Goal: Transaction & Acquisition: Book appointment/travel/reservation

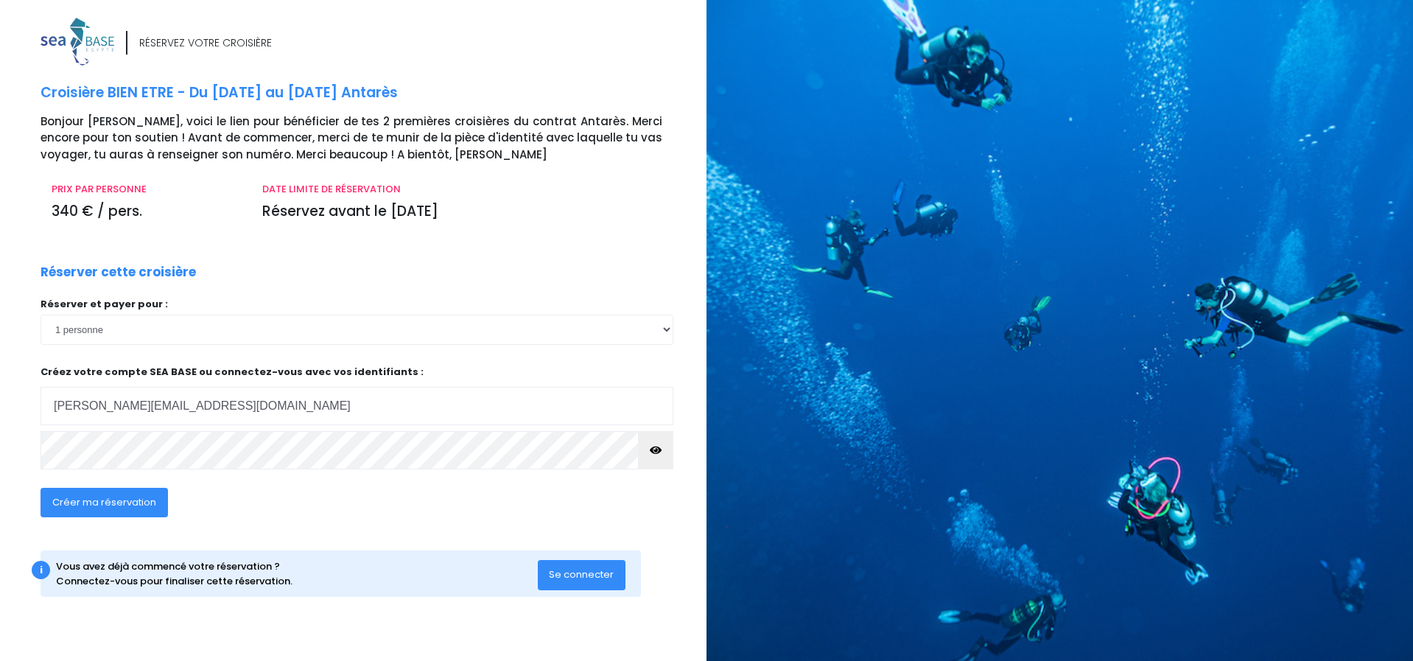
type input "[PERSON_NAME][EMAIL_ADDRESS][DOMAIN_NAME]"
click input "submit" at bounding box center [0, 0] width 0 height 0
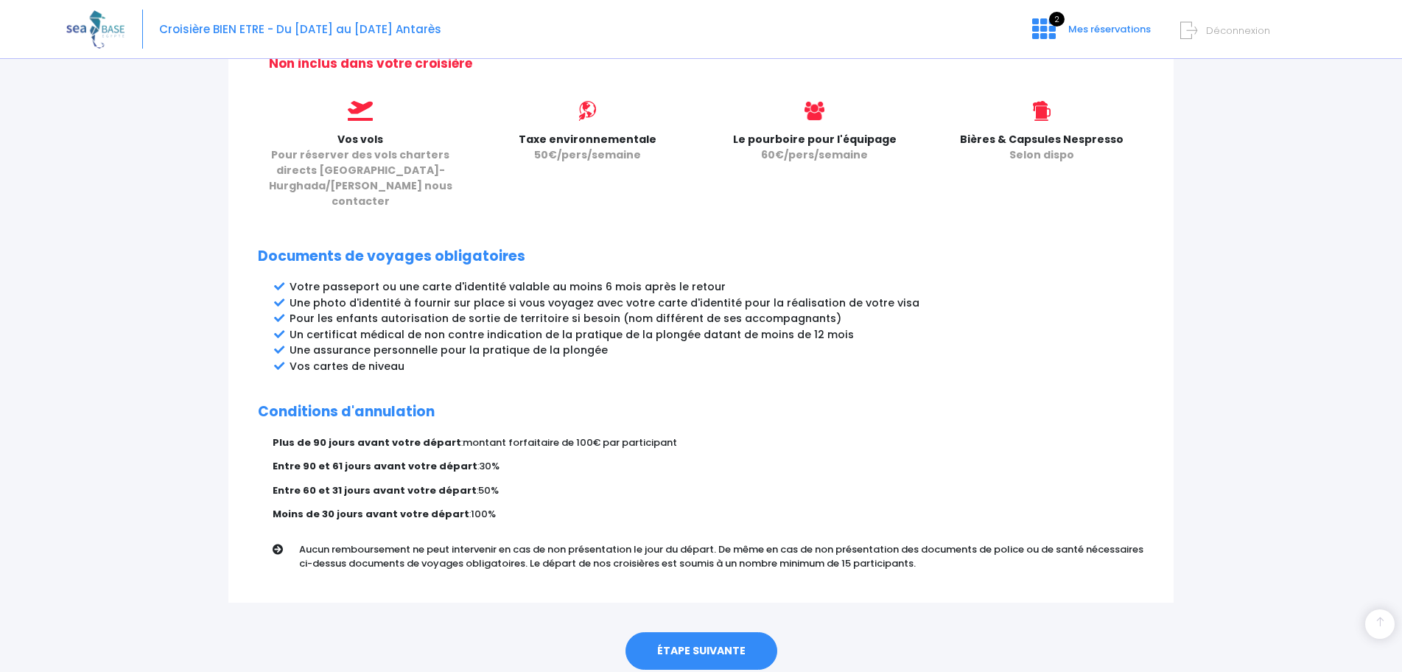
scroll to position [660, 0]
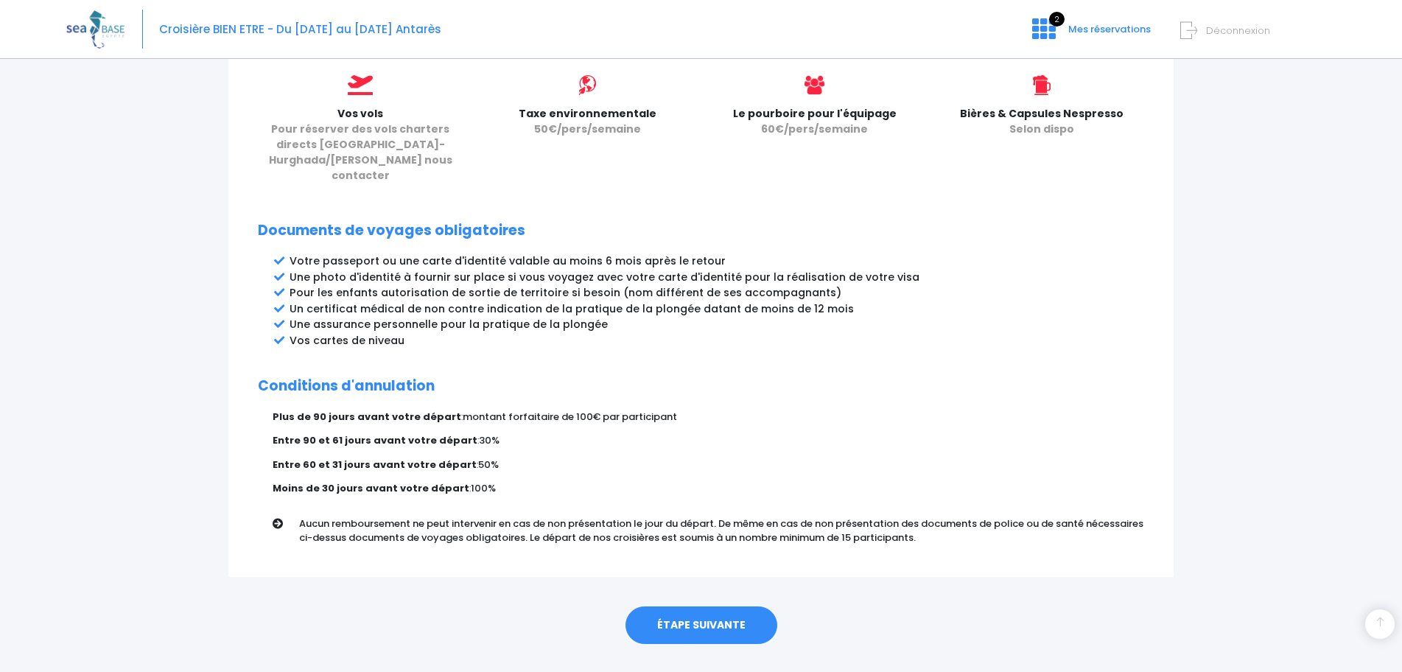
click at [701, 606] on link "ÉTAPE SUIVANTE" at bounding box center [701, 625] width 152 height 38
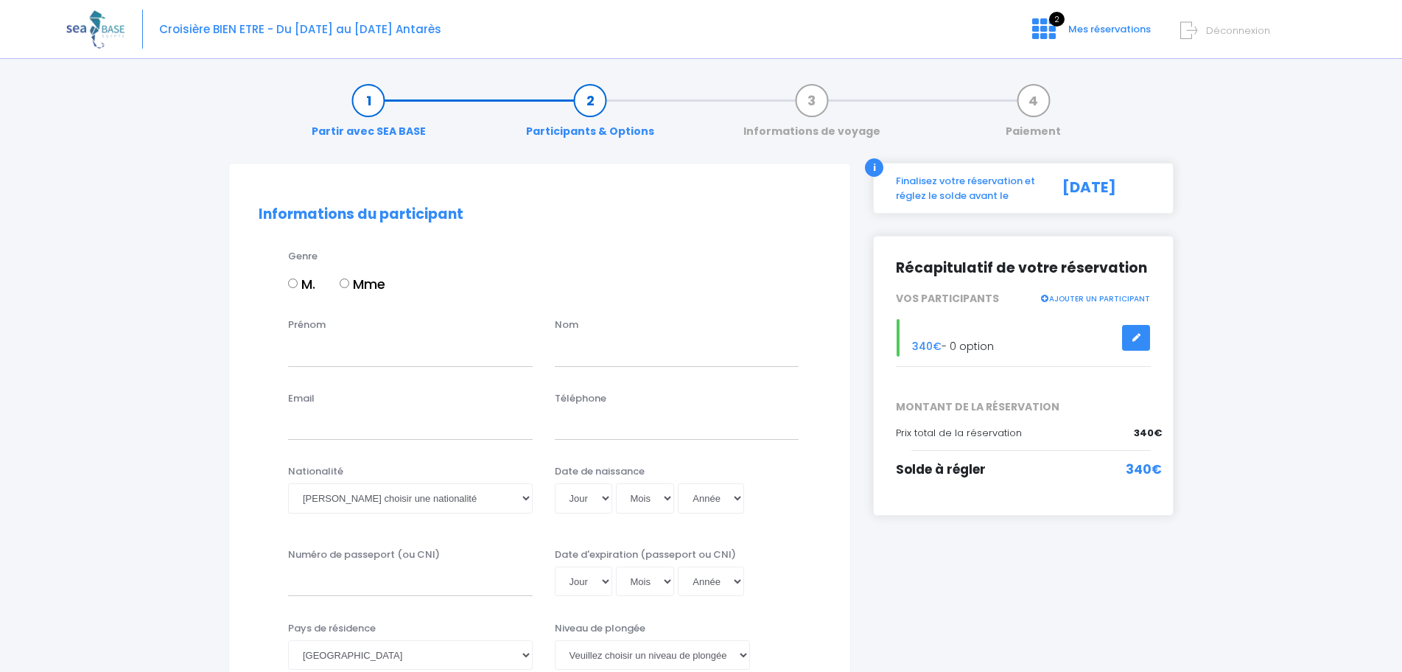
click at [345, 284] on input "Mme" at bounding box center [345, 283] width 10 height 10
radio input "true"
click at [1103, 31] on span "Mes réservations" at bounding box center [1109, 29] width 82 height 14
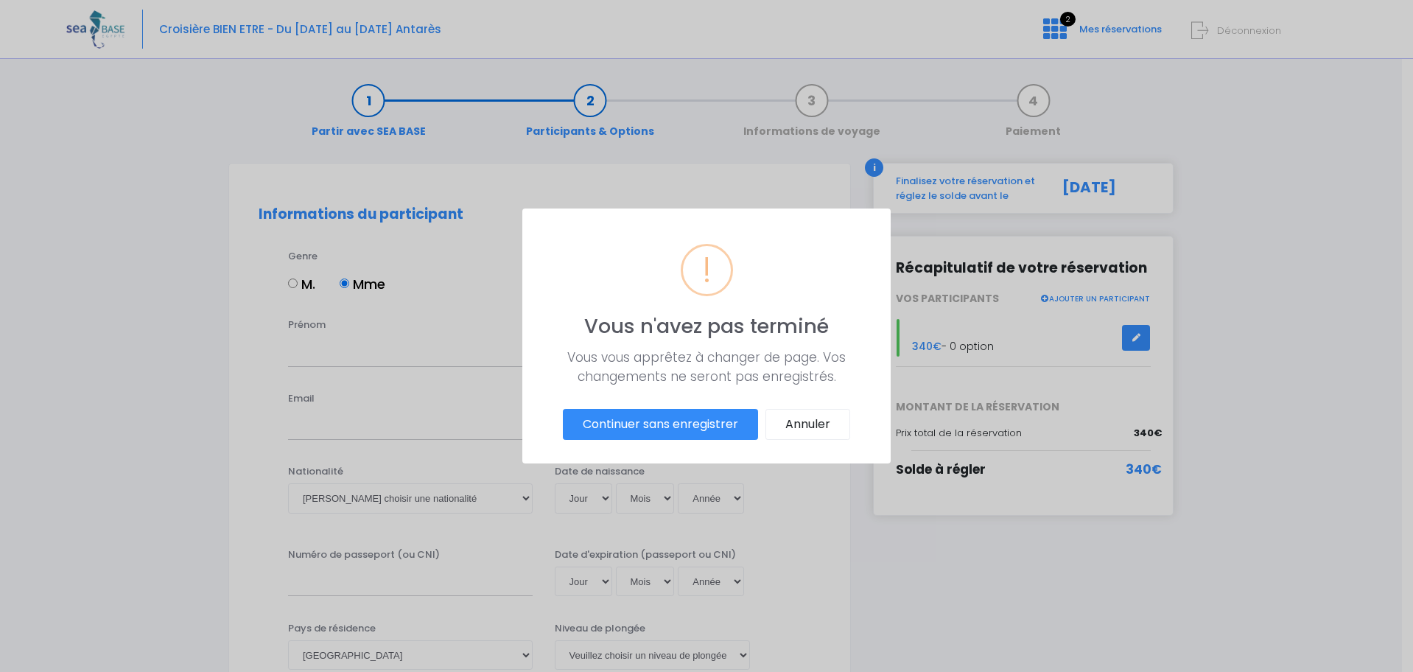
click at [678, 429] on button "Continuer sans enregistrer" at bounding box center [660, 424] width 195 height 31
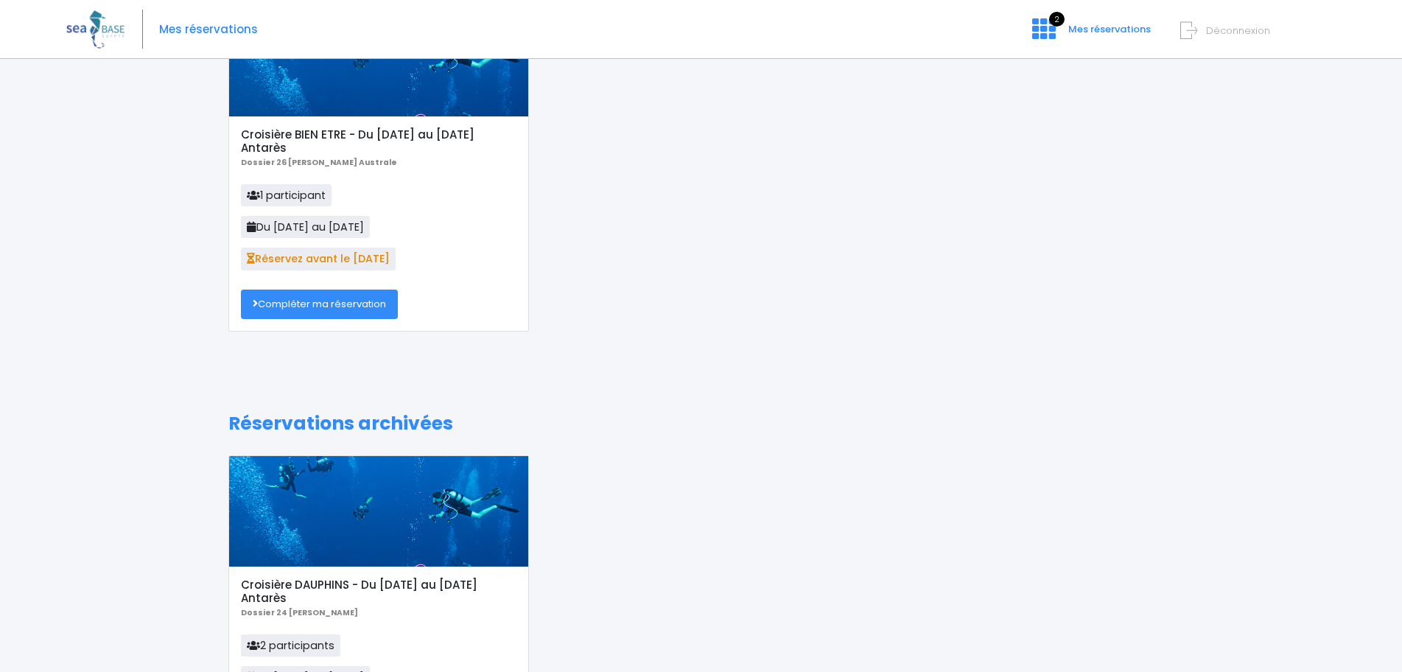
scroll to position [125, 0]
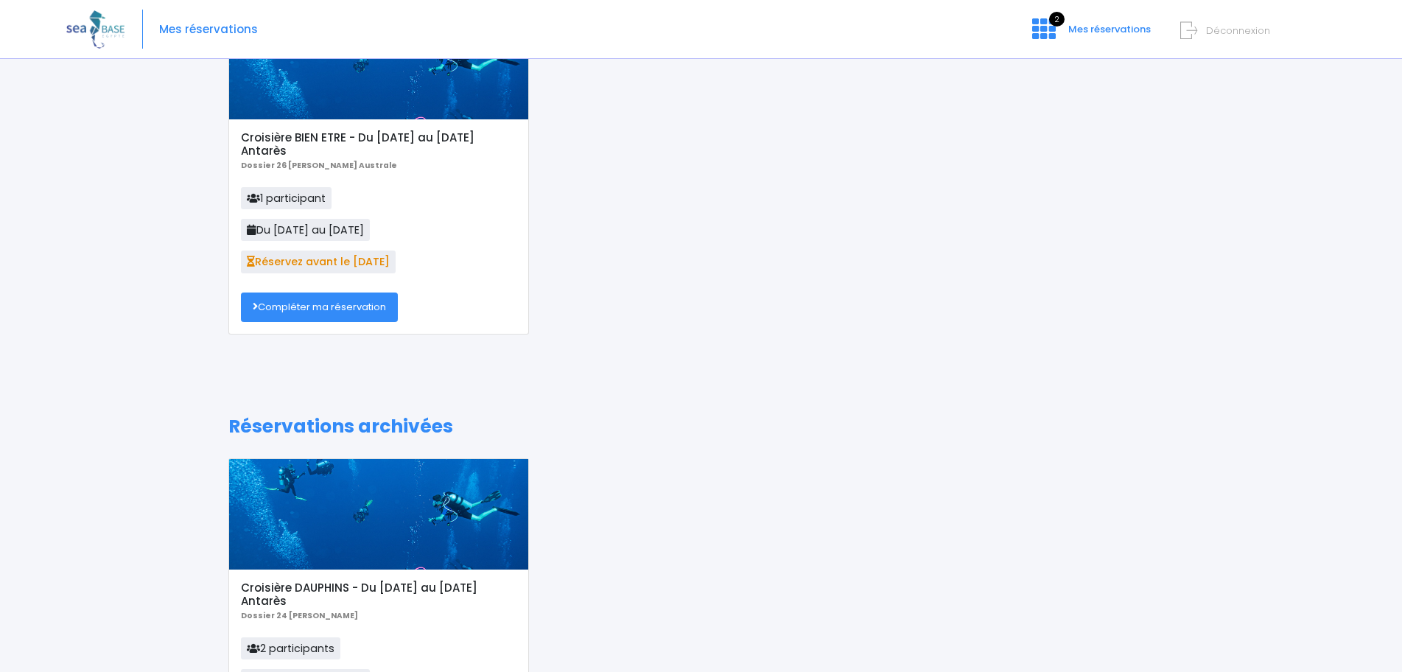
click at [307, 305] on link "Compléter ma réservation" at bounding box center [319, 306] width 157 height 29
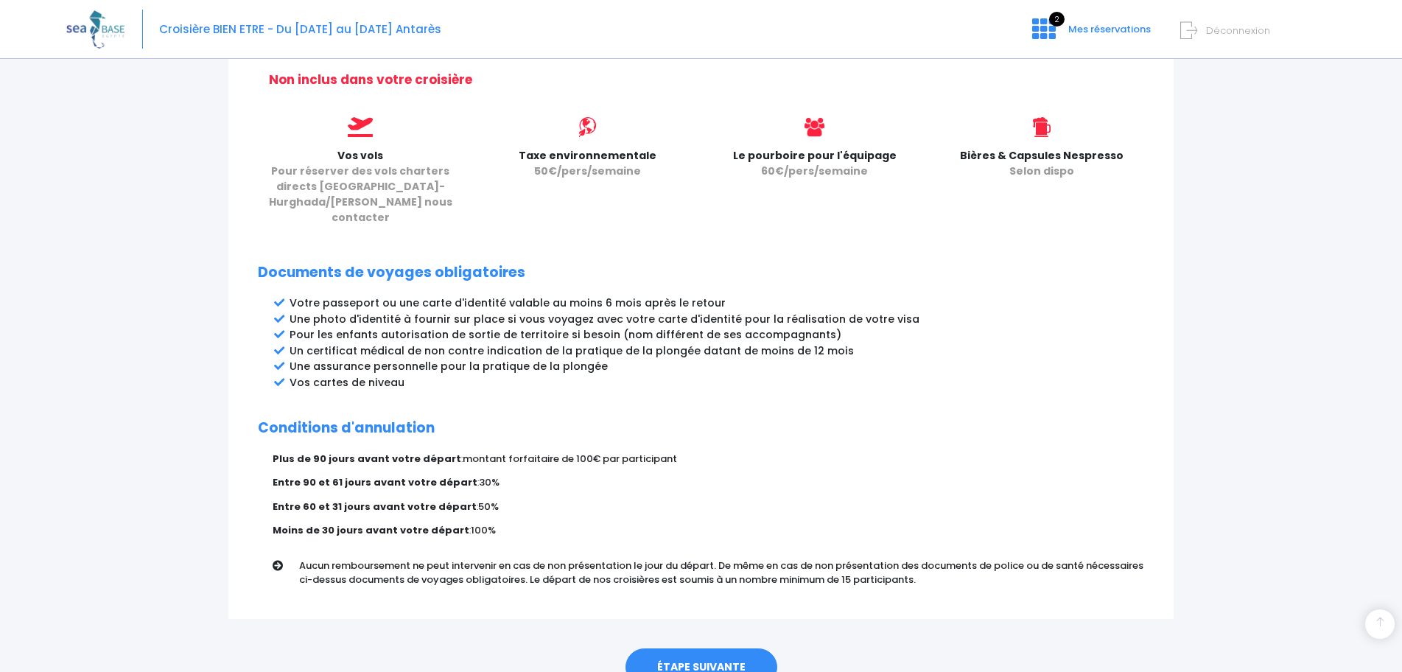
scroll to position [660, 0]
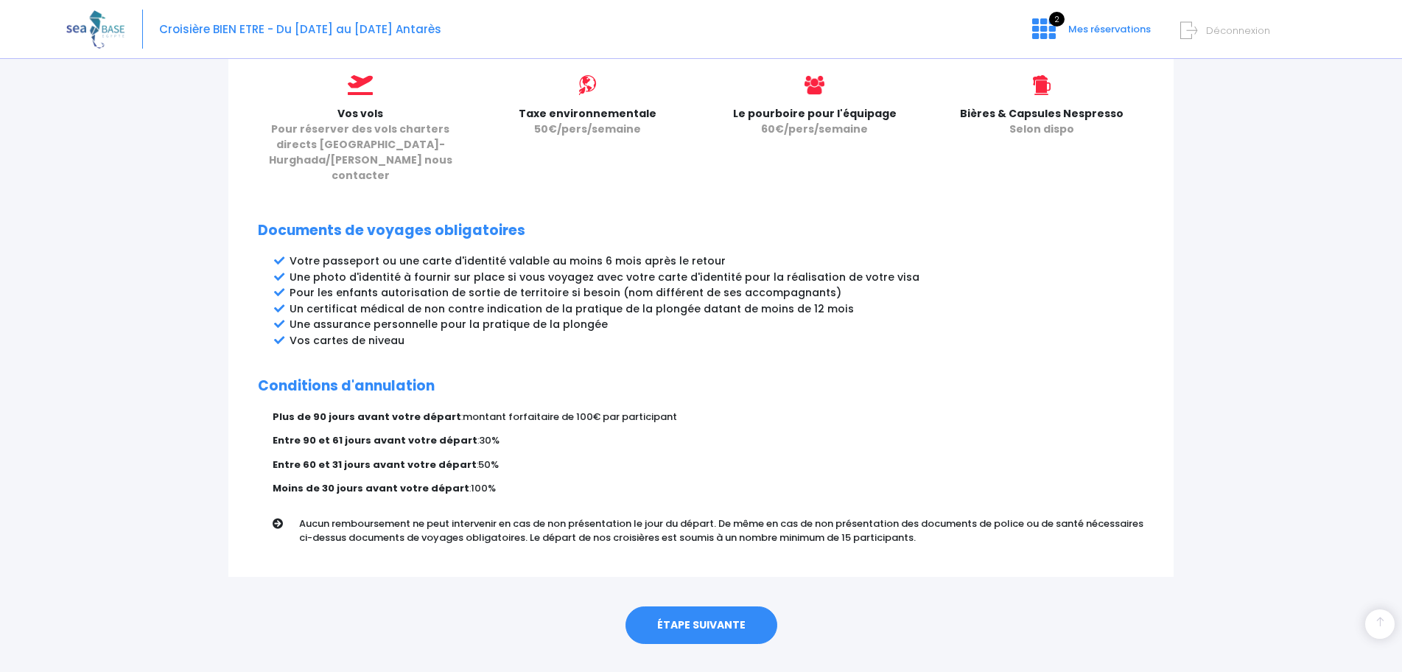
click at [723, 606] on link "ÉTAPE SUIVANTE" at bounding box center [701, 625] width 152 height 38
click at [658, 606] on link "ÉTAPE SUIVANTE" at bounding box center [701, 625] width 152 height 38
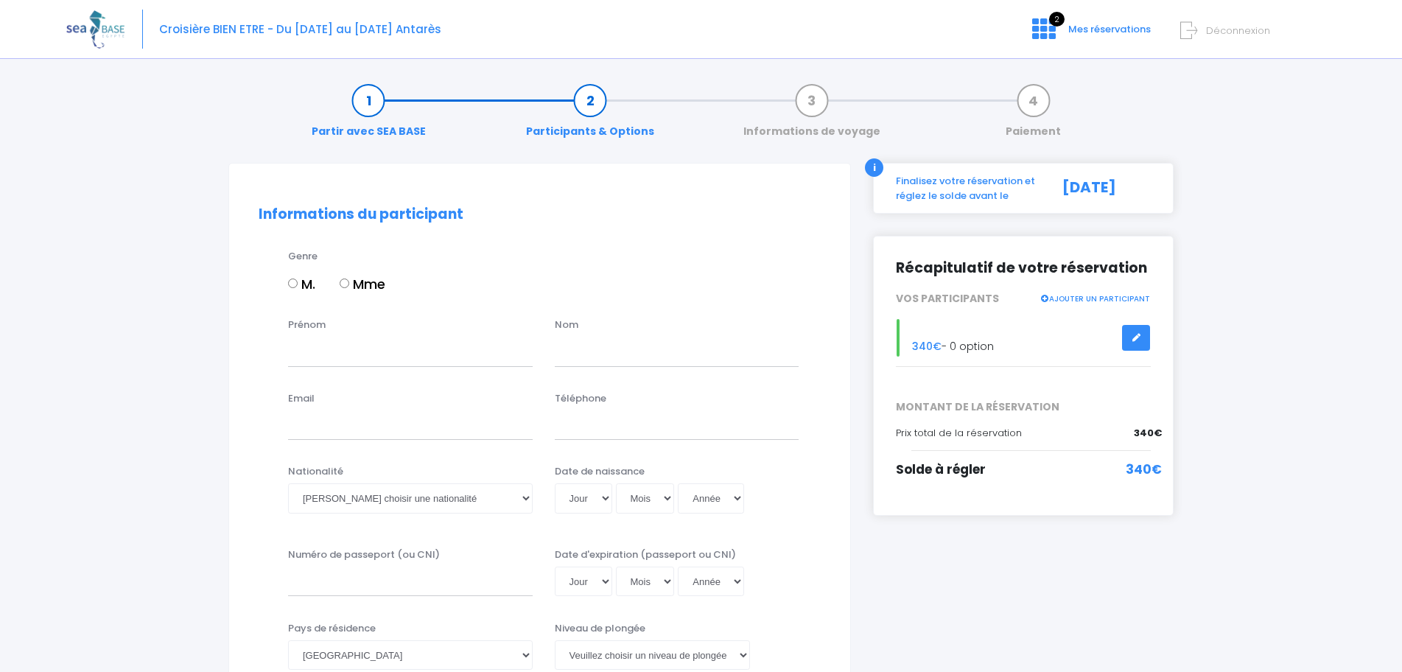
click at [349, 285] on input "Mme" at bounding box center [345, 283] width 10 height 10
radio input "true"
click at [375, 356] on input "Prénom" at bounding box center [410, 351] width 245 height 29
type input "Séverine"
type input "Haussener"
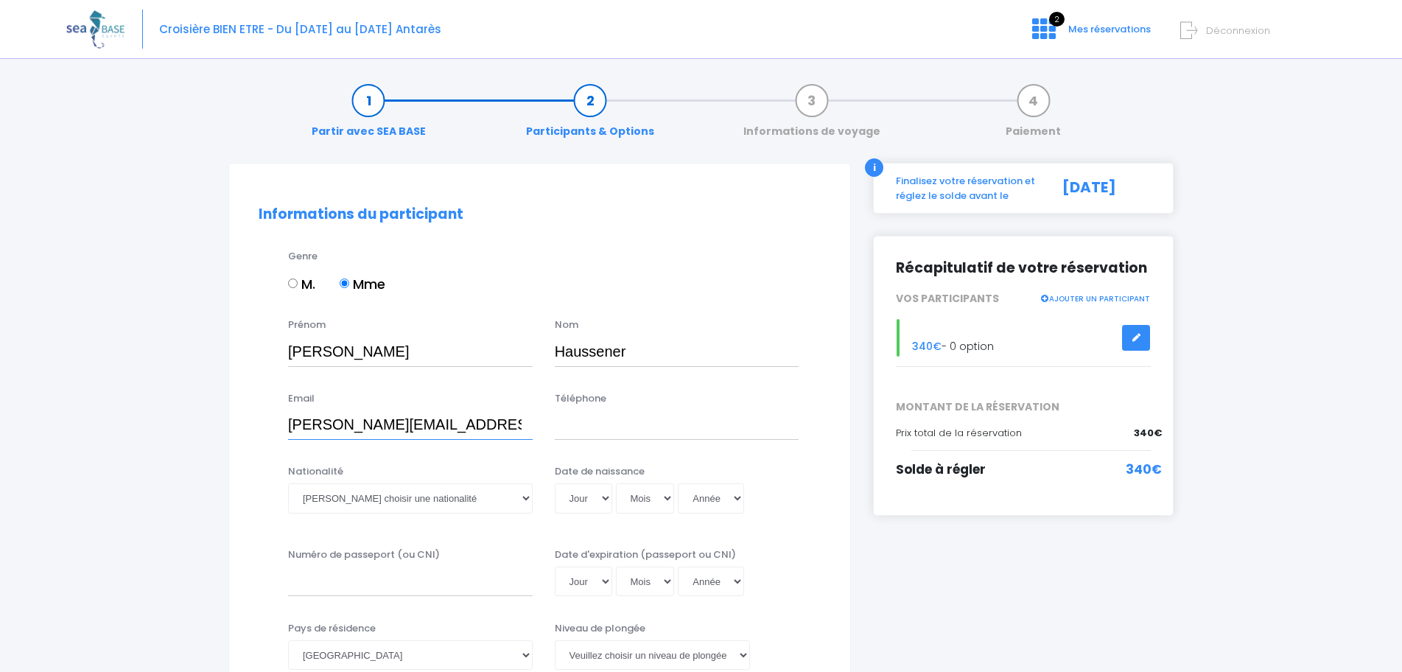
type input "severine.haussener@yahoo.com"
type input "[PHONE_NUMBER]"
click at [381, 488] on select "Veuillez choisir une nationalité [DEMOGRAPHIC_DATA] Algerienne Allemande [GEOGR…" at bounding box center [410, 497] width 245 height 29
select select "[GEOGRAPHIC_DATA]"
click at [288, 483] on select "Veuillez choisir une nationalité [DEMOGRAPHIC_DATA] Algerienne Allemande [GEOGR…" at bounding box center [410, 497] width 245 height 29
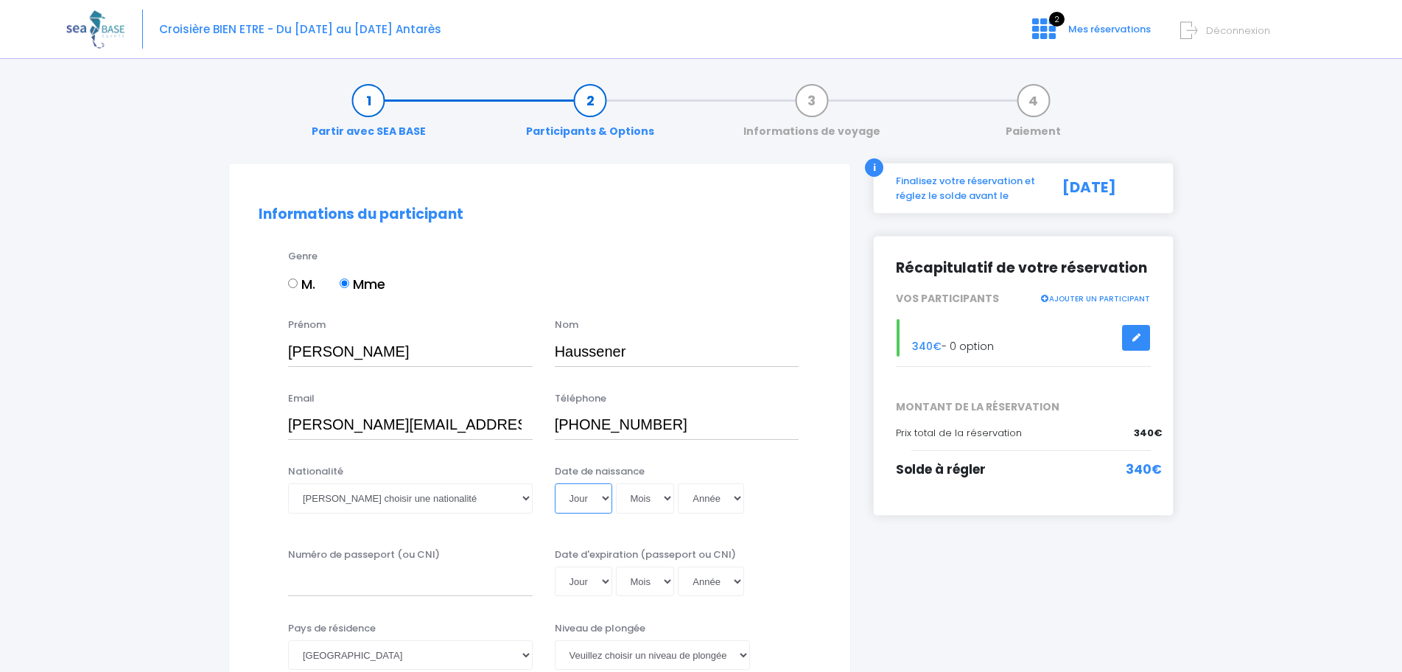
click at [578, 512] on select "Jour 01 02 03 04 05 06 07 08 09 10 11 12 13 14 15 16 17 18 19 20 21 22 23 24 25…" at bounding box center [583, 497] width 57 height 29
select select "29"
click at [555, 483] on select "Jour 01 02 03 04 05 06 07 08 09 10 11 12 13 14 15 16 17 18 19 20 21 22 23 24 25…" at bounding box center [583, 497] width 57 height 29
click at [643, 492] on select "Mois 01 02 03 04 05 06 07 08 09 10 11 12" at bounding box center [645, 497] width 59 height 29
select select "05"
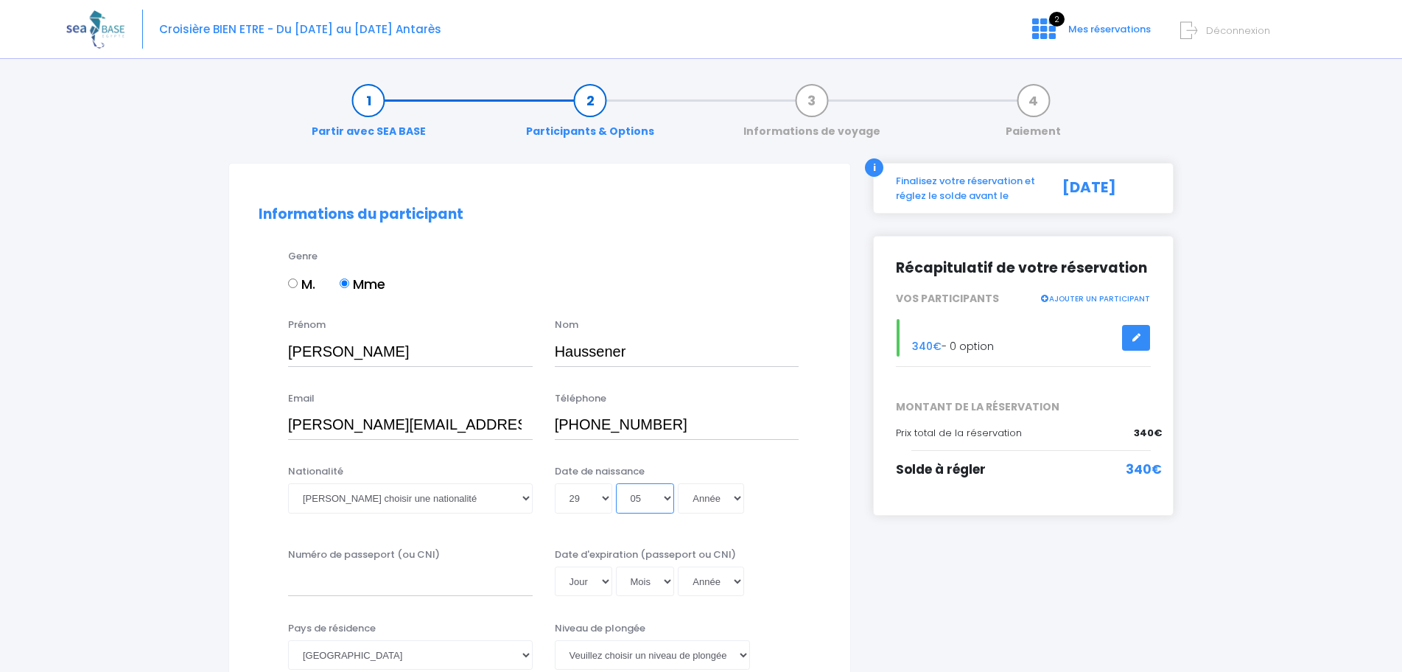
click at [616, 483] on select "Mois 01 02 03 04 05 06 07 08 09 10 11 12" at bounding box center [645, 497] width 59 height 29
click at [717, 493] on select "Année 2045 2044 2043 2042 2041 2040 2039 2038 2037 2036 2035 2034 2033 2032 203…" at bounding box center [711, 497] width 66 height 29
select select "1973"
click at [678, 483] on select "Année 2045 2044 2043 2042 2041 2040 2039 2038 2037 2036 2035 2034 2033 2032 203…" at bounding box center [711, 497] width 66 height 29
type input "1973-05-29"
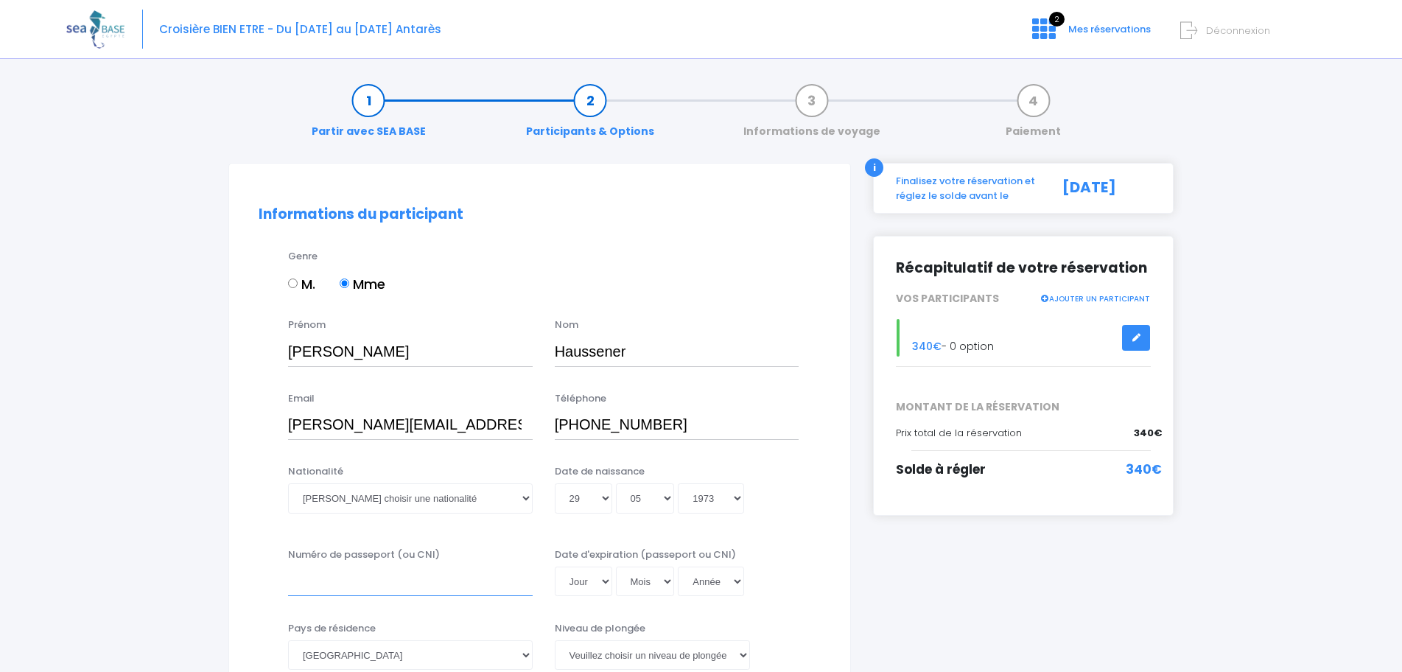
click at [429, 571] on input "Numéro de passeport (ou CNI)" at bounding box center [410, 580] width 245 height 29
type input "X7950434"
click at [588, 580] on select "Jour 01 02 03 04 05 06 07 08 09 10 11 12 13 14 15 16 17 18 19 20 21 22 23 24 25…" at bounding box center [583, 580] width 57 height 29
select select "11"
click at [555, 566] on select "Jour 01 02 03 04 05 06 07 08 09 10 11 12 13 14 15 16 17 18 19 20 21 22 23 24 25…" at bounding box center [583, 580] width 57 height 29
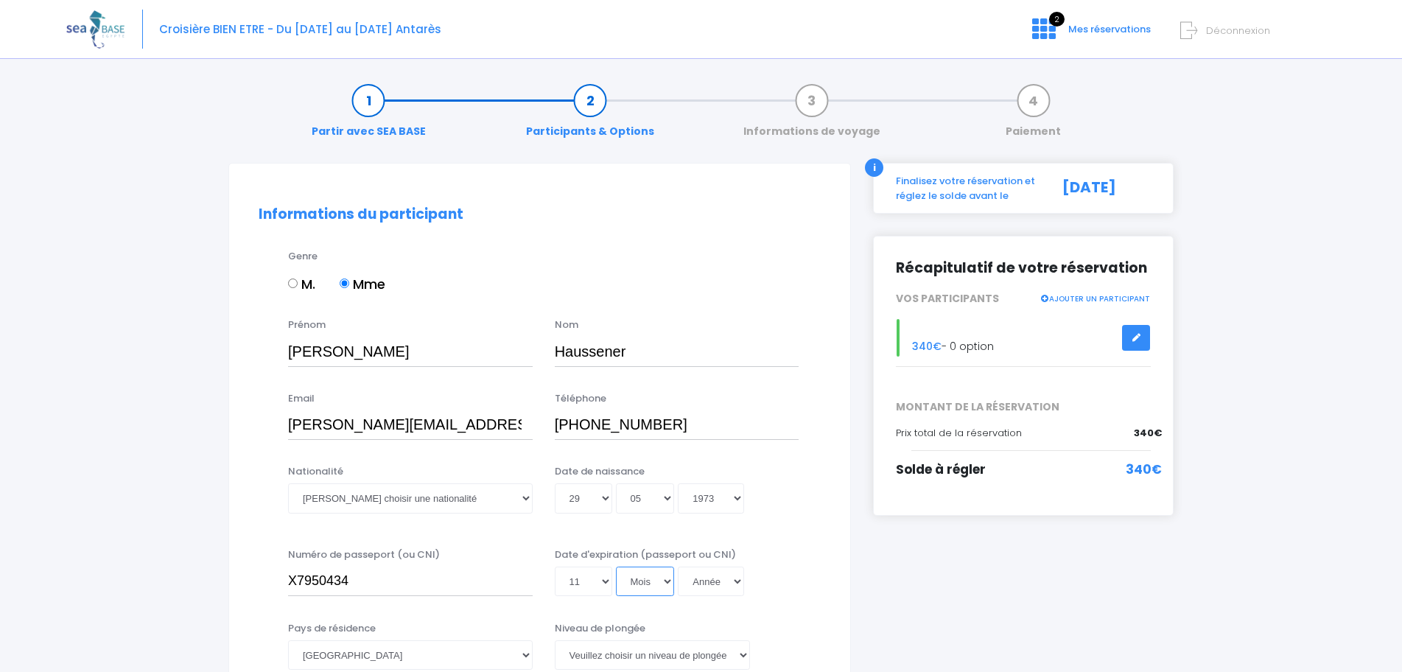
click at [636, 588] on select "Mois 01 02 03 04 05 06 07 08 09 10 11 12" at bounding box center [645, 580] width 59 height 29
select select "10"
click at [616, 566] on select "Mois 01 02 03 04 05 06 07 08 09 10 11 12" at bounding box center [645, 580] width 59 height 29
click at [702, 584] on select "Année 2045 2044 2043 2042 2041 2040 2039 2038 2037 2036 2035 2034 2033 2032 203…" at bounding box center [711, 580] width 66 height 29
select select "2031"
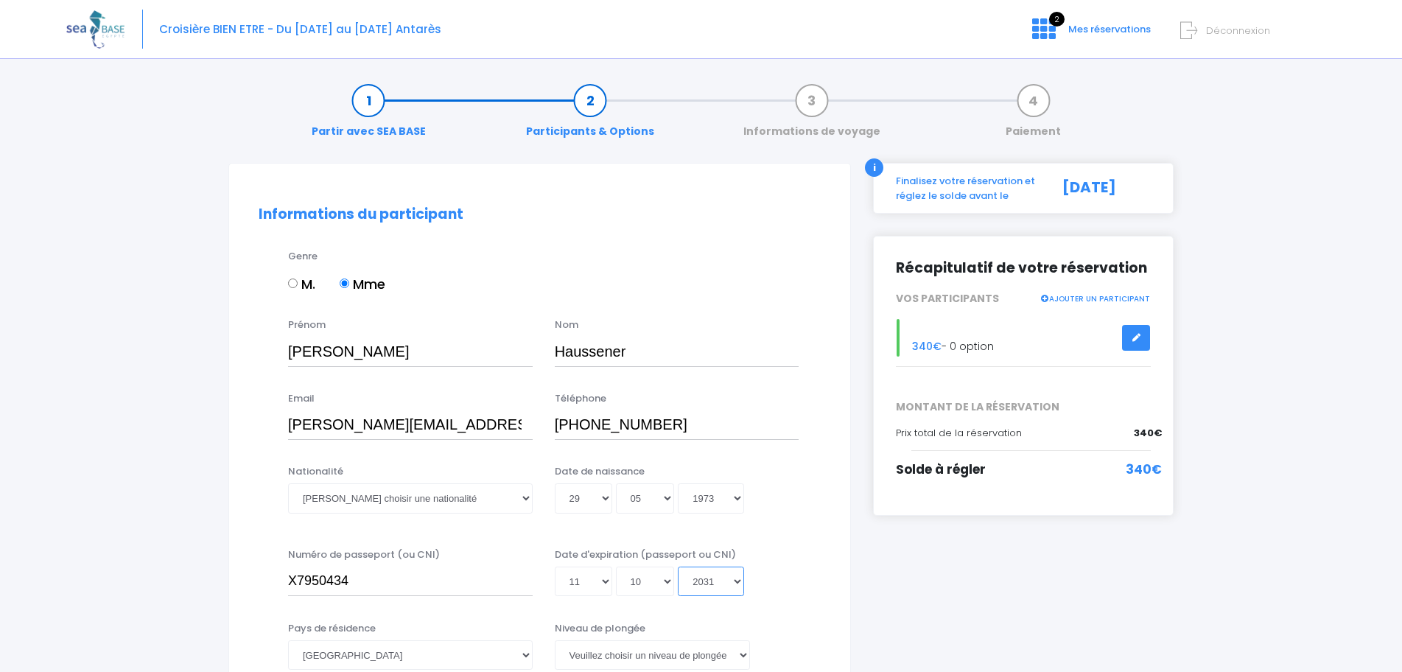
click at [678, 566] on select "Année 2045 2044 2043 2042 2041 2040 2039 2038 2037 2036 2035 2034 2033 2032 203…" at bounding box center [711, 580] width 66 height 29
type input "2031-10-11"
click at [524, 651] on select "Afghanistan Afrique du Sud Albanie Algérie Allemagne Andorre Angola Anguilla An…" at bounding box center [410, 654] width 245 height 29
select select "Suisse"
click at [288, 640] on select "Afghanistan Afrique du Sud Albanie Algérie Allemagne Andorre Angola Anguilla An…" at bounding box center [410, 654] width 245 height 29
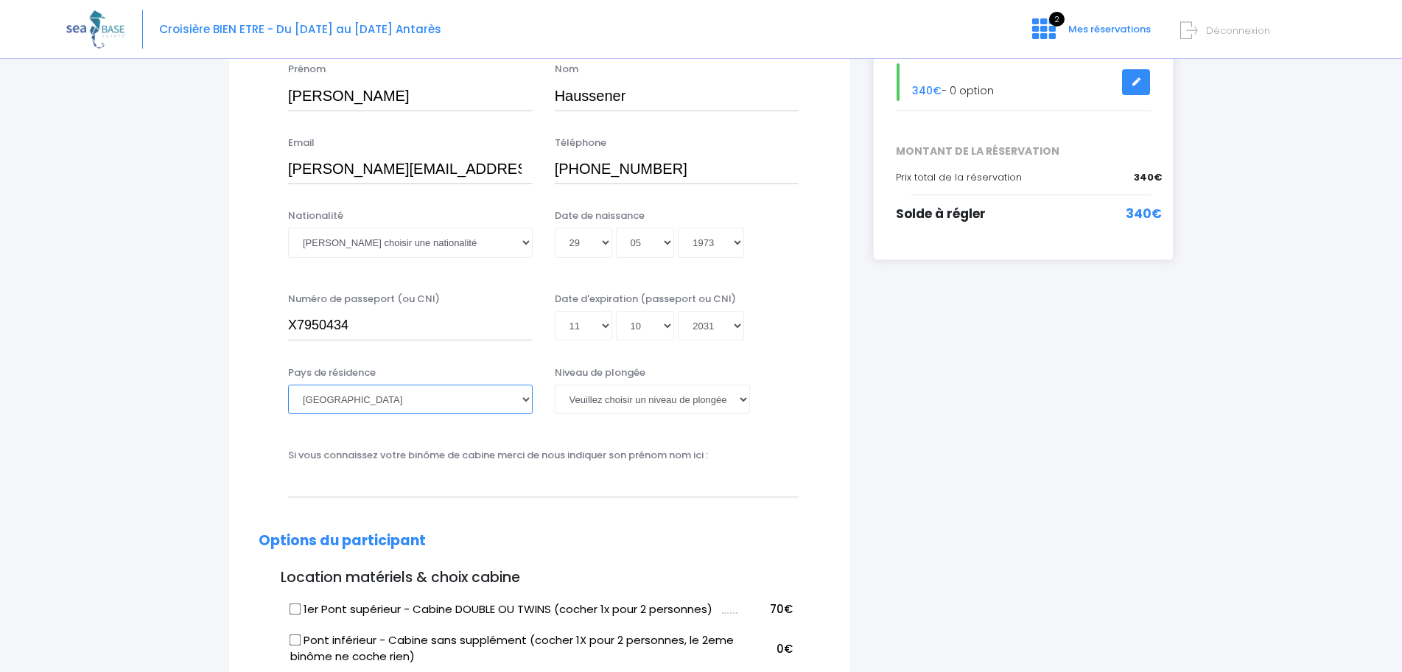
scroll to position [328, 0]
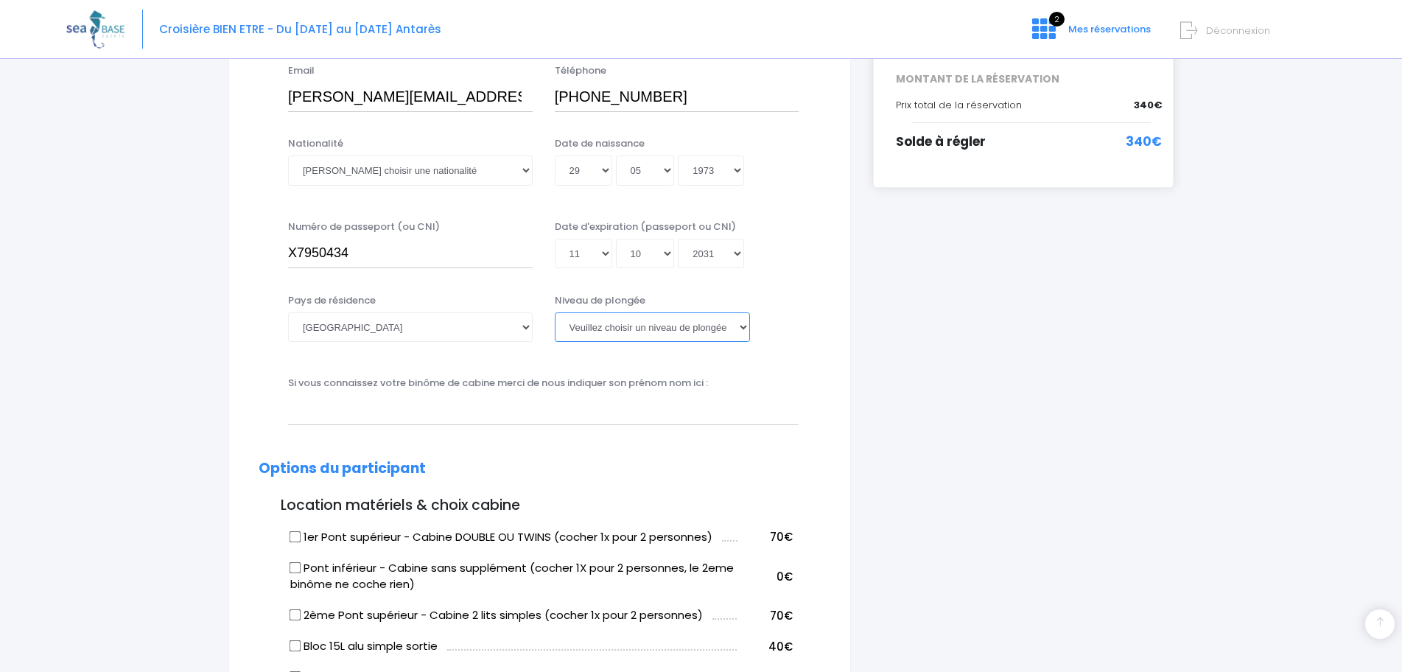
click at [719, 324] on select "Veuillez choisir un niveau de plongée Non plongeur Junior OW diver Adventure OW…" at bounding box center [652, 326] width 195 height 29
select select "PADI Advanced OW diver"
click at [555, 312] on select "Veuillez choisir un niveau de plongée Non plongeur Junior OW diver Adventure OW…" at bounding box center [652, 326] width 195 height 29
click at [292, 535] on input "1er Pont supérieur - Cabine DOUBLE OU TWINS (cocher 1x pour 2 personnes)" at bounding box center [295, 536] width 12 height 12
checkbox input "true"
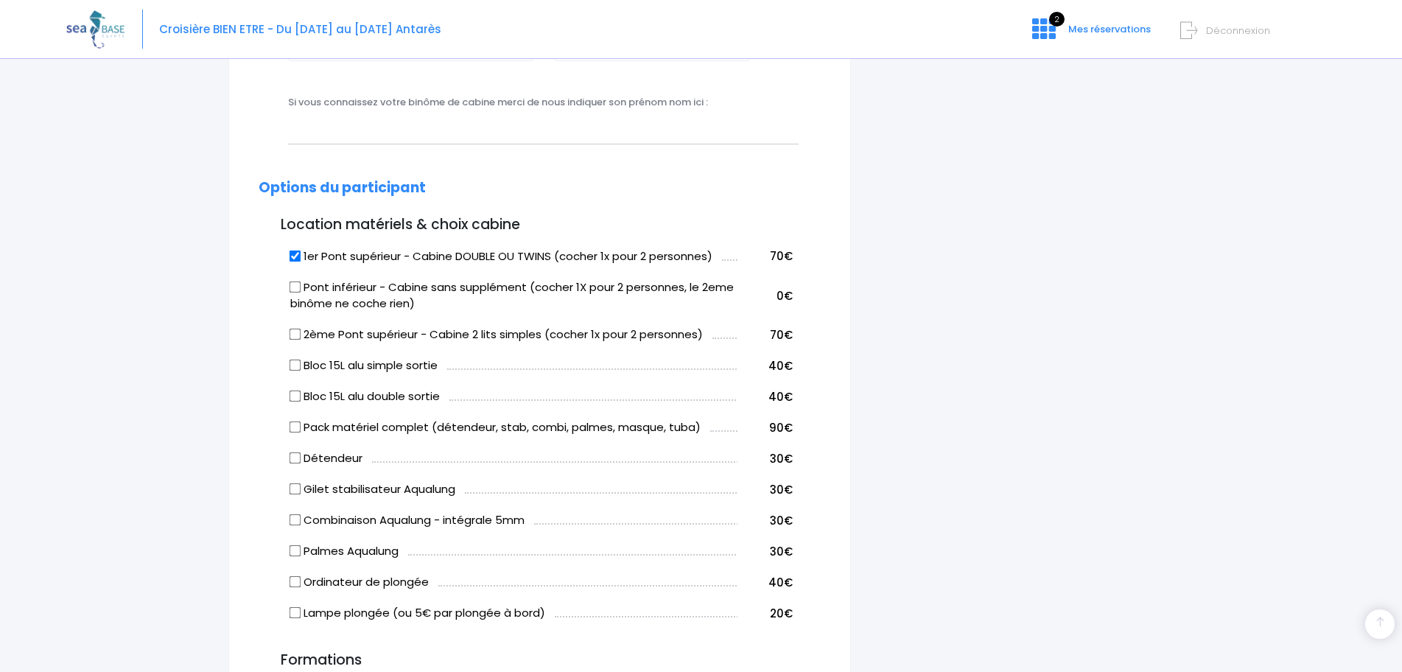
scroll to position [625, 0]
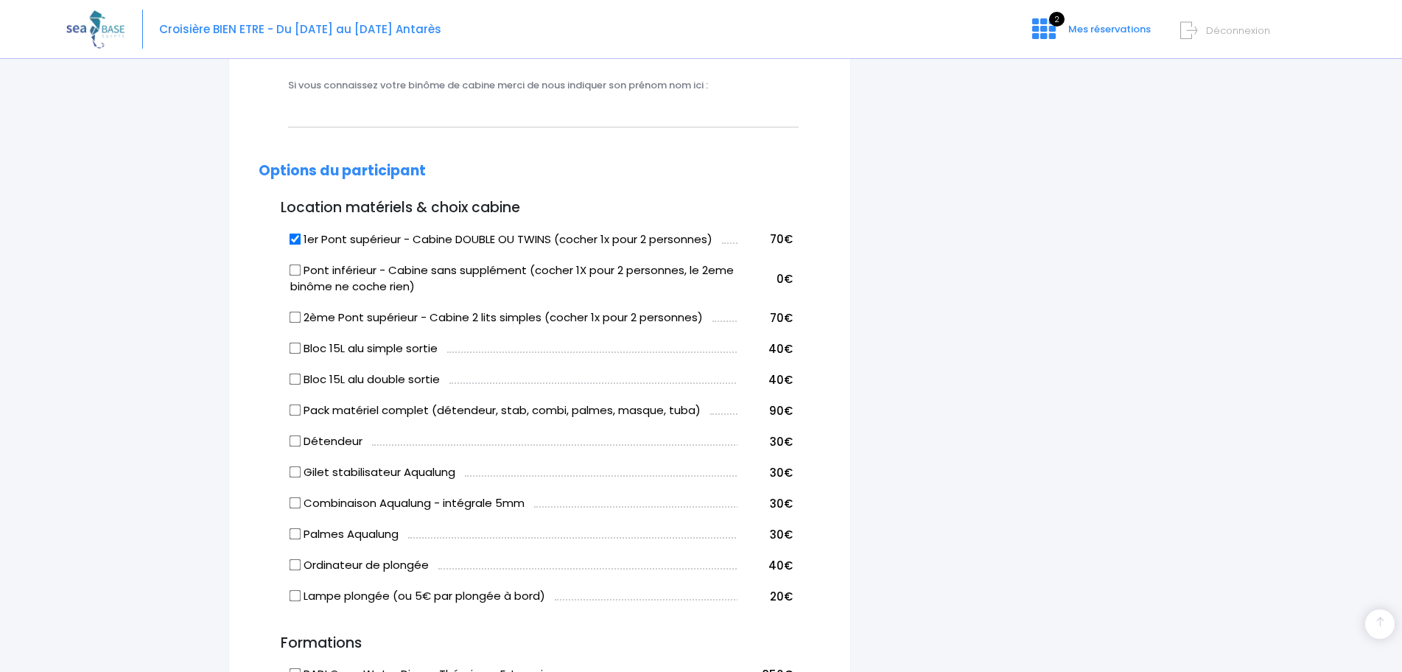
click at [301, 413] on input "Pack matériel complet (détendeur, stab, combi, palmes, masque, tuba)" at bounding box center [295, 410] width 12 height 12
checkbox input "true"
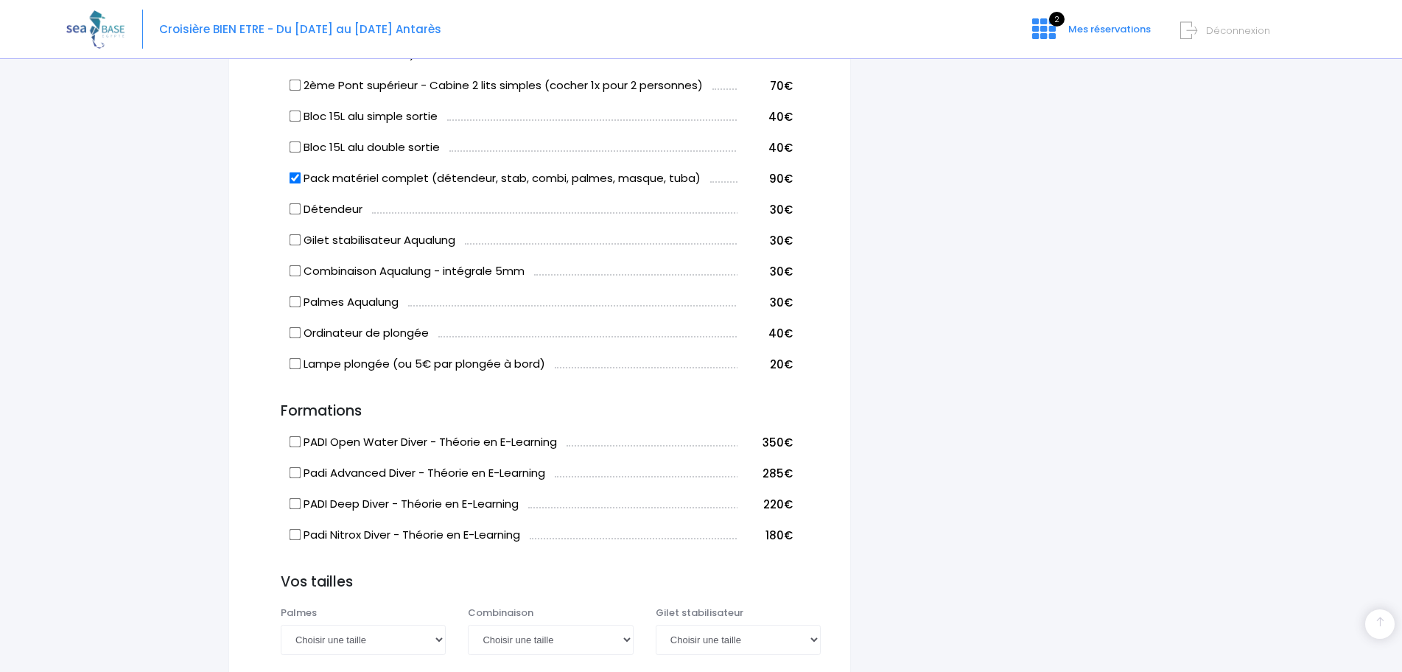
scroll to position [957, 0]
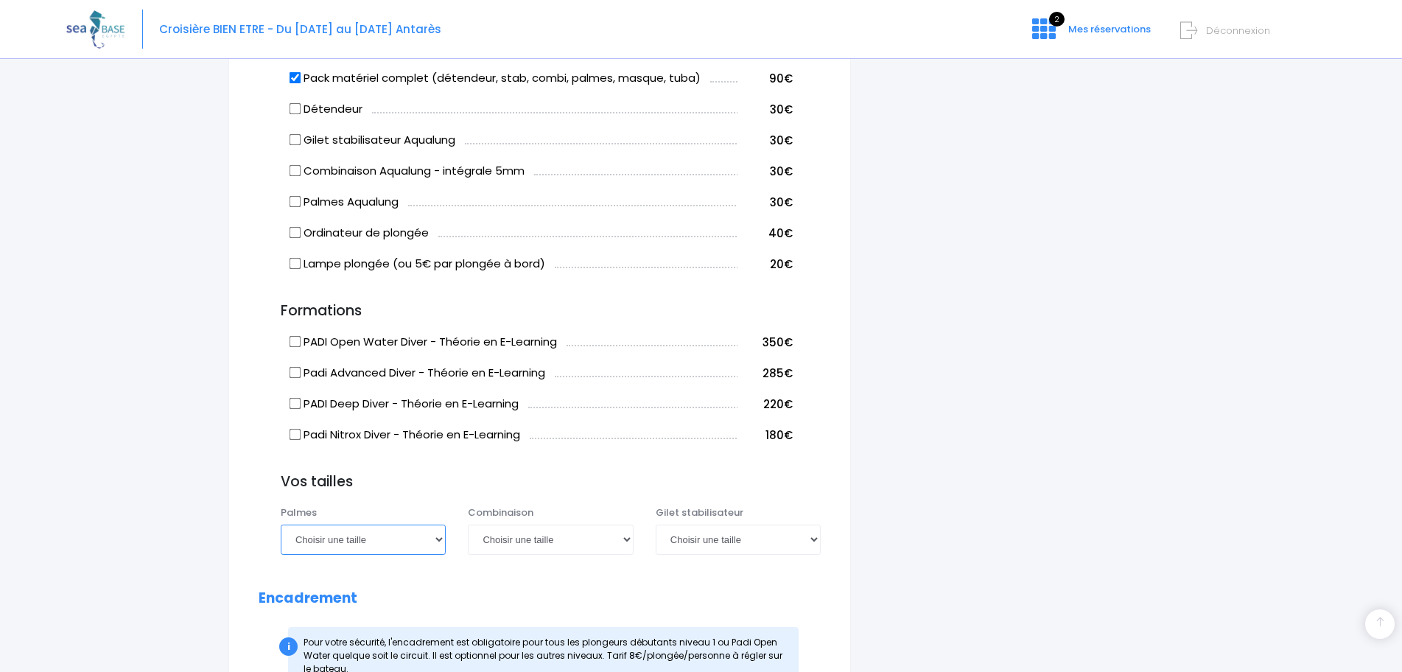
click at [415, 538] on select "Choisir une taille 36/37 38/39 40/41 42/43 44/45 46/47" at bounding box center [363, 538] width 165 height 29
select select "40/41"
click at [281, 524] on select "Choisir une taille 36/37 38/39 40/41 42/43 44/45 46/47" at bounding box center [363, 538] width 165 height 29
click at [524, 541] on select "Choisir une taille XS S M ML L XL XXL" at bounding box center [550, 538] width 165 height 29
select select "L"
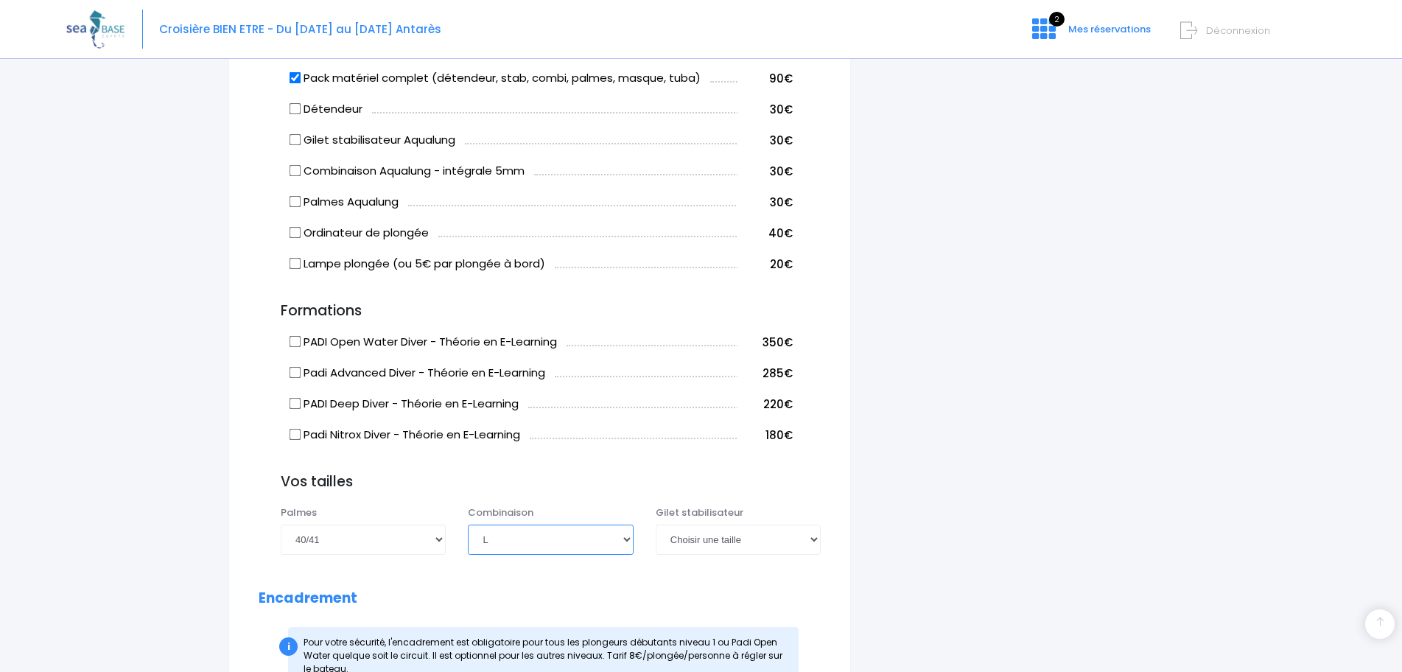
click at [468, 524] on select "Choisir une taille XS S M ML L XL XXL" at bounding box center [550, 538] width 165 height 29
click at [712, 547] on select "Choisir une taille XXS XS S M ML L XL XXL" at bounding box center [738, 538] width 165 height 29
select select "ML"
click at [656, 524] on select "Choisir une taille XXS XS S M ML L XL XXL" at bounding box center [738, 538] width 165 height 29
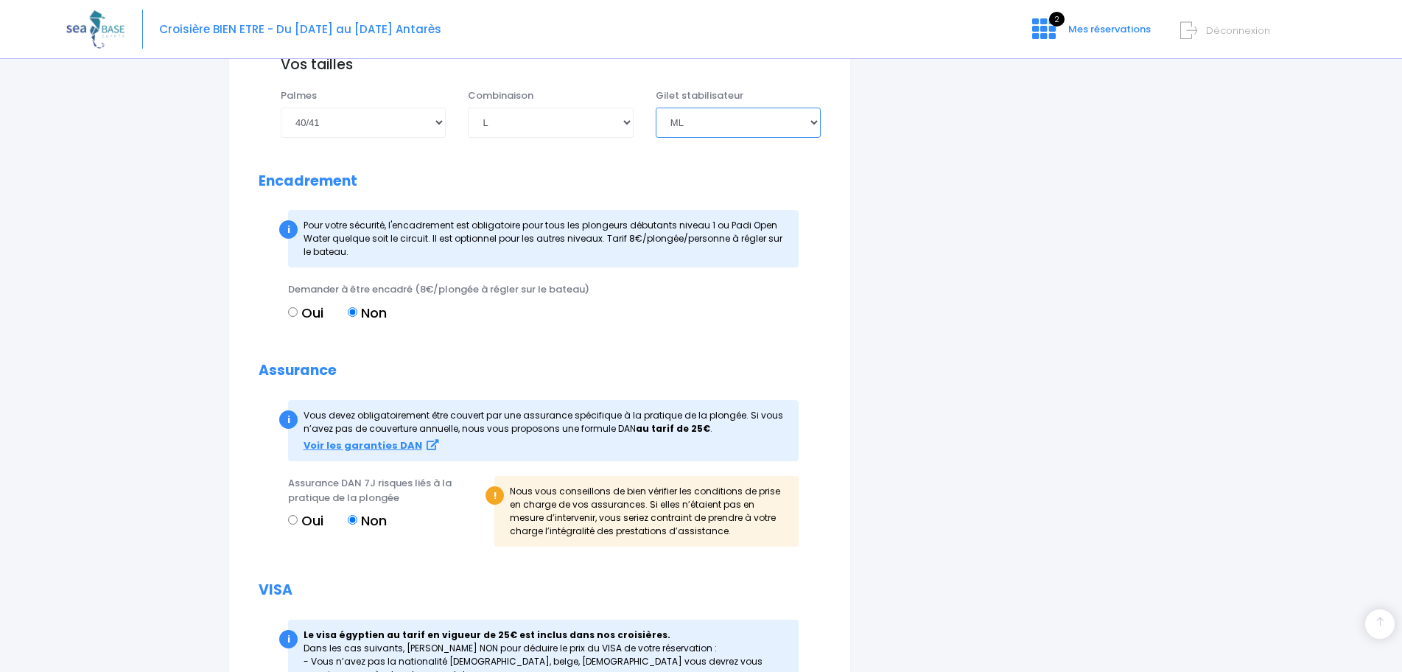
scroll to position [1393, 0]
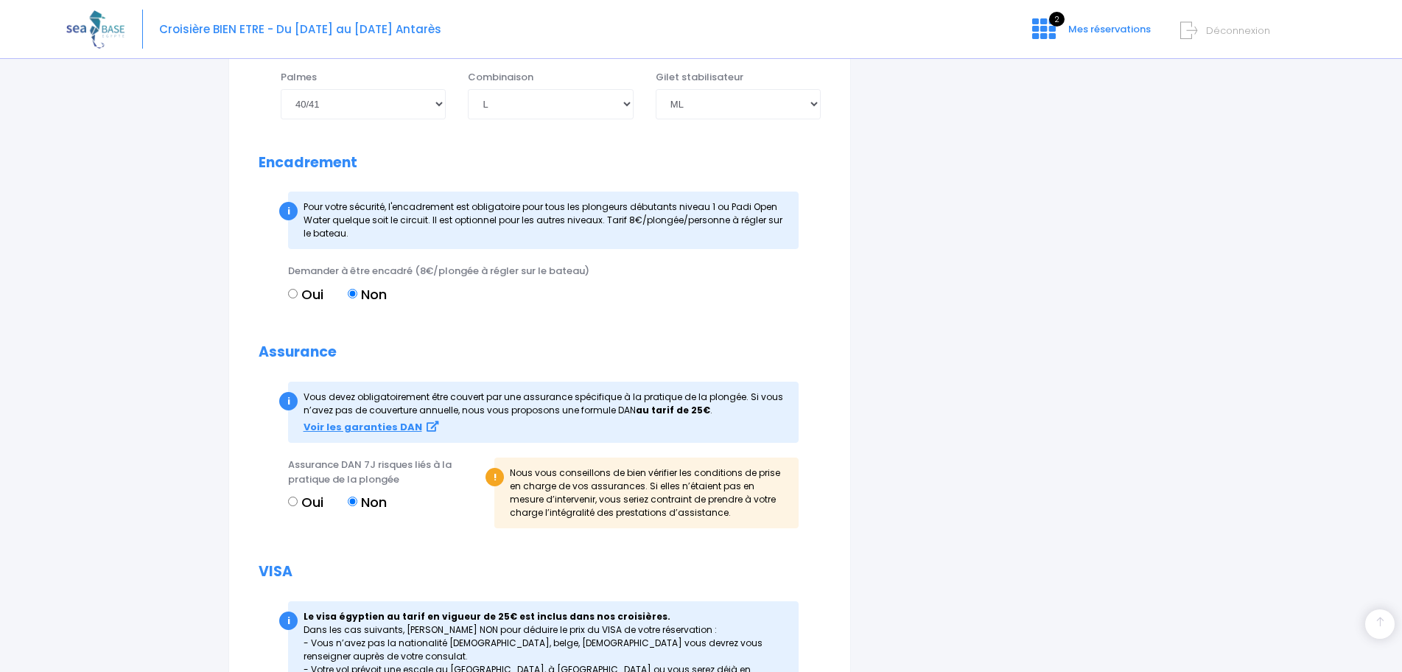
click at [295, 292] on input "Oui" at bounding box center [293, 294] width 10 height 10
radio input "true"
click at [302, 499] on label "Oui" at bounding box center [305, 502] width 35 height 20
click at [298, 499] on input "Oui" at bounding box center [293, 501] width 10 height 10
radio input "true"
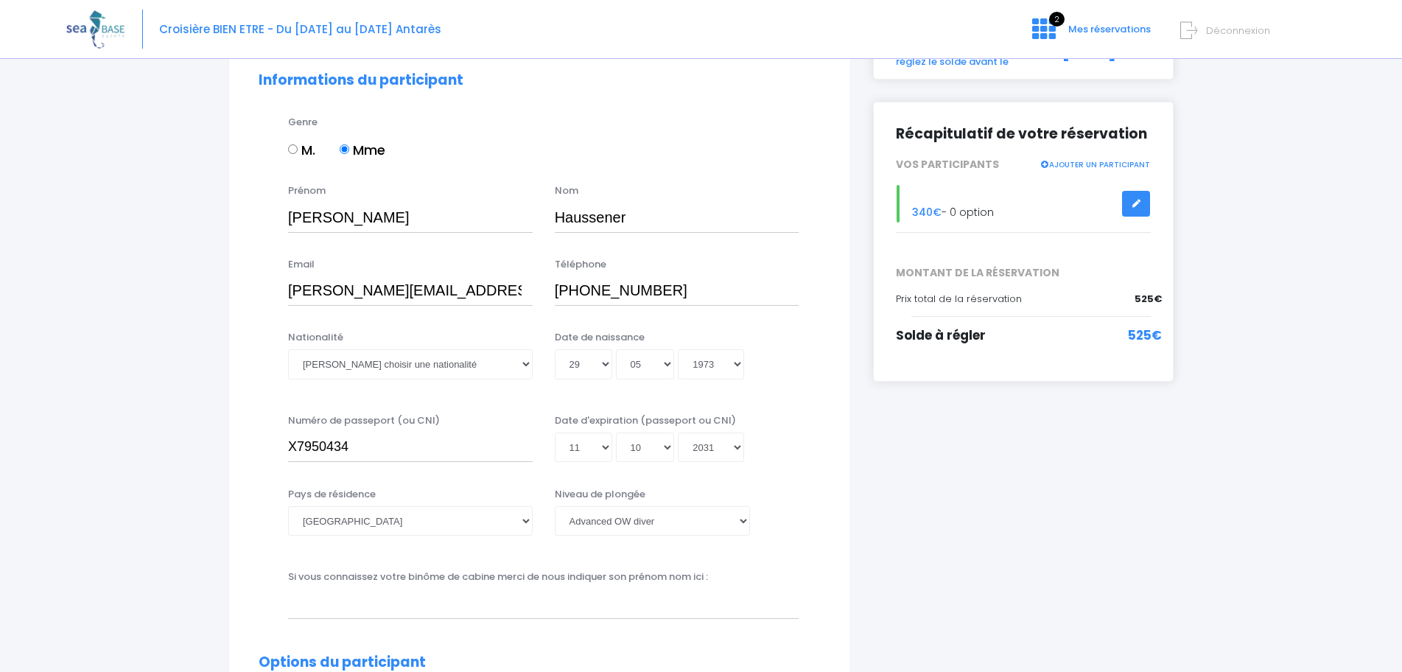
scroll to position [0, 0]
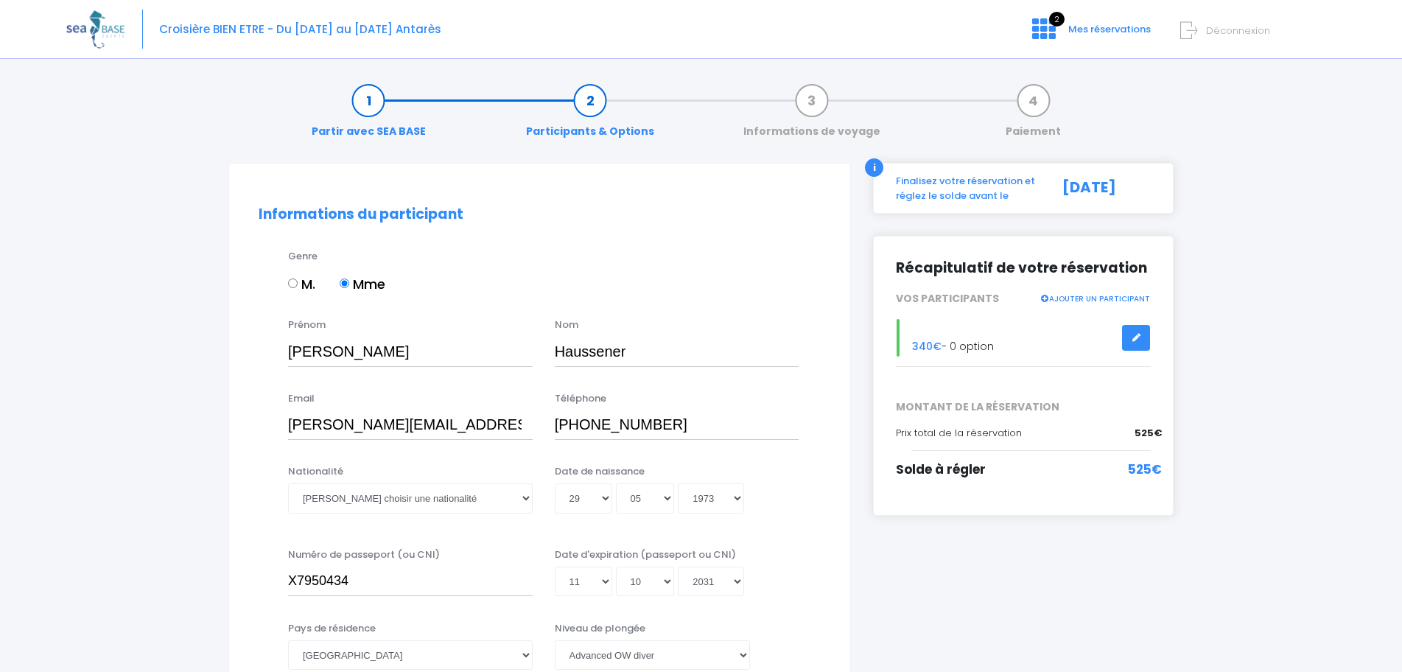
click at [1081, 299] on link "AJOUTER UN PARTICIPANT" at bounding box center [1094, 297] width 110 height 13
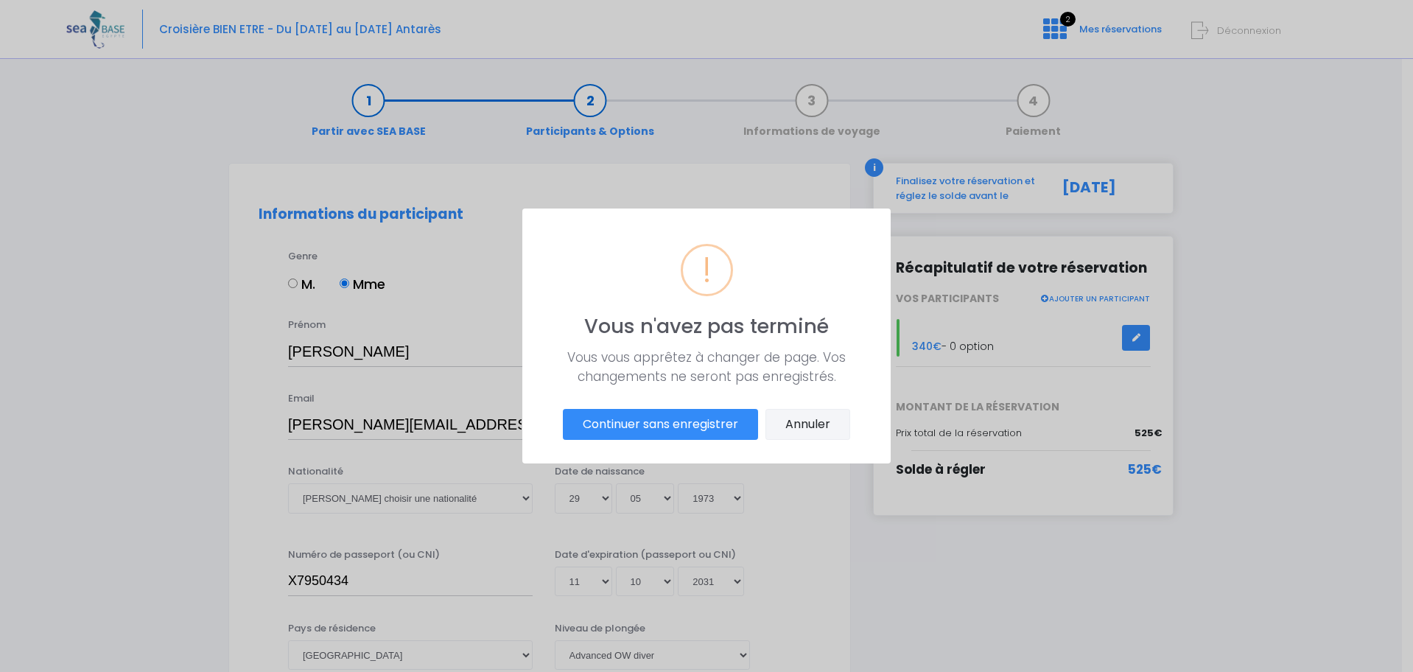
click at [834, 421] on button "Annuler" at bounding box center [807, 424] width 85 height 31
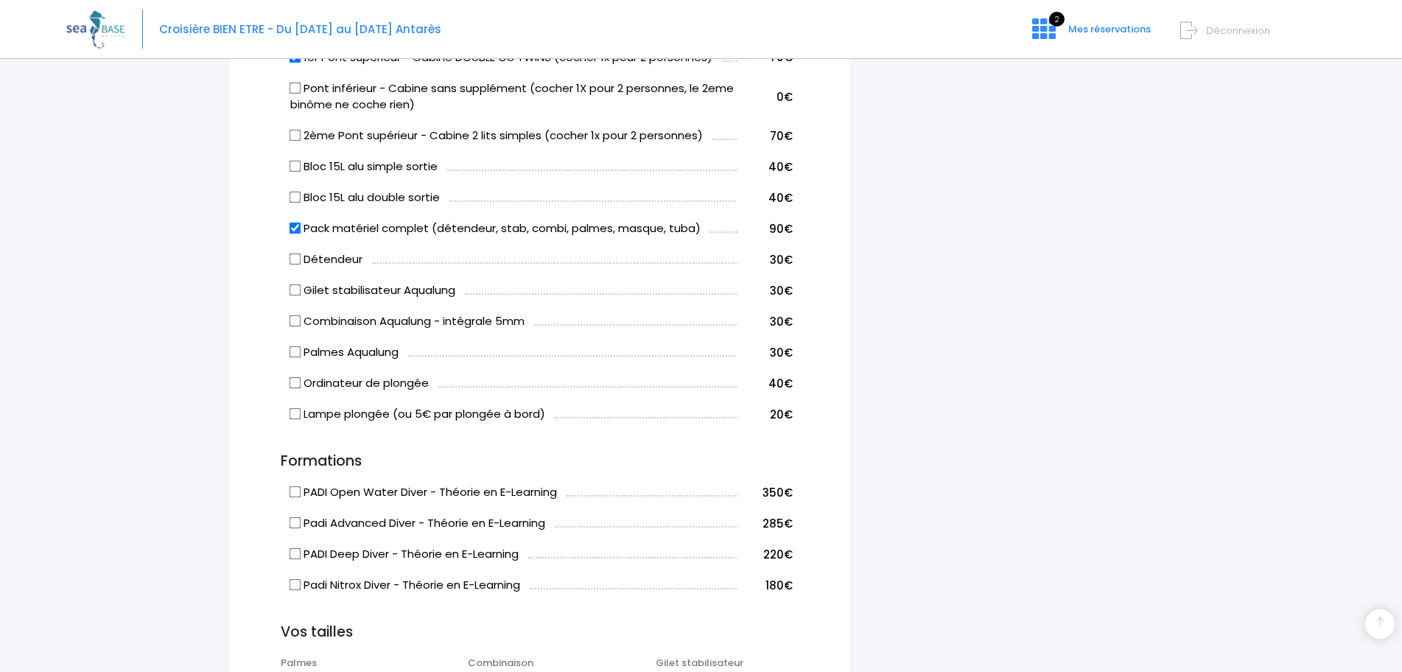
scroll to position [1036, 0]
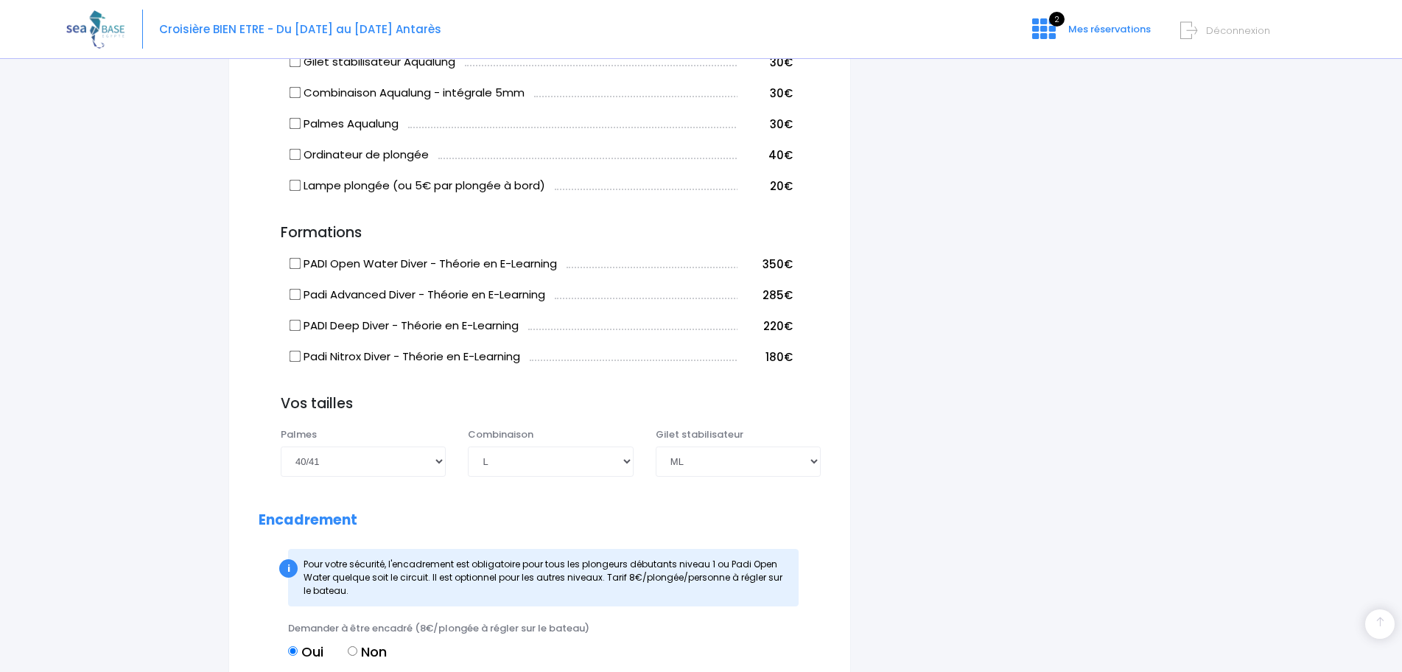
drag, startPoint x: 1391, startPoint y: 380, endPoint x: 1381, endPoint y: 560, distance: 180.0
click at [1381, 560] on div "Notre plateforme de réservation n'est pas compatible avec votre appareil. Veuil…" at bounding box center [701, 120] width 1402 height 2313
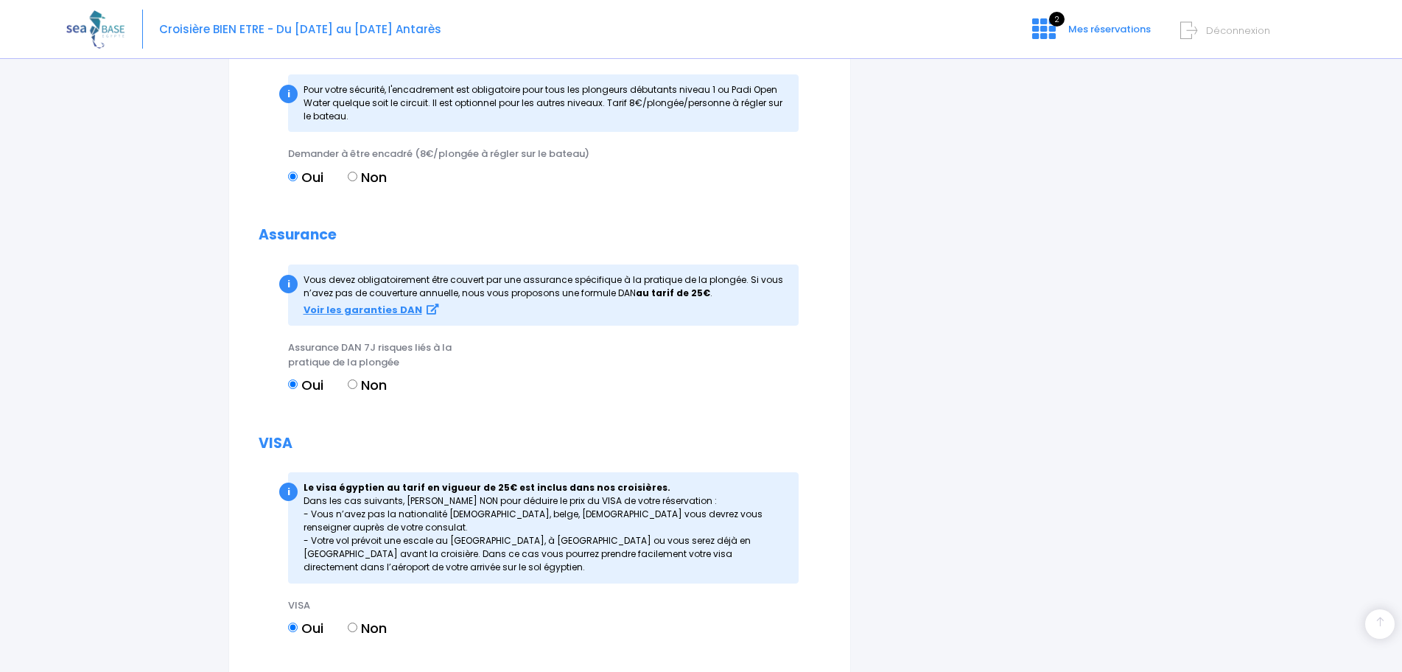
scroll to position [1641, 0]
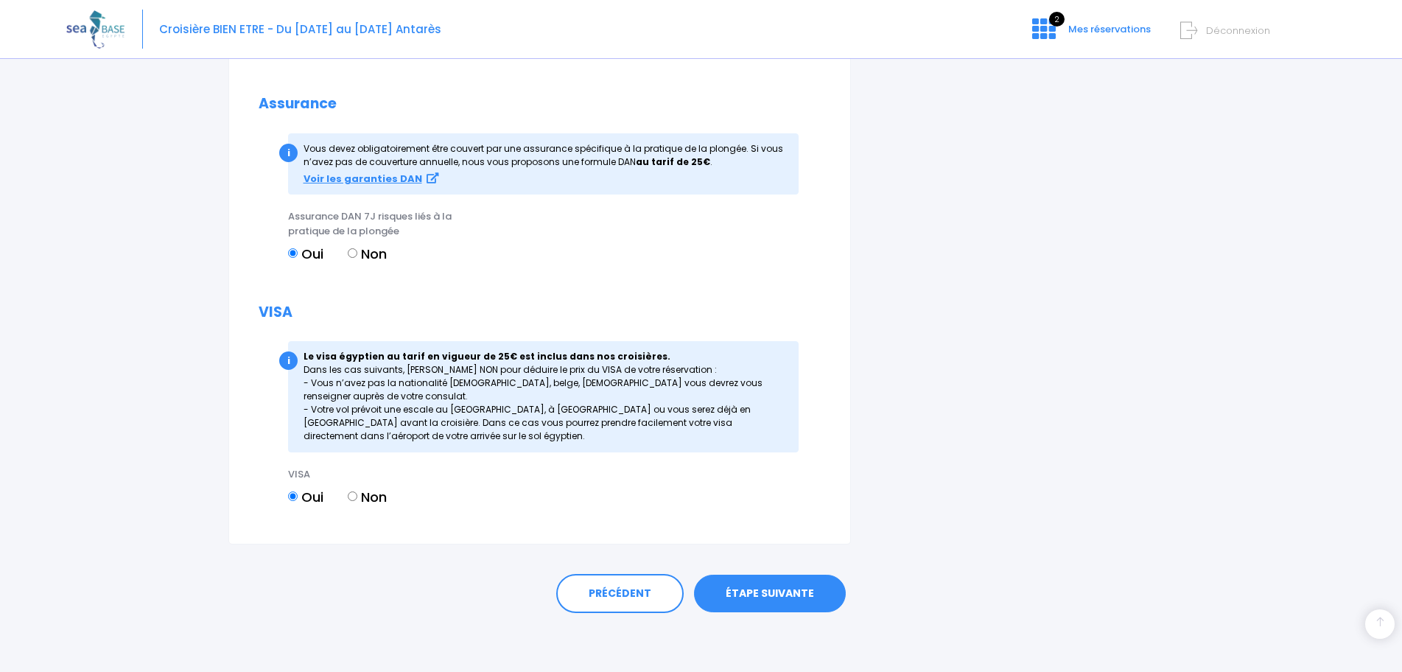
click at [714, 590] on link "ÉTAPE SUIVANTE" at bounding box center [770, 593] width 152 height 38
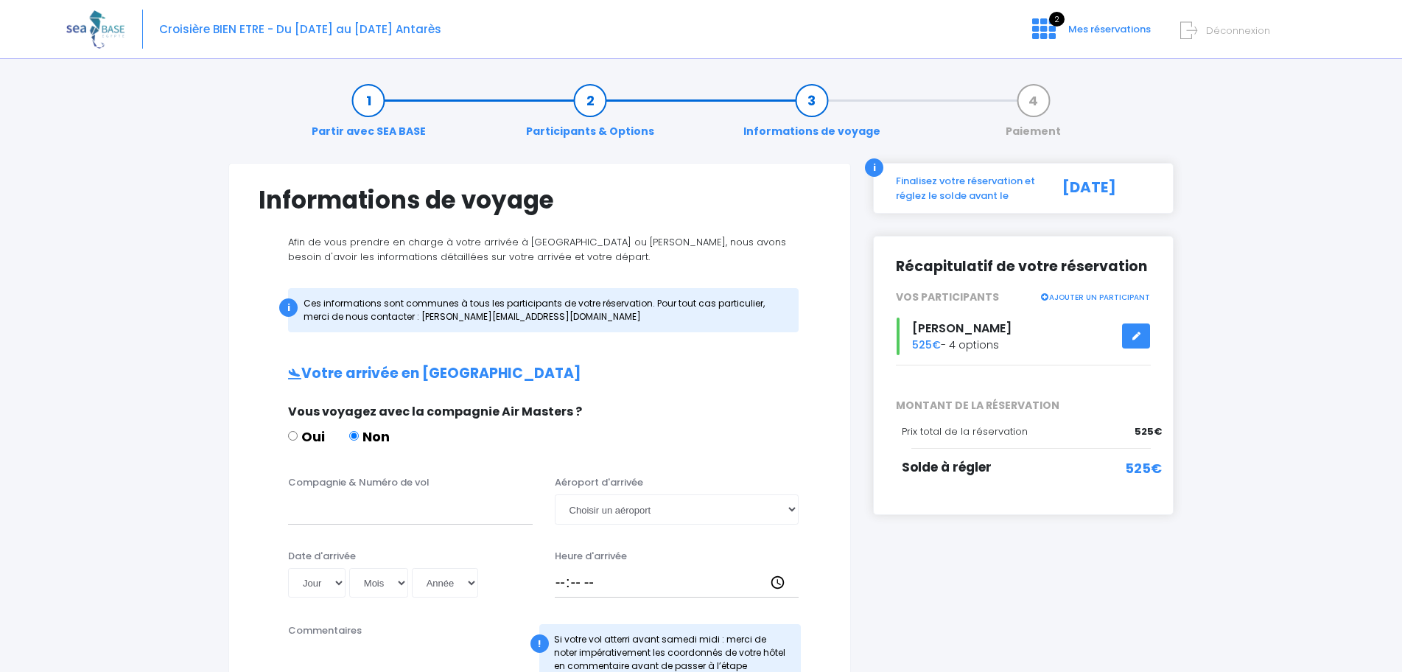
click at [1086, 302] on link "AJOUTER UN PARTICIPANT" at bounding box center [1094, 295] width 110 height 13
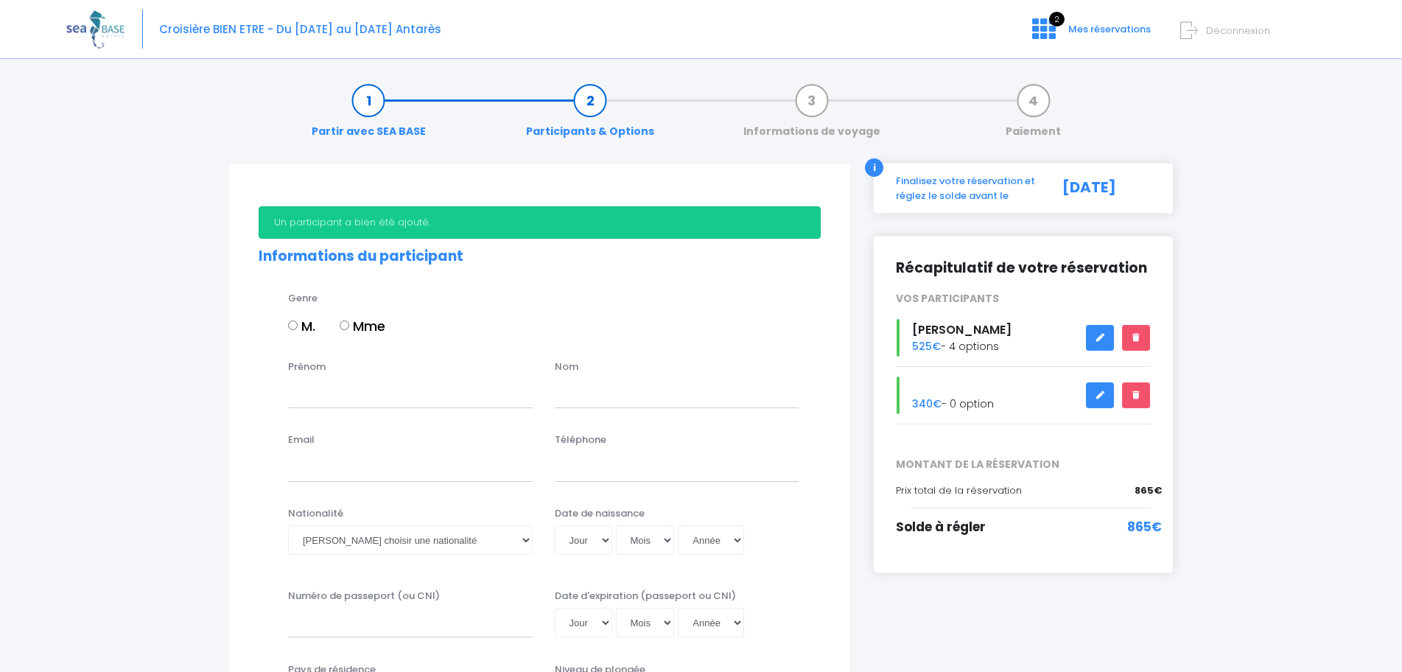
click at [351, 322] on label "Mme" at bounding box center [363, 326] width 46 height 20
click at [349, 322] on input "Mme" at bounding box center [345, 325] width 10 height 10
radio input "true"
click at [361, 393] on input "Prénom" at bounding box center [410, 393] width 245 height 29
type input "Charlie"
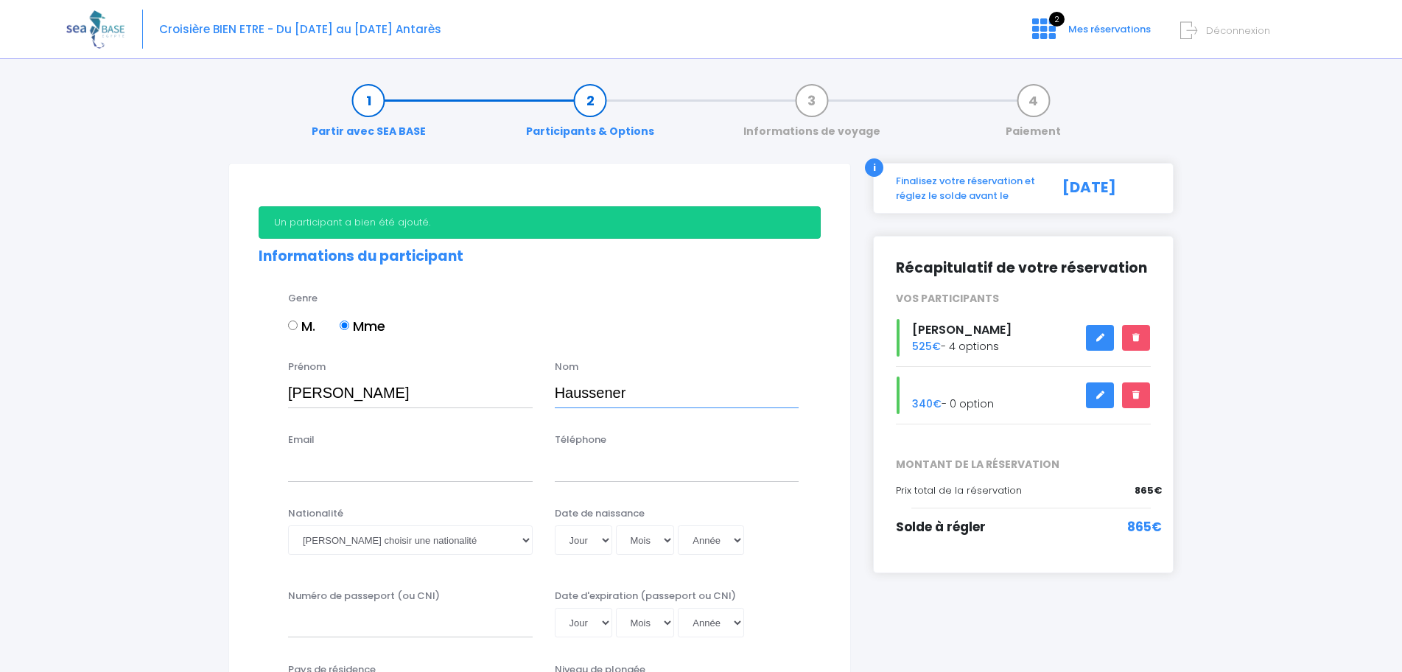
type input "Haussener"
type input "severine.haussener@yahoo.com"
type input "+41796375377"
click at [363, 533] on select "Veuillez choisir une nationalité Afghane Albanaise Algerienne Allemande America…" at bounding box center [410, 539] width 245 height 29
select select "Suisse"
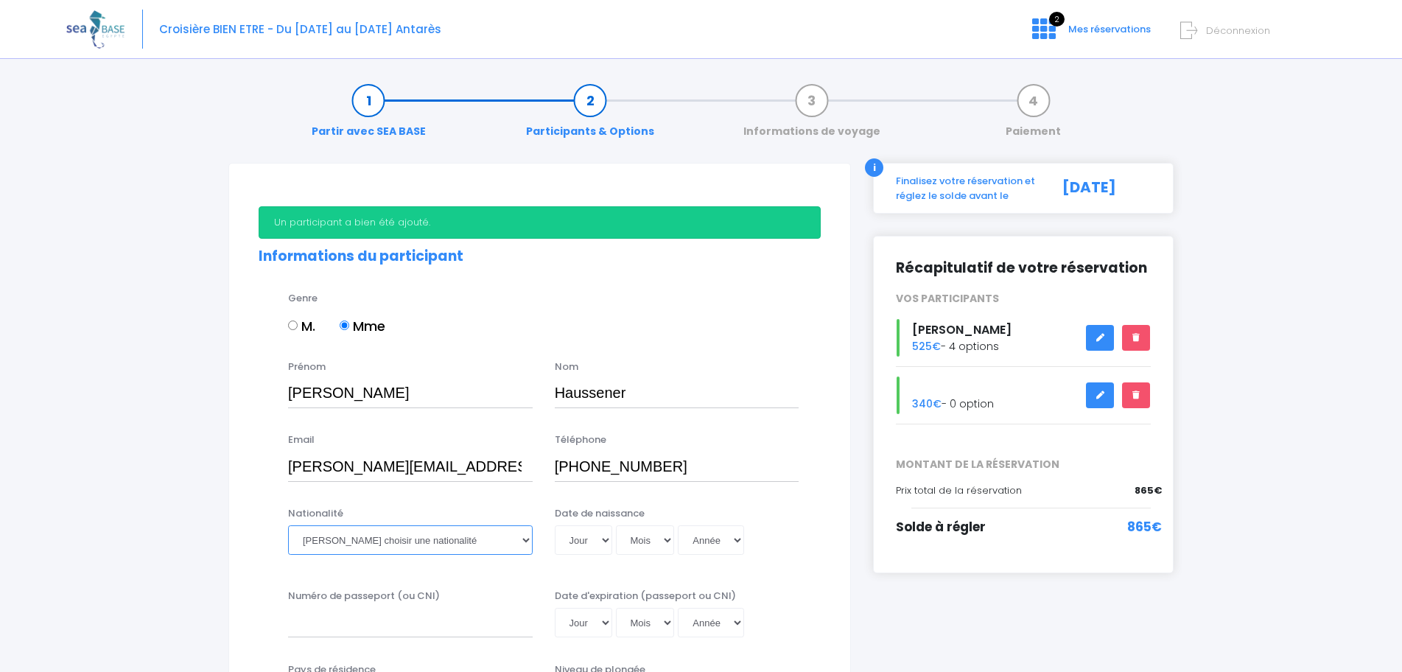
click at [288, 525] on select "Veuillez choisir une nationalité Afghane Albanaise Algerienne Allemande America…" at bounding box center [410, 539] width 245 height 29
click at [598, 549] on select "Jour 01 02 03 04 05 06 07 08 09 10 11 12 13 14 15 16 17 18 19 20 21 22 23 24 25…" at bounding box center [583, 539] width 57 height 29
select select "24"
click at [555, 525] on select "Jour 01 02 03 04 05 06 07 08 09 10 11 12 13 14 15 16 17 18 19 20 21 22 23 24 25…" at bounding box center [583, 539] width 57 height 29
click at [642, 529] on select "Mois 01 02 03 04 05 06 07 08 09 10 11 12" at bounding box center [645, 539] width 59 height 29
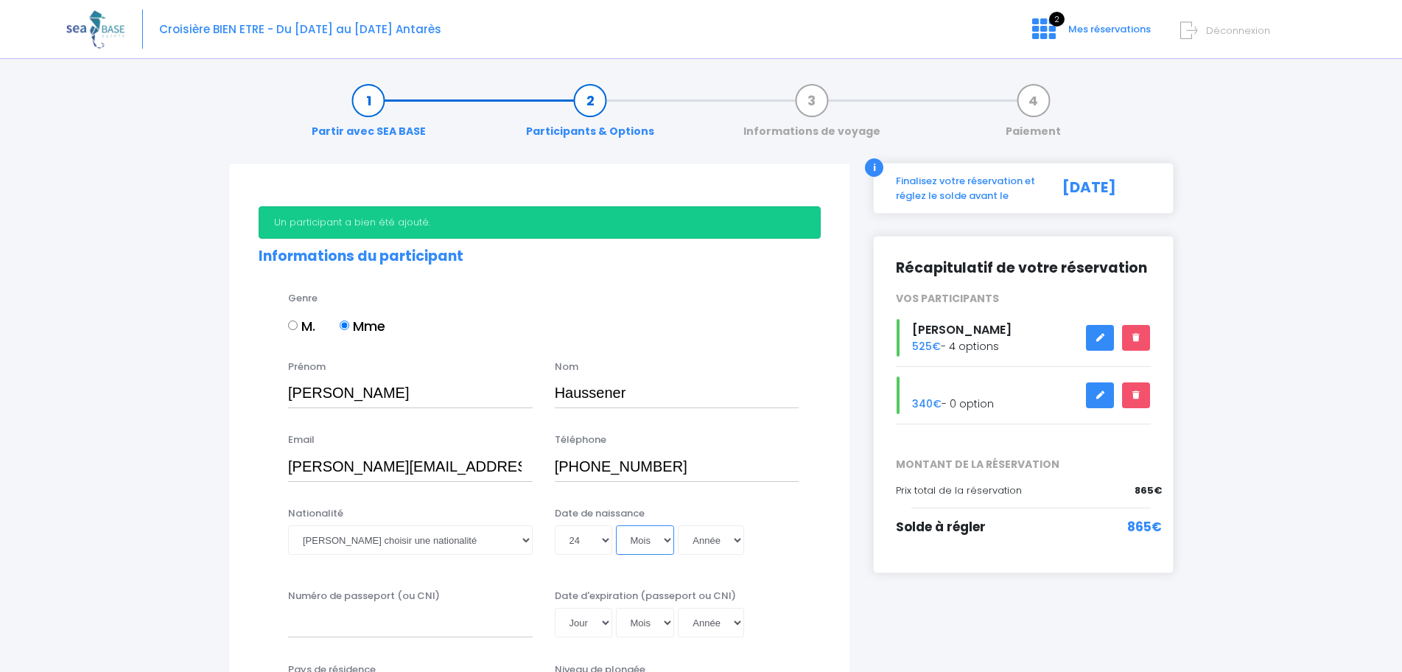
select select "01"
click at [616, 525] on select "Mois 01 02 03 04 05 06 07 08 09 10 11 12" at bounding box center [645, 539] width 59 height 29
click at [724, 550] on select "Année 2045 2044 2043 2042 2041 2040 2039 2038 2037 2036 2035 2034 2033 2032 203…" at bounding box center [711, 539] width 66 height 29
select select "2009"
click at [678, 525] on select "Année 2045 2044 2043 2042 2041 2040 2039 2038 2037 2036 2035 2034 2033 2032 203…" at bounding box center [711, 539] width 66 height 29
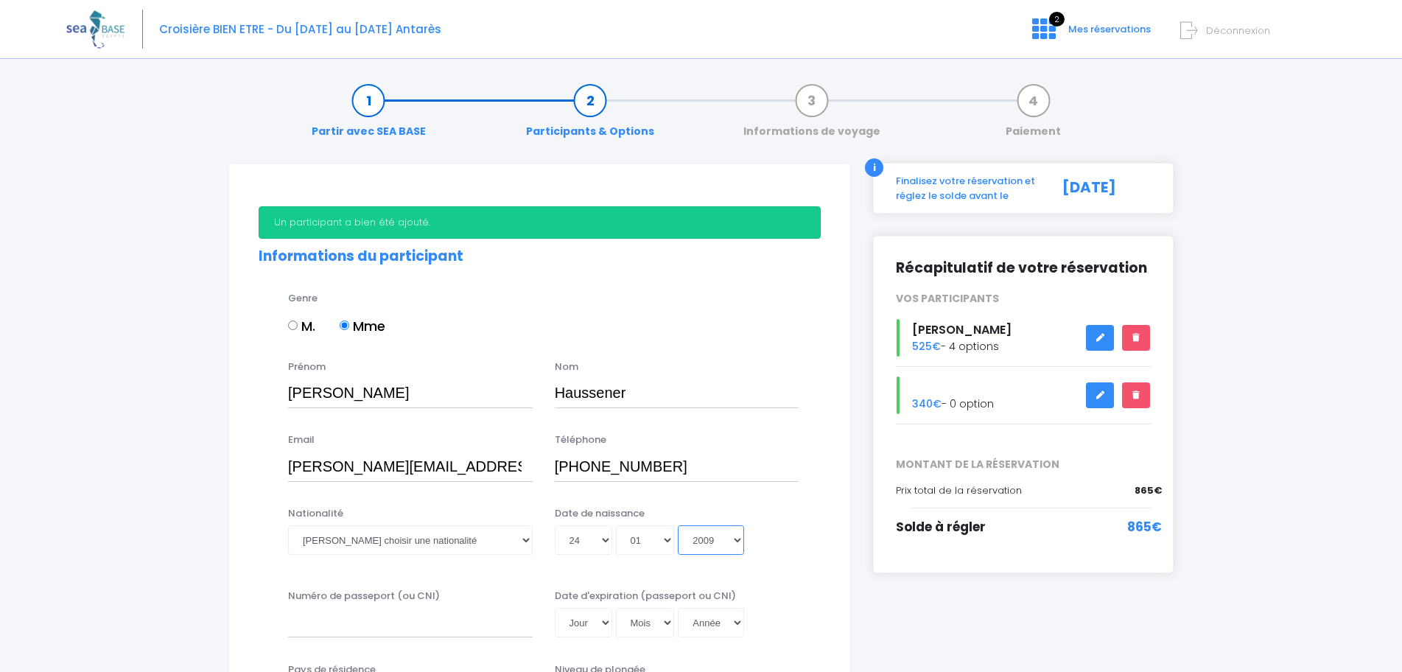
type input "2009-01-24"
click at [442, 620] on input "Numéro de passeport (ou CNI)" at bounding box center [410, 622] width 245 height 29
type input "x5704675"
click at [575, 625] on select "Jour 01 02 03 04 05 06 07 08 09 10 11 12 13 14 15 16 17 18 19 20 21 22 23 24 25…" at bounding box center [583, 622] width 57 height 29
select select "10"
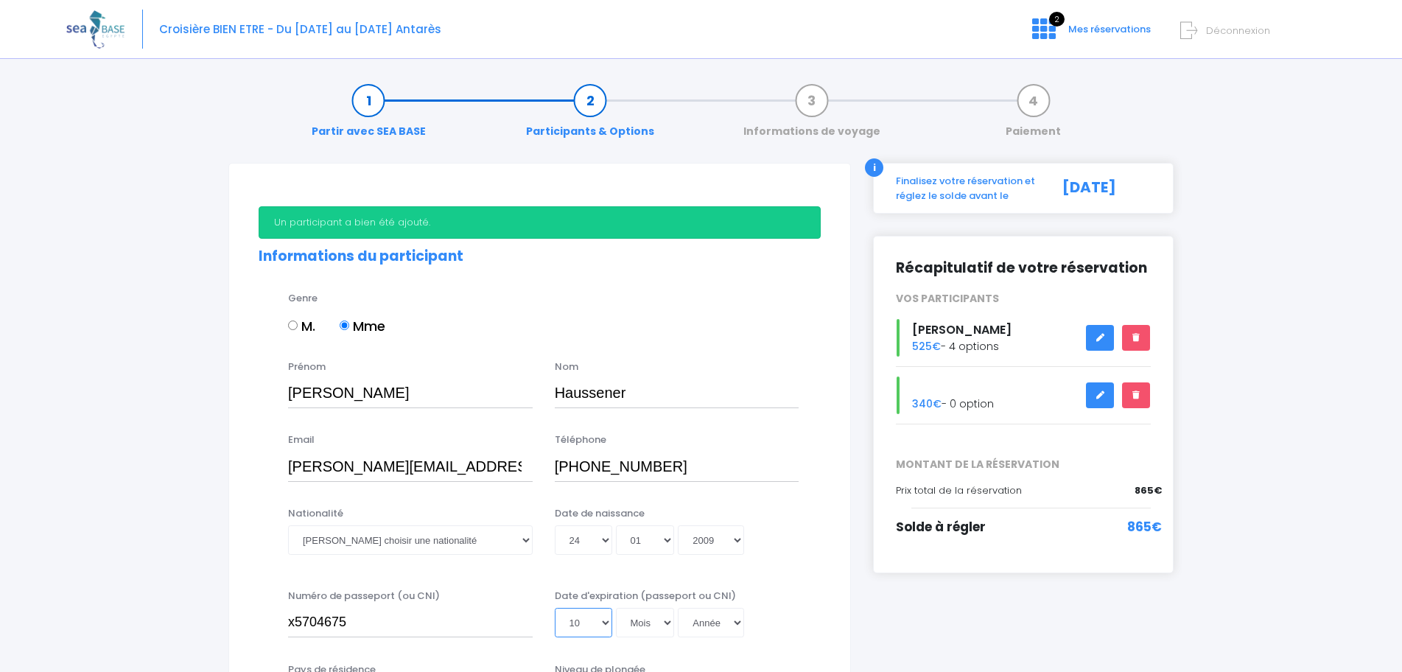
click at [555, 608] on select "Jour 01 02 03 04 05 06 07 08 09 10 11 12 13 14 15 16 17 18 19 20 21 22 23 24 25…" at bounding box center [583, 622] width 57 height 29
click at [657, 621] on select "Mois 01 02 03 04 05 06 07 08 09 10 11 12" at bounding box center [645, 622] width 59 height 29
select select "11"
click at [616, 608] on select "Mois 01 02 03 04 05 06 07 08 09 10 11 12" at bounding box center [645, 622] width 59 height 29
click at [728, 622] on select "Année 2045 2044 2043 2042 2041 2040 2039 2038 2037 2036 2035 2034 2033 2032 203…" at bounding box center [711, 622] width 66 height 29
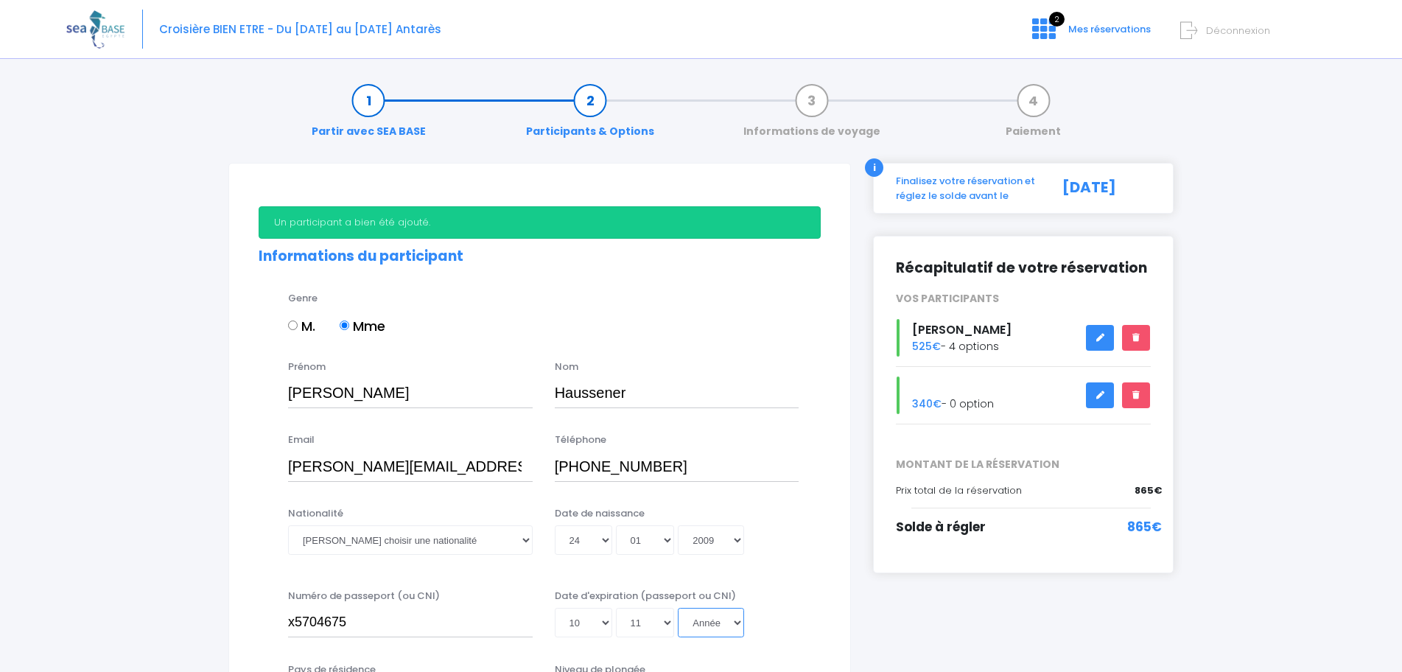
select select "2026"
click at [678, 608] on select "Année 2045 2044 2043 2042 2041 2040 2039 2038 2037 2036 2035 2034 2033 2032 203…" at bounding box center [711, 622] width 66 height 29
type input "2026-11-10"
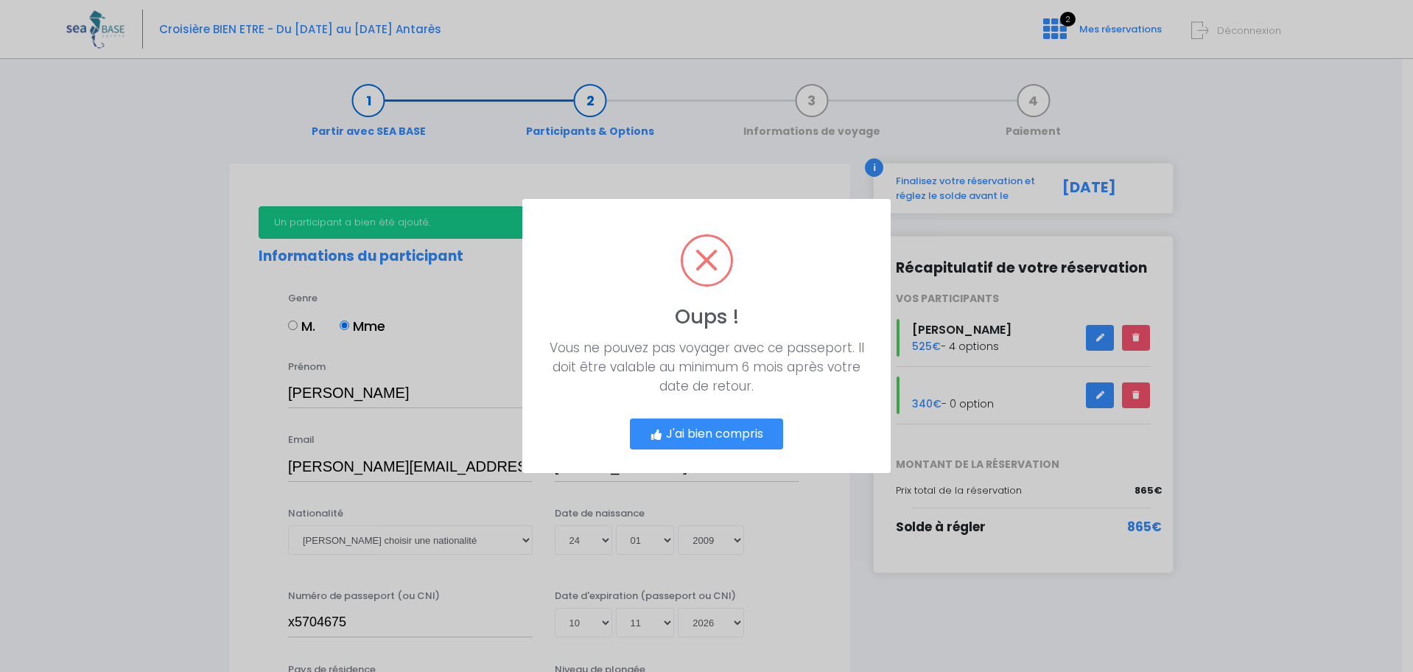
click at [770, 429] on button "J'ai bien compris" at bounding box center [706, 433] width 153 height 31
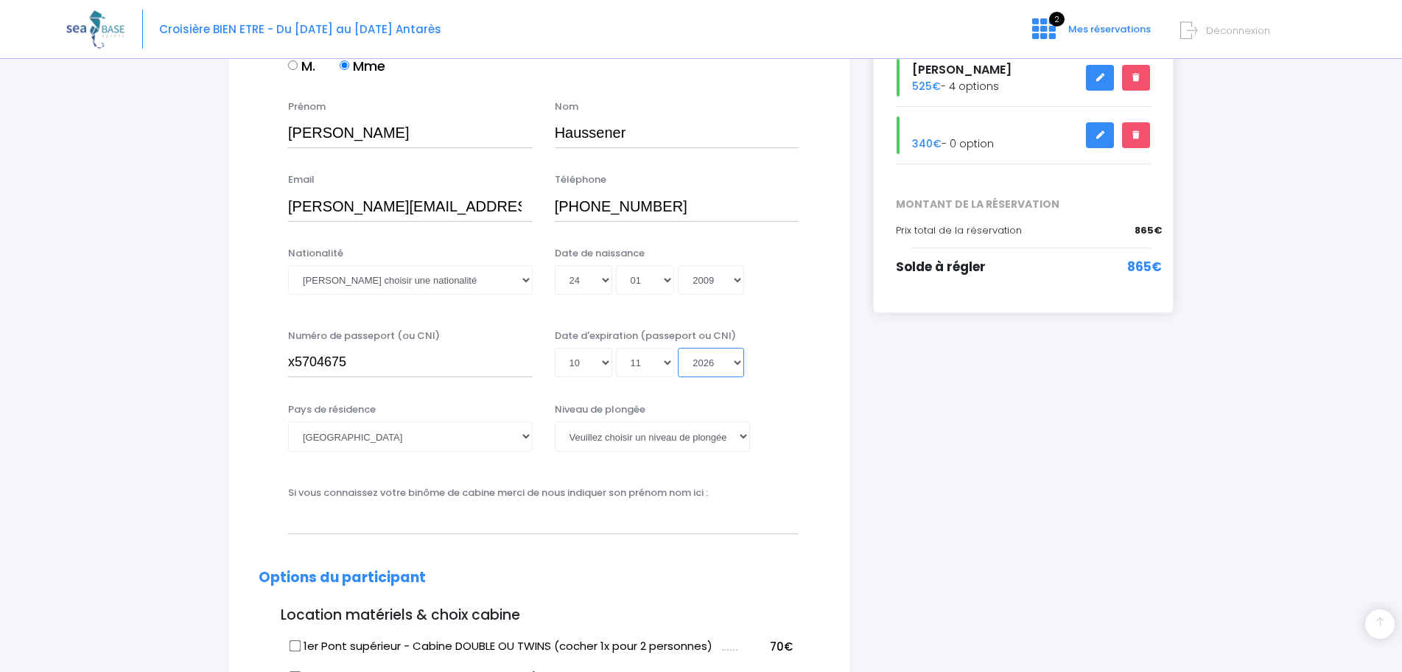
scroll to position [263, 0]
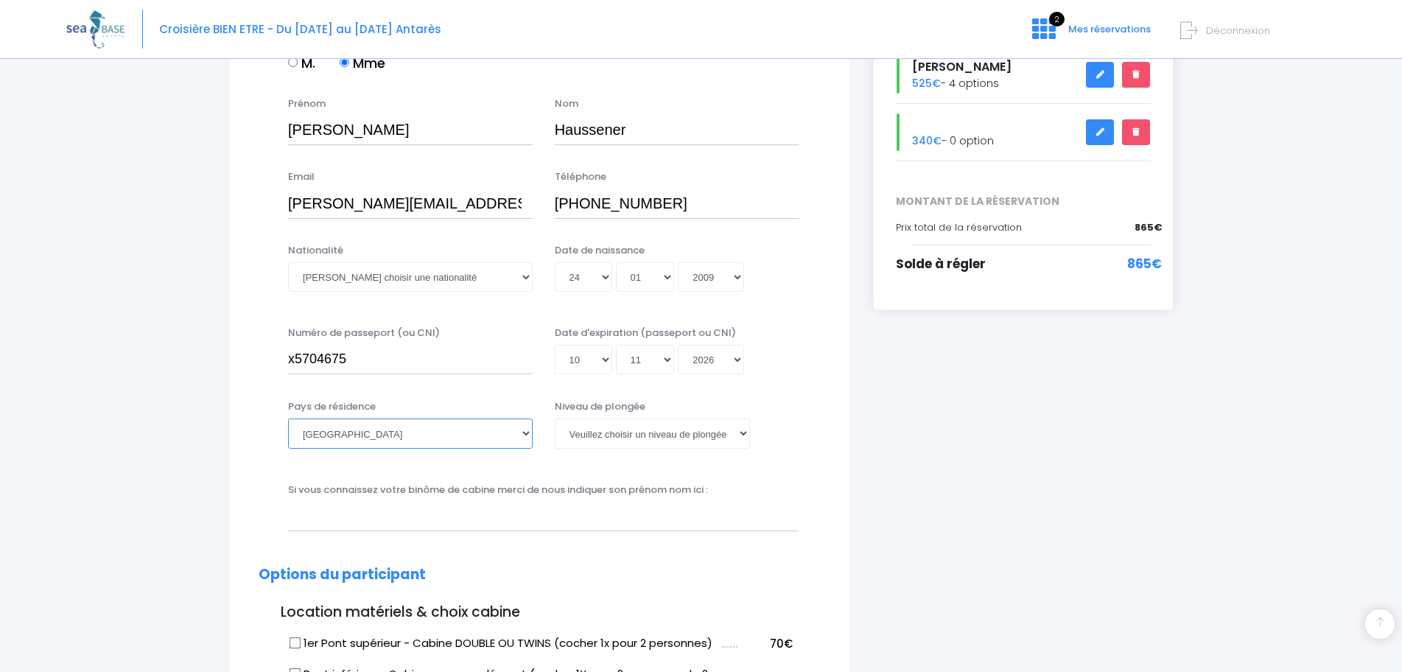
click at [517, 440] on select "Afghanistan Afrique du Sud Albanie Algérie Allemagne Andorre Angola Anguilla An…" at bounding box center [410, 432] width 245 height 29
select select "Suisse"
click at [288, 418] on select "Afghanistan Afrique du Sud Albanie Algérie Allemagne Andorre Angola Anguilla An…" at bounding box center [410, 432] width 245 height 29
click at [628, 434] on select "Veuillez choisir un niveau de plongée Non plongeur Junior OW diver Adventure OW…" at bounding box center [652, 432] width 195 height 29
select select "N1"
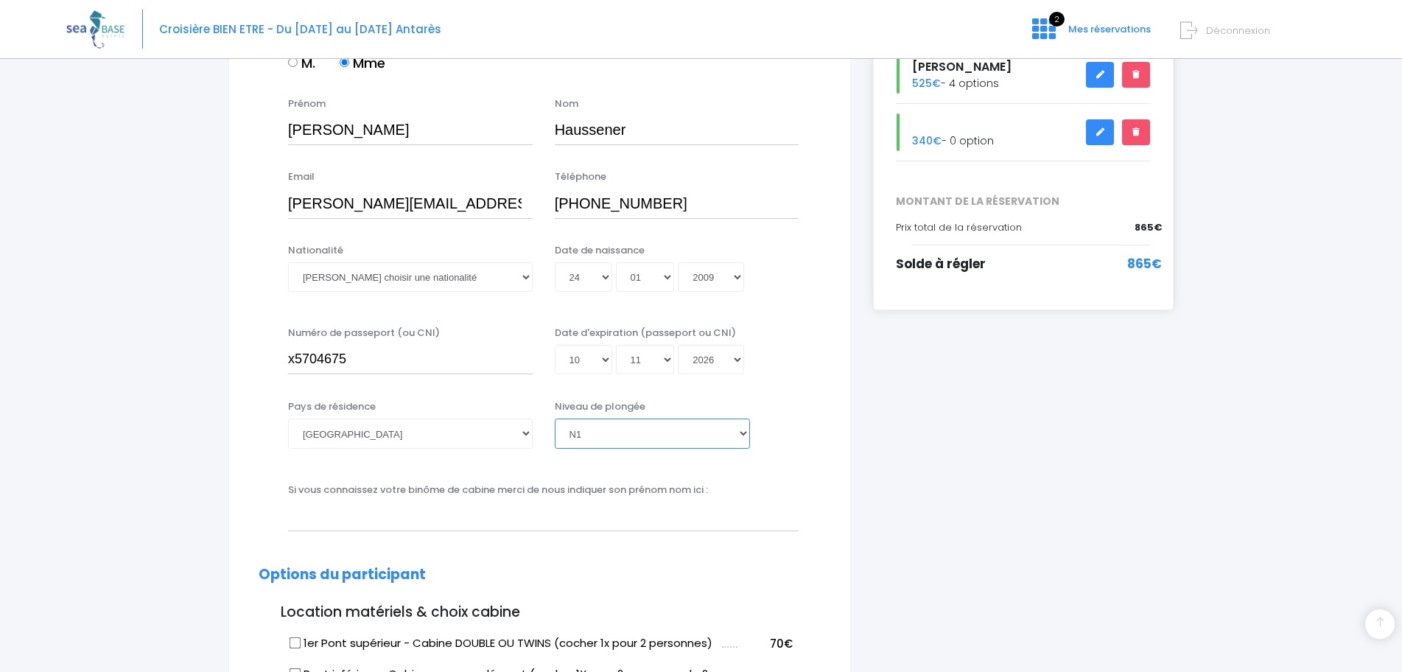
click at [555, 418] on select "Veuillez choisir un niveau de plongée Non plongeur Junior OW diver Adventure OW…" at bounding box center [652, 432] width 195 height 29
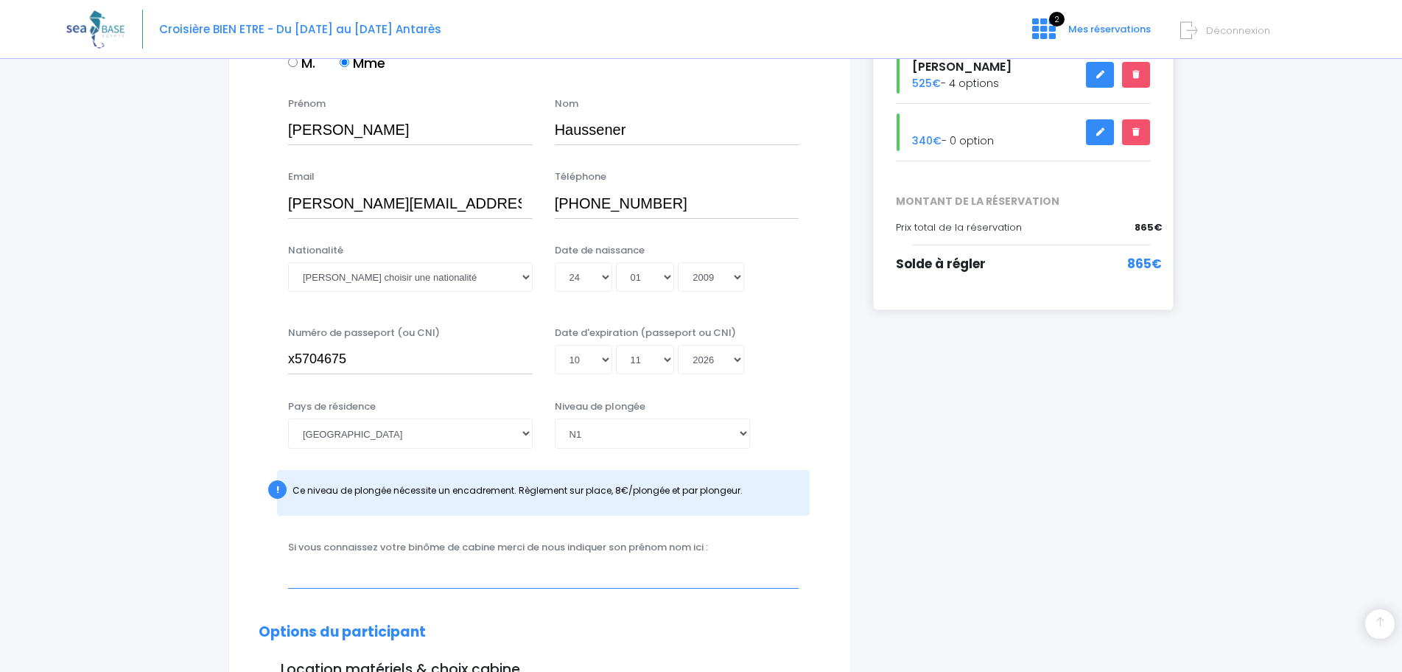
click at [342, 563] on input "text" at bounding box center [543, 573] width 510 height 29
type input "O"
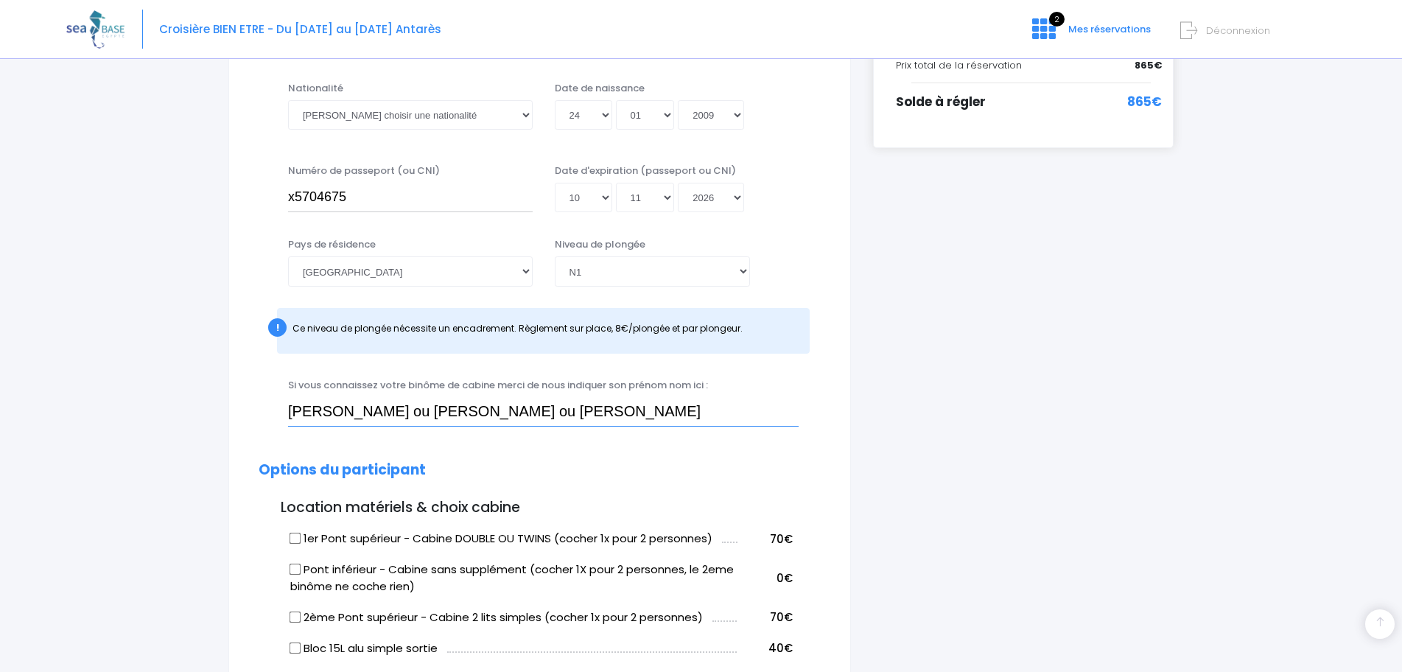
scroll to position [639, 0]
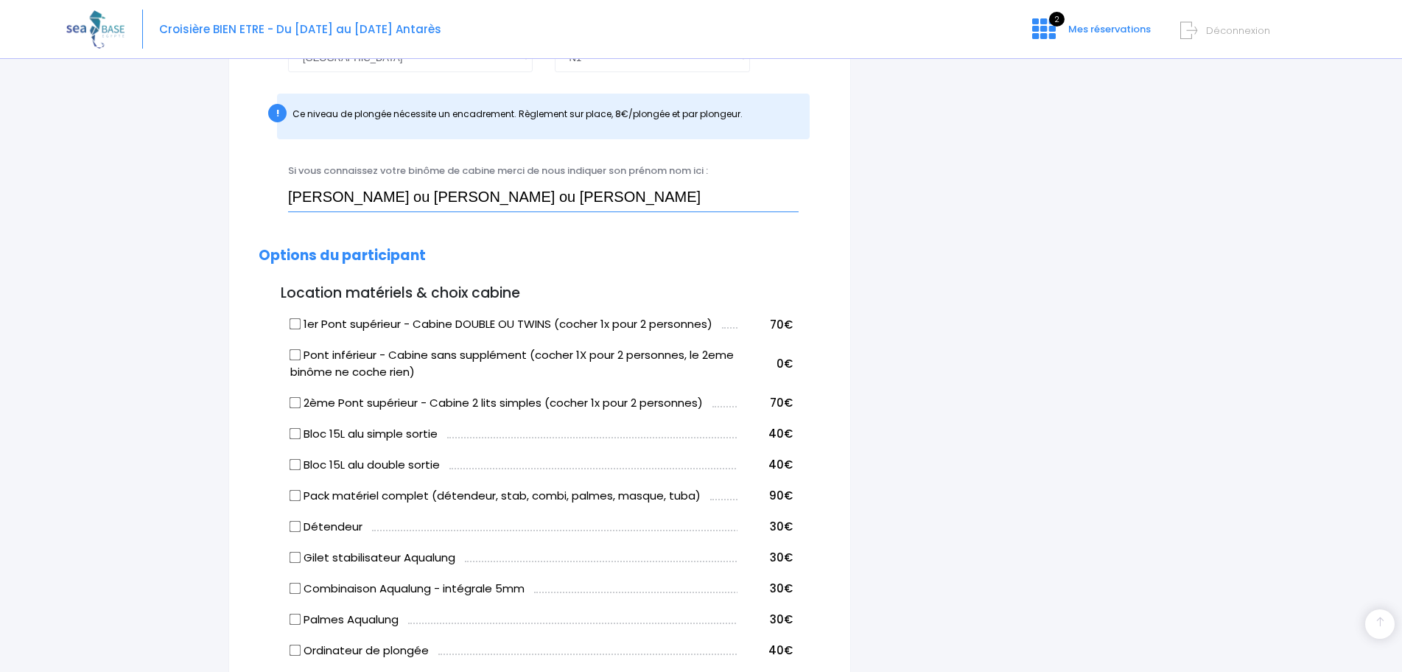
type input "severine haussener ou Luna Sturzo ou Iona Sideris"
click at [295, 500] on input "Pack matériel complet (détendeur, stab, combi, palmes, masque, tuba)" at bounding box center [295, 495] width 12 height 12
checkbox input "true"
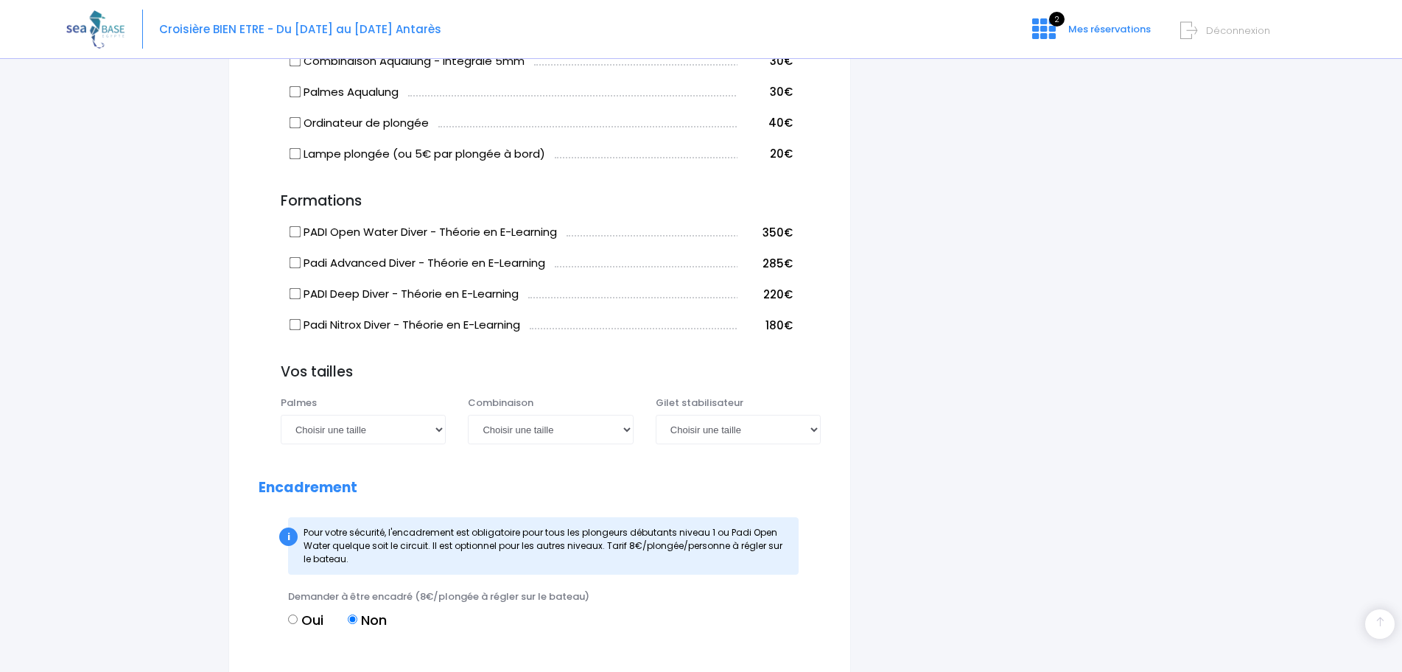
scroll to position [1170, 0]
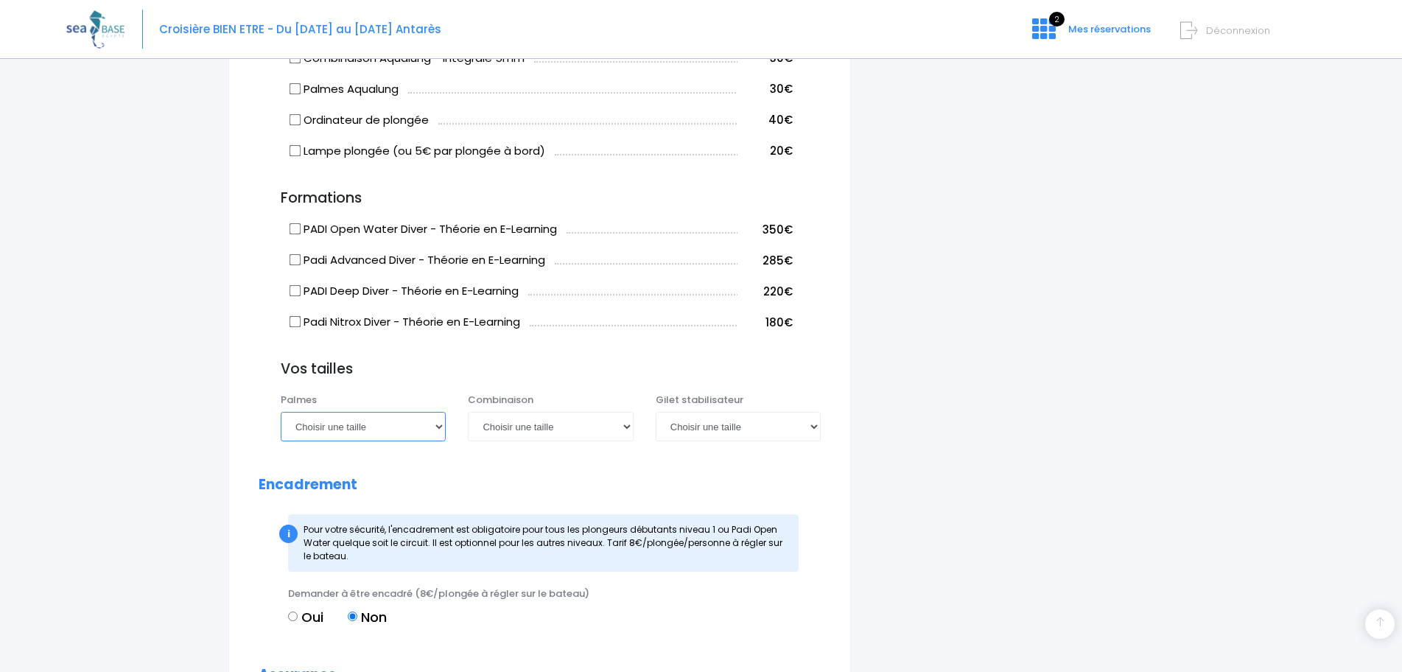
click at [432, 428] on select "Choisir une taille 36/37 38/39 40/41 42/43 44/45 46/47" at bounding box center [363, 426] width 165 height 29
select select "42/43"
click at [281, 412] on select "Choisir une taille 36/37 38/39 40/41 42/43 44/45 46/47" at bounding box center [363, 426] width 165 height 29
click at [549, 432] on select "Choisir une taille XS S M ML L XL XXL" at bounding box center [550, 426] width 165 height 29
select select "ML"
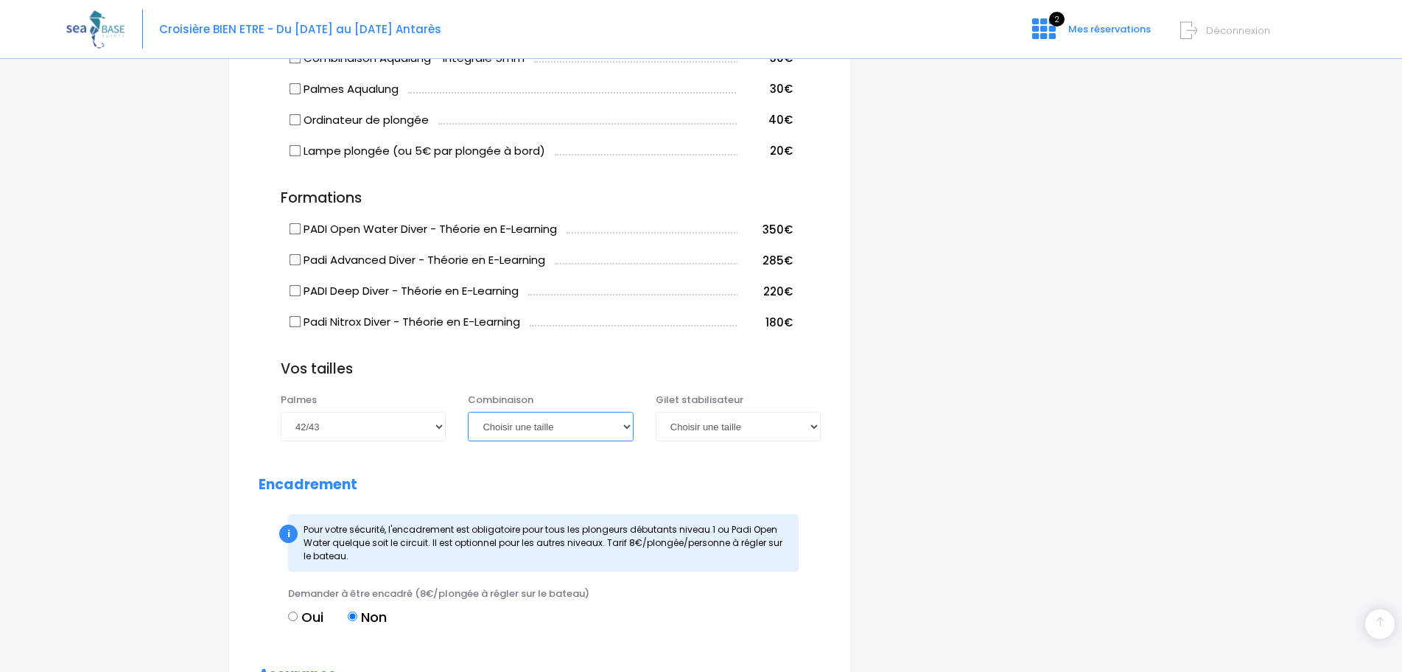
click at [468, 412] on select "Choisir une taille XS S M ML L XL XXL" at bounding box center [550, 426] width 165 height 29
click at [774, 426] on select "Choisir une taille XXS XS S M ML L XL XXL" at bounding box center [738, 426] width 165 height 29
select select "M"
click at [656, 412] on select "Choisir une taille XXS XS S M ML L XL XXL" at bounding box center [738, 426] width 165 height 29
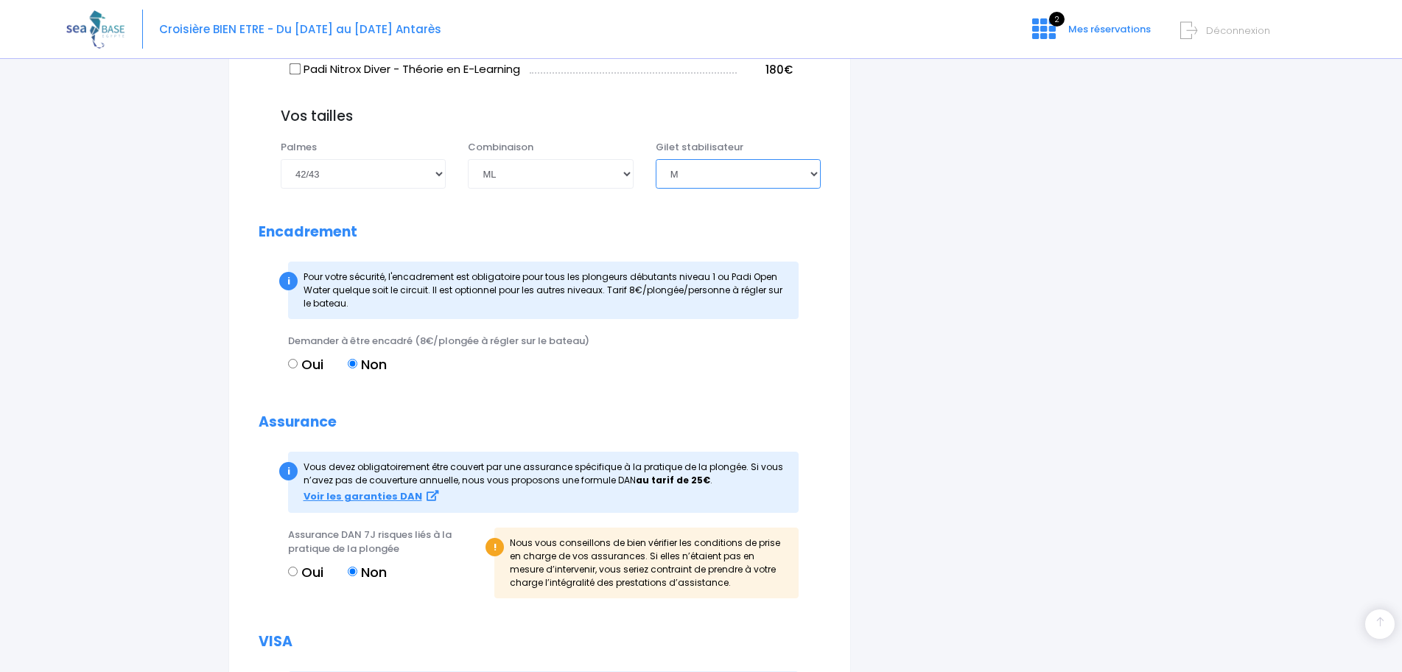
scroll to position [1485, 0]
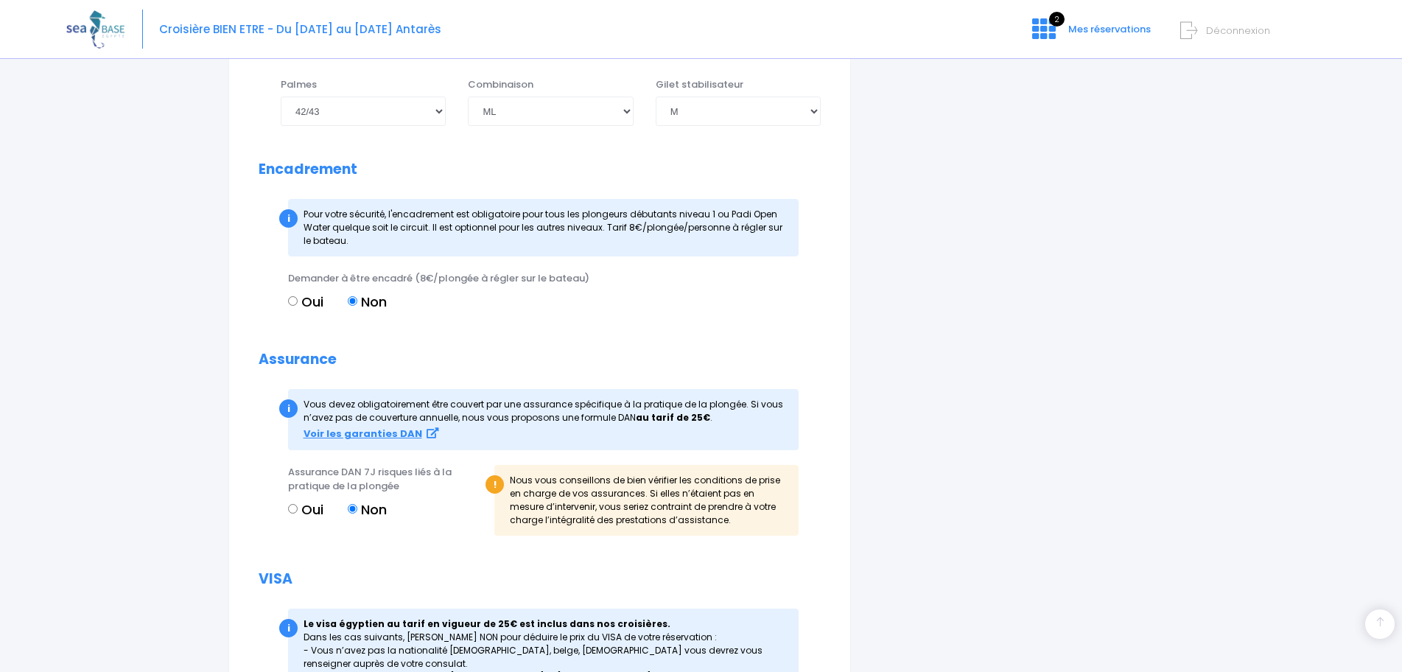
click at [299, 310] on label "Oui" at bounding box center [305, 302] width 35 height 20
click at [298, 306] on input "Oui" at bounding box center [293, 301] width 10 height 10
radio input "true"
click at [298, 513] on label "Oui" at bounding box center [305, 509] width 35 height 20
click at [298, 513] on input "Oui" at bounding box center [293, 509] width 10 height 10
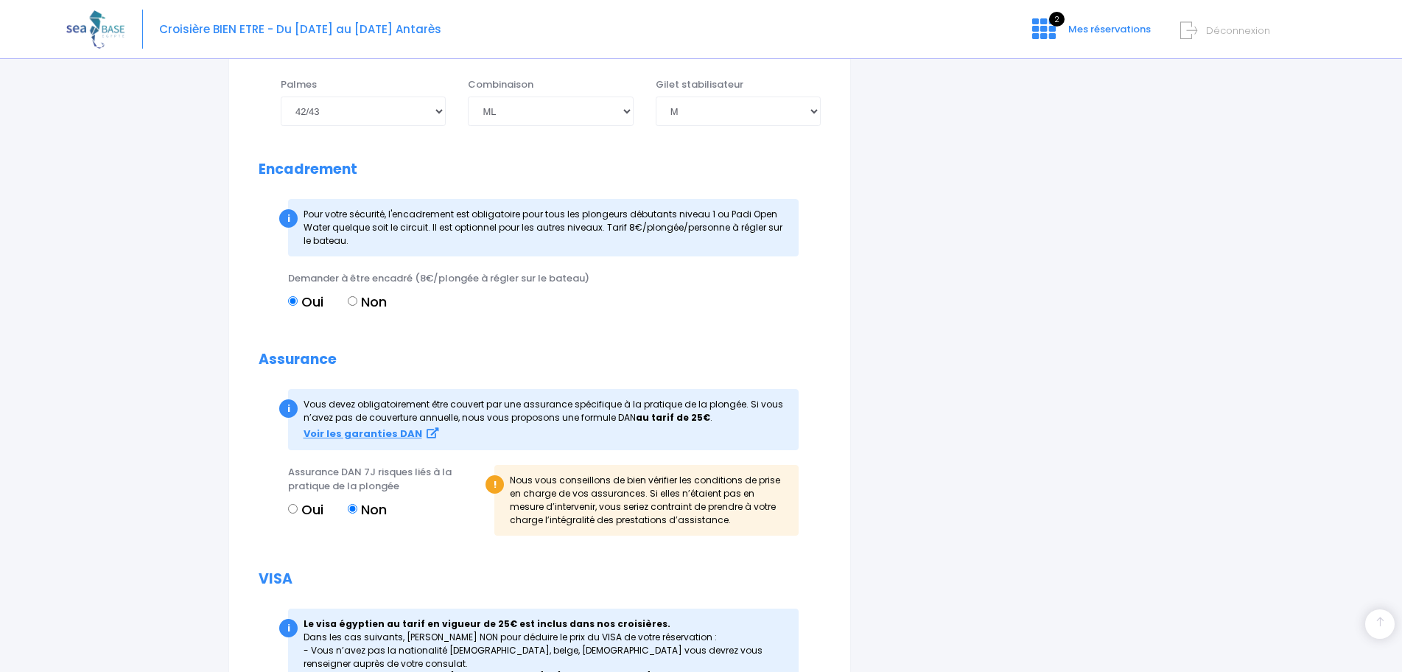
radio input "true"
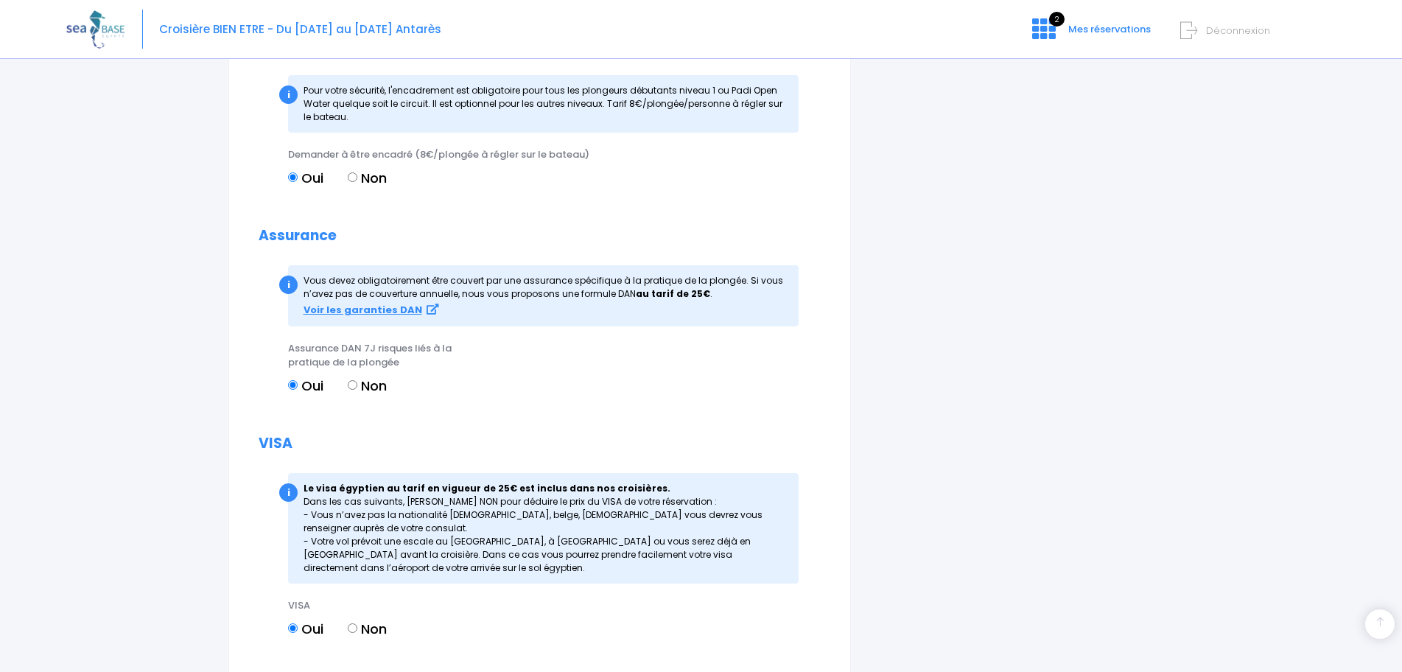
scroll to position [1655, 0]
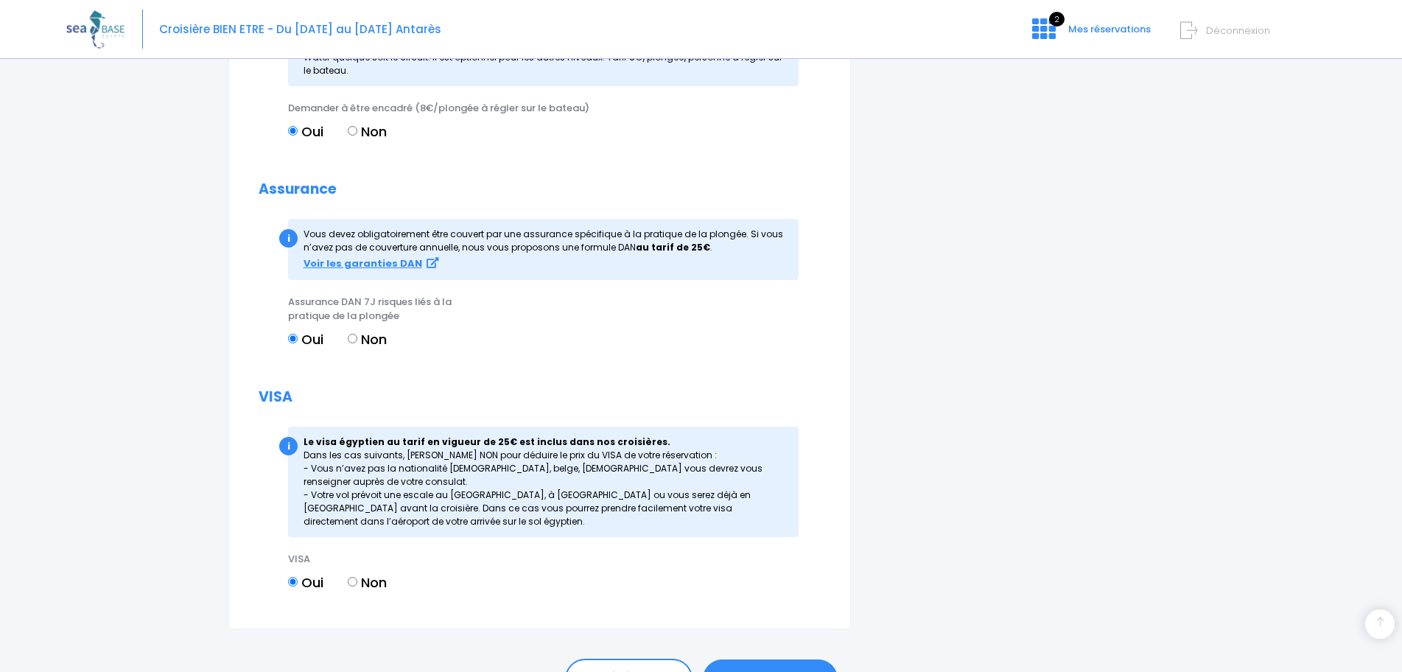
click at [724, 669] on link "ENREGISTRER" at bounding box center [770, 678] width 135 height 38
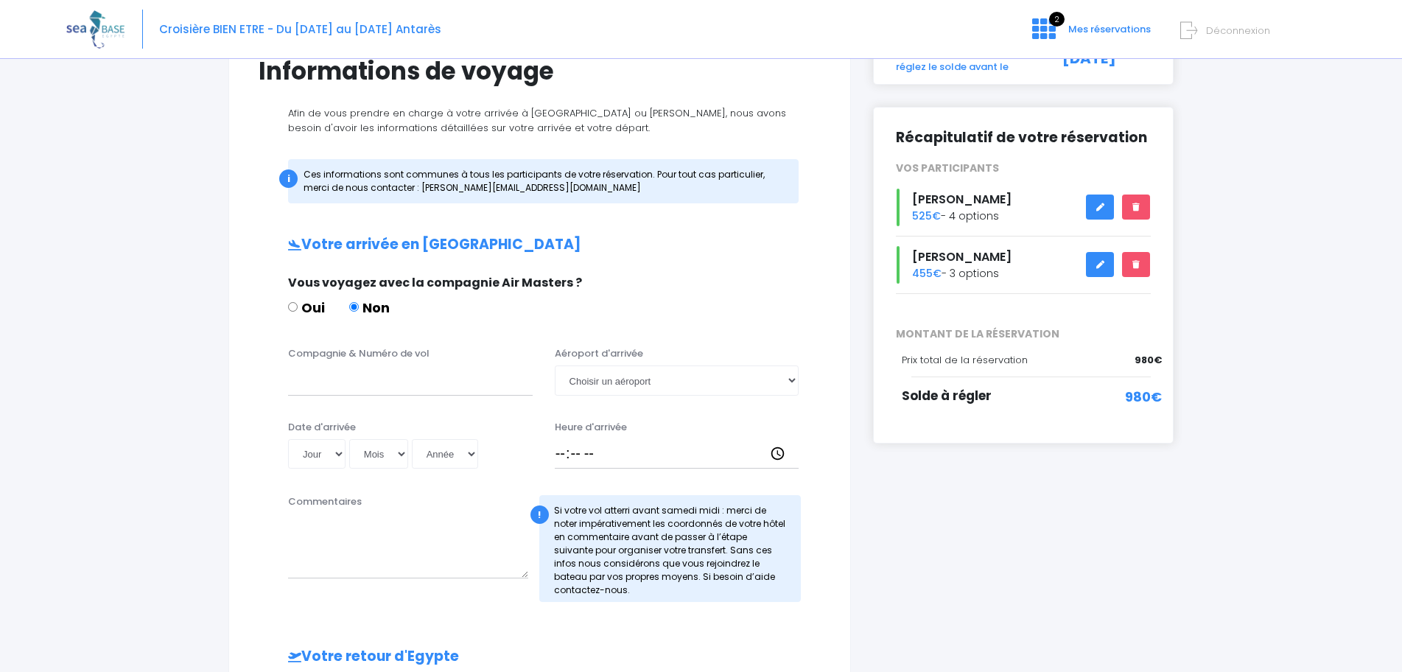
scroll to position [622, 0]
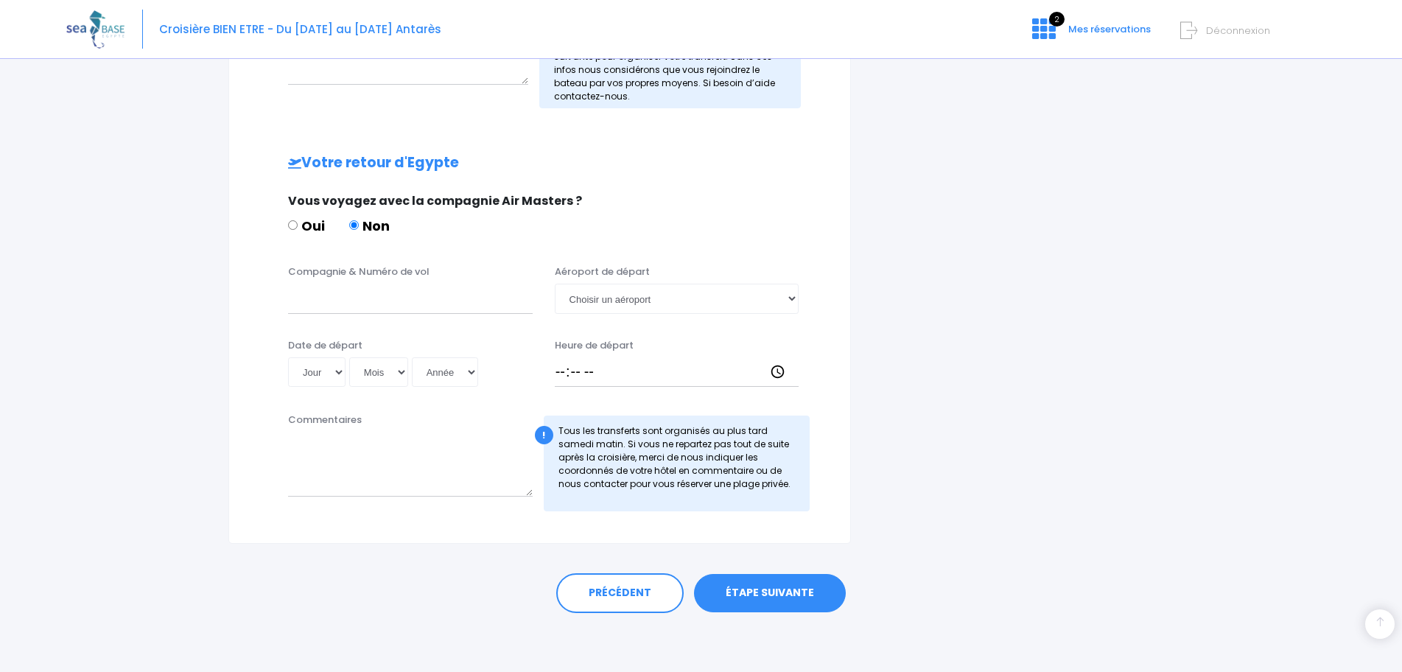
click at [771, 613] on div "PRÉCÉDENT ÉTAPE SUIVANTE" at bounding box center [700, 589] width 945 height 91
click at [815, 577] on link "ÉTAPE SUIVANTE" at bounding box center [770, 593] width 152 height 38
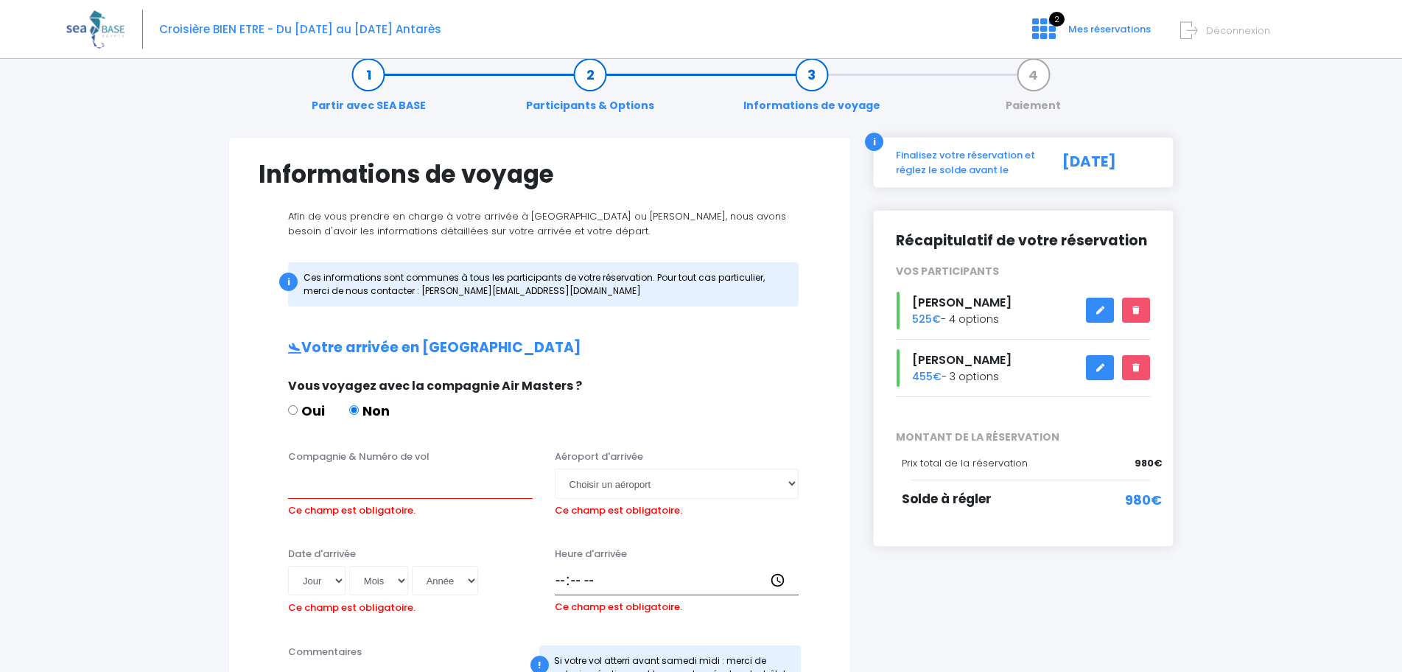
scroll to position [12, 0]
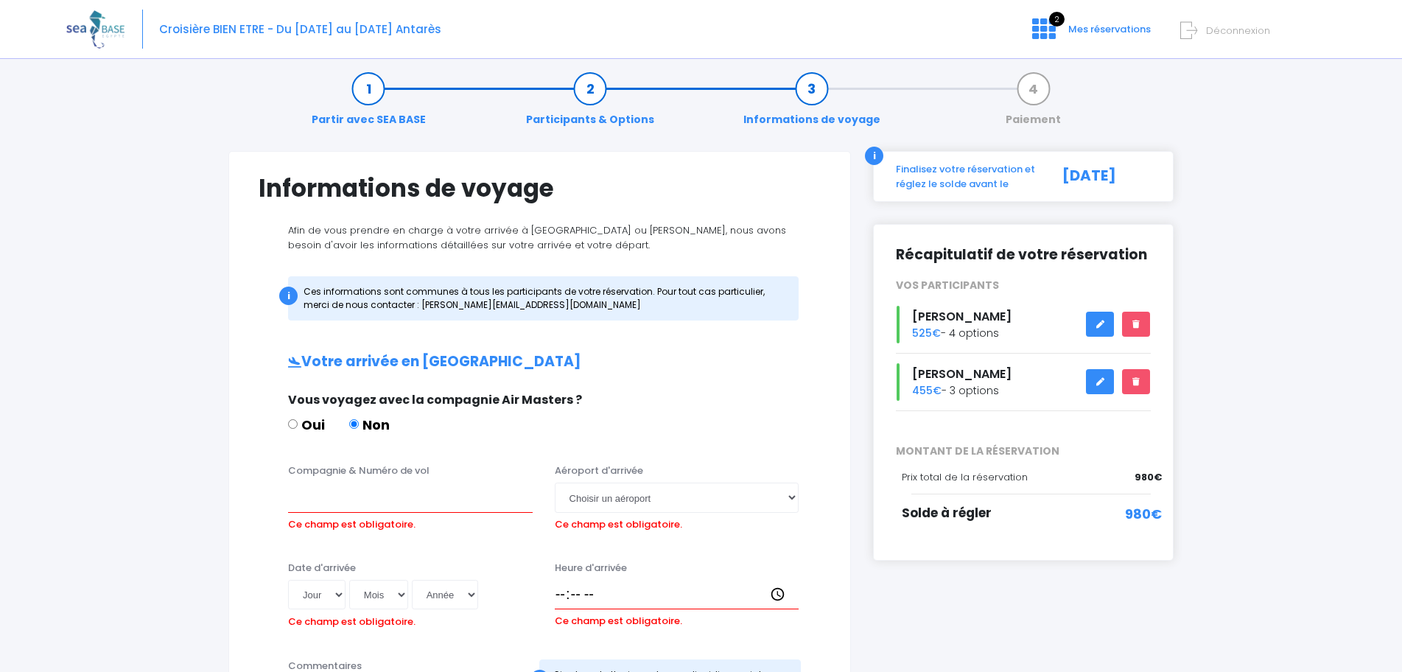
click at [313, 426] on label "Oui" at bounding box center [306, 425] width 37 height 20
click at [298, 426] on input "Oui" at bounding box center [293, 424] width 10 height 10
radio input "true"
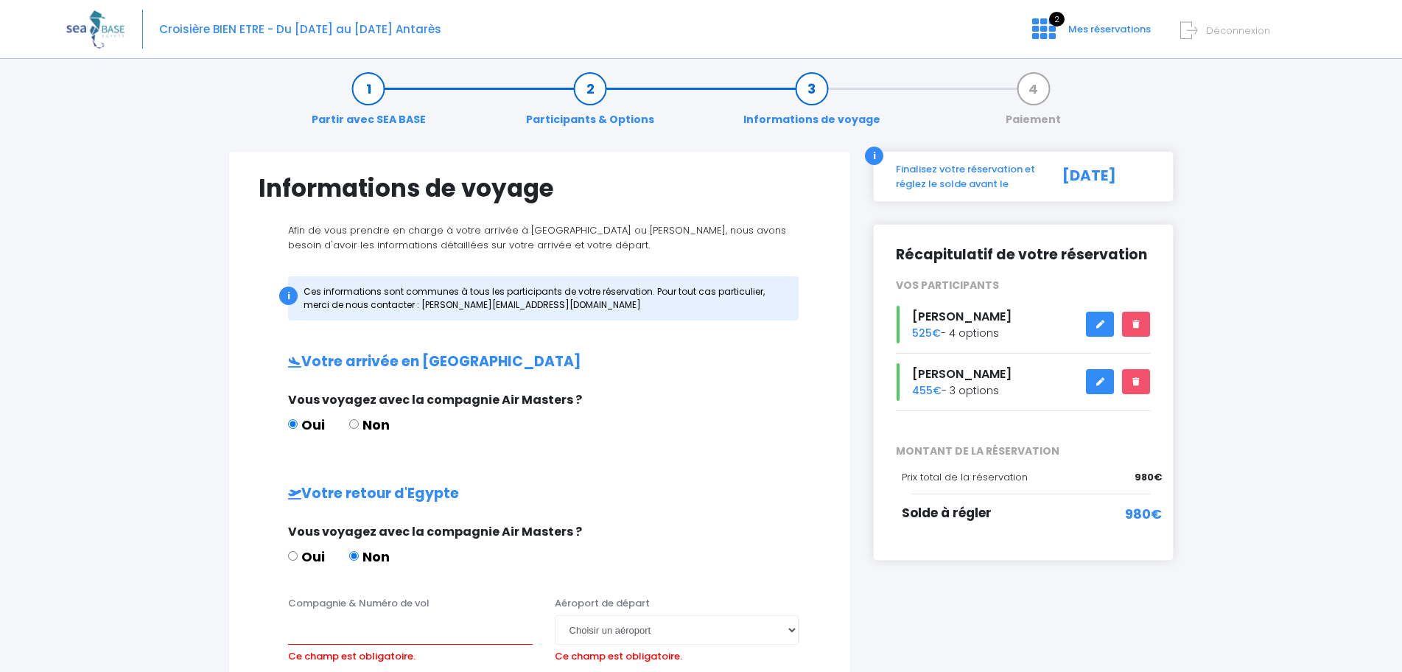
click at [303, 555] on label "Oui" at bounding box center [306, 557] width 37 height 20
click at [298, 555] on input "Oui" at bounding box center [293, 556] width 10 height 10
radio input "true"
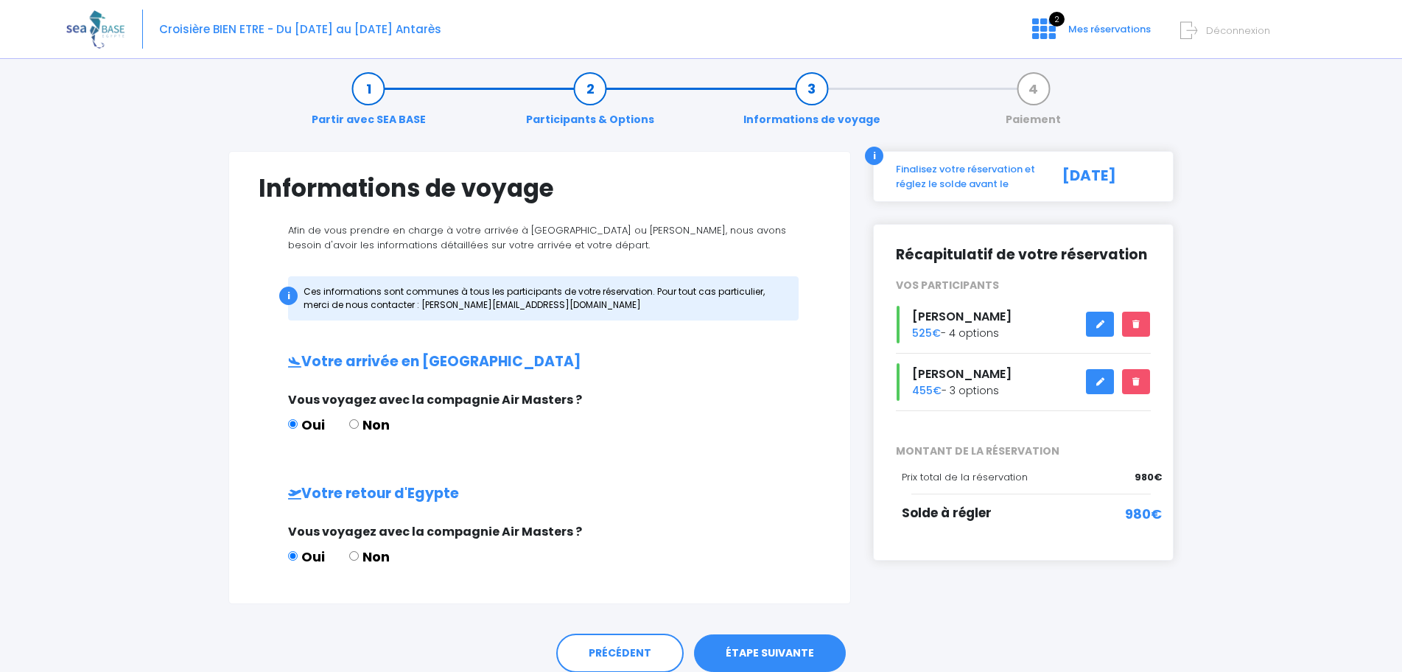
click at [776, 649] on link "ÉTAPE SUIVANTE" at bounding box center [770, 653] width 152 height 38
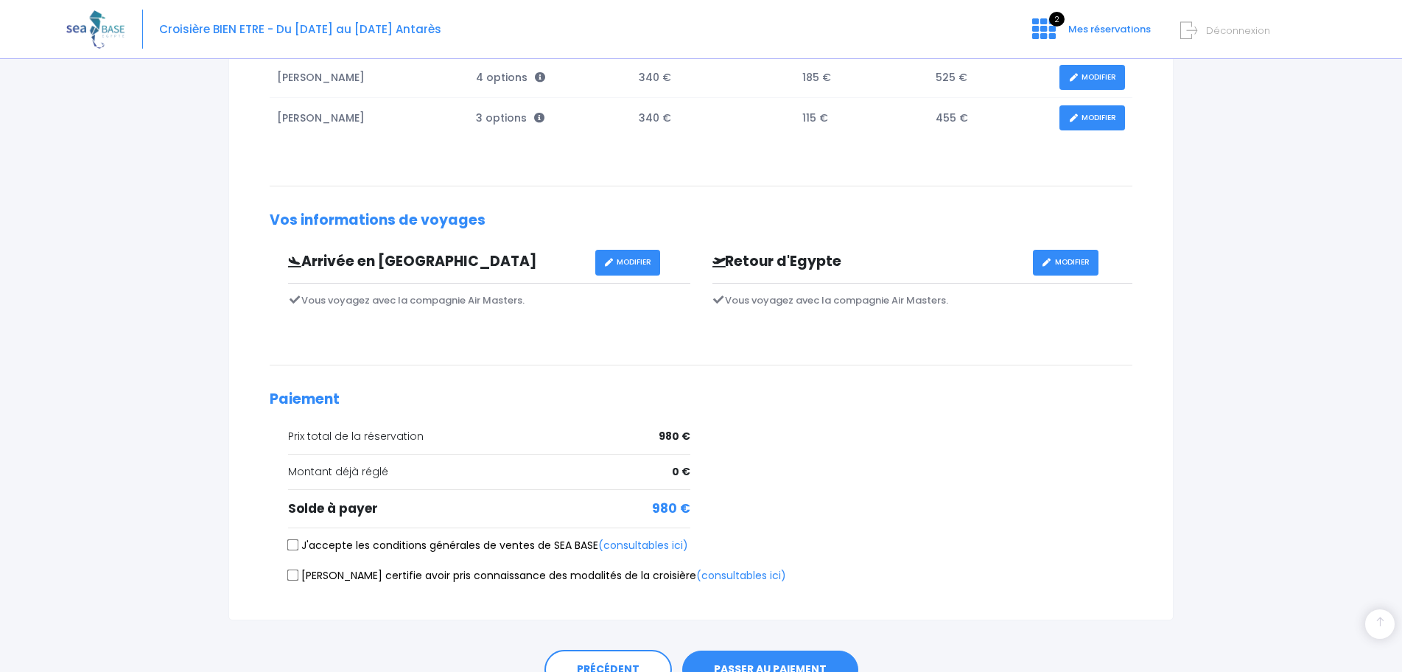
scroll to position [396, 0]
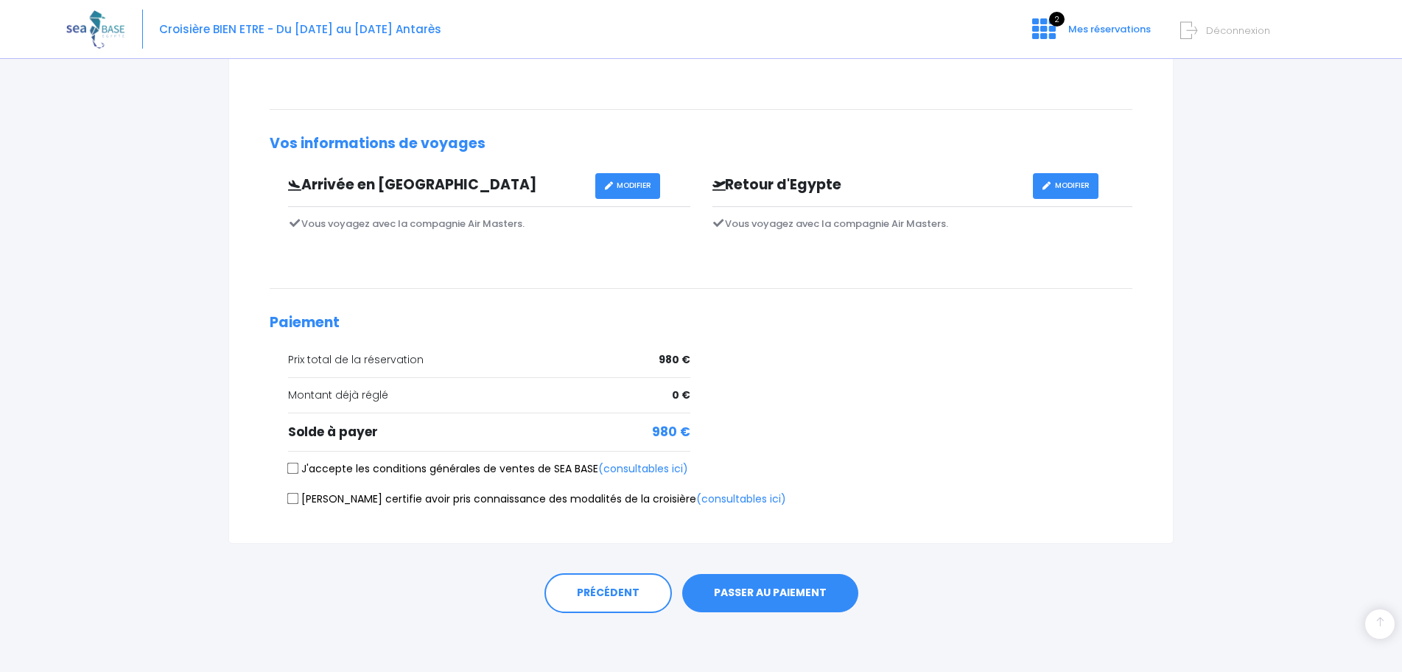
click at [291, 469] on input "J'accepte les conditions générales de ventes de SEA BASE (consultables ici)" at bounding box center [293, 469] width 12 height 12
checkbox input "true"
click at [290, 496] on input "[PERSON_NAME] certifie avoir pris connaissance des modalités de la croisière (c…" at bounding box center [293, 499] width 12 height 12
checkbox input "true"
click at [809, 591] on button "PASSER AU PAIEMENT" at bounding box center [770, 593] width 176 height 38
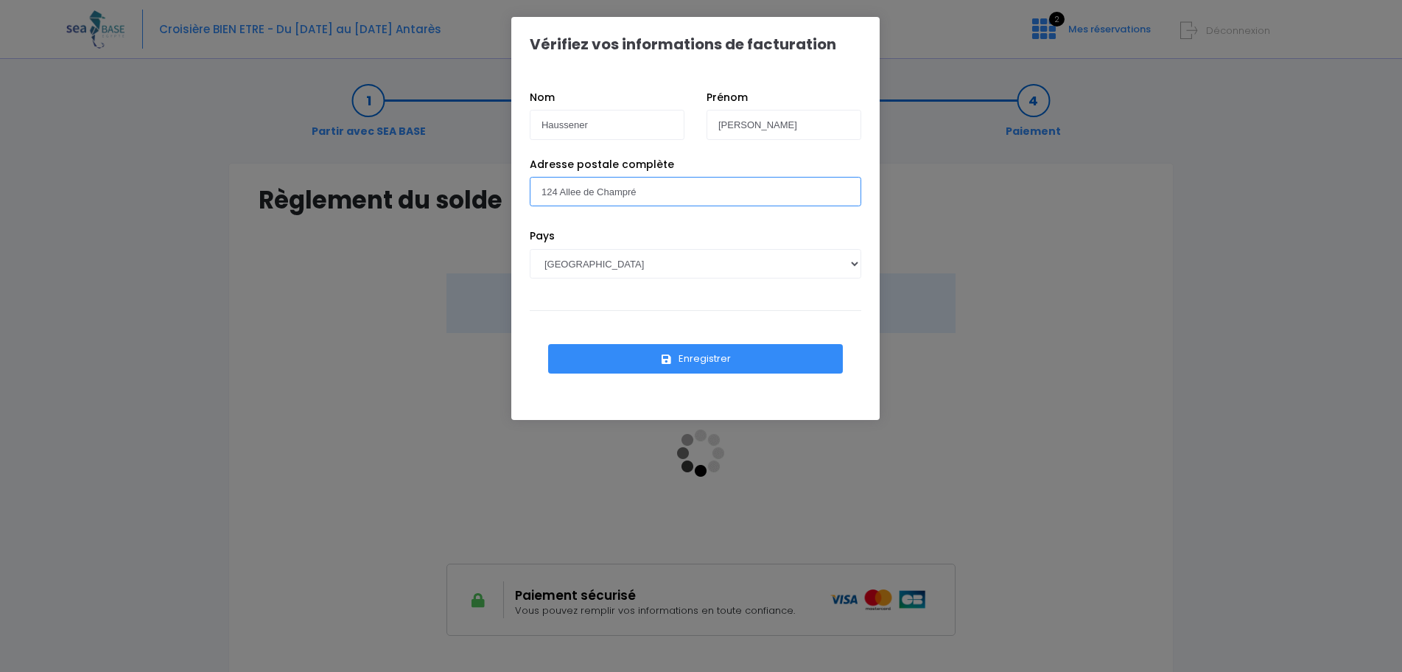
drag, startPoint x: 737, startPoint y: 184, endPoint x: 324, endPoint y: 195, distance: 413.3
click at [324, 195] on div "Vérifiez vos informations de facturation Nom Haussener Prénom [PERSON_NAME] Pay…" at bounding box center [701, 336] width 1402 height 672
type input "[STREET_ADDRESS][US_STATE]"
click at [561, 249] on select "[GEOGRAPHIC_DATA] [GEOGRAPHIC_DATA], [GEOGRAPHIC_DATA] [GEOGRAPHIC_DATA] [GEOGR…" at bounding box center [695, 263] width 331 height 29
select select "CH"
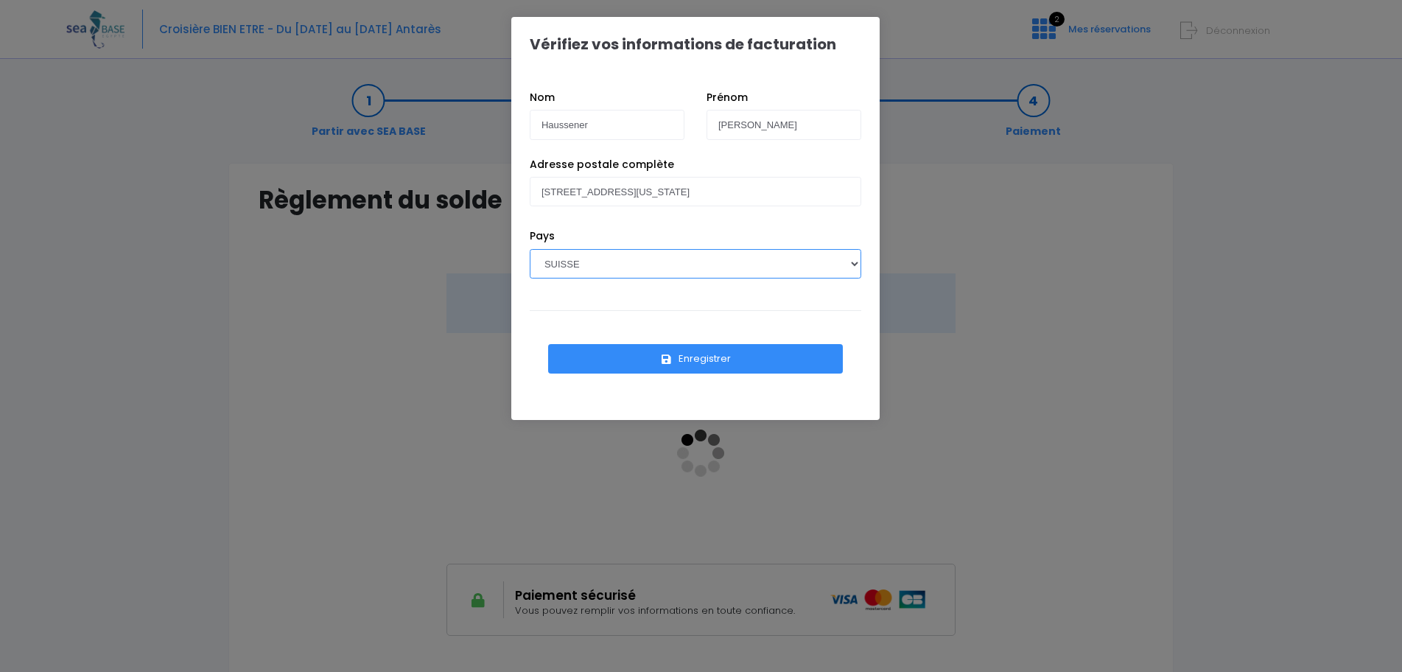
click at [530, 249] on select "[GEOGRAPHIC_DATA] [GEOGRAPHIC_DATA], [GEOGRAPHIC_DATA] [GEOGRAPHIC_DATA] [GEOGR…" at bounding box center [695, 263] width 331 height 29
click at [725, 362] on button "Enregistrer" at bounding box center [695, 358] width 295 height 29
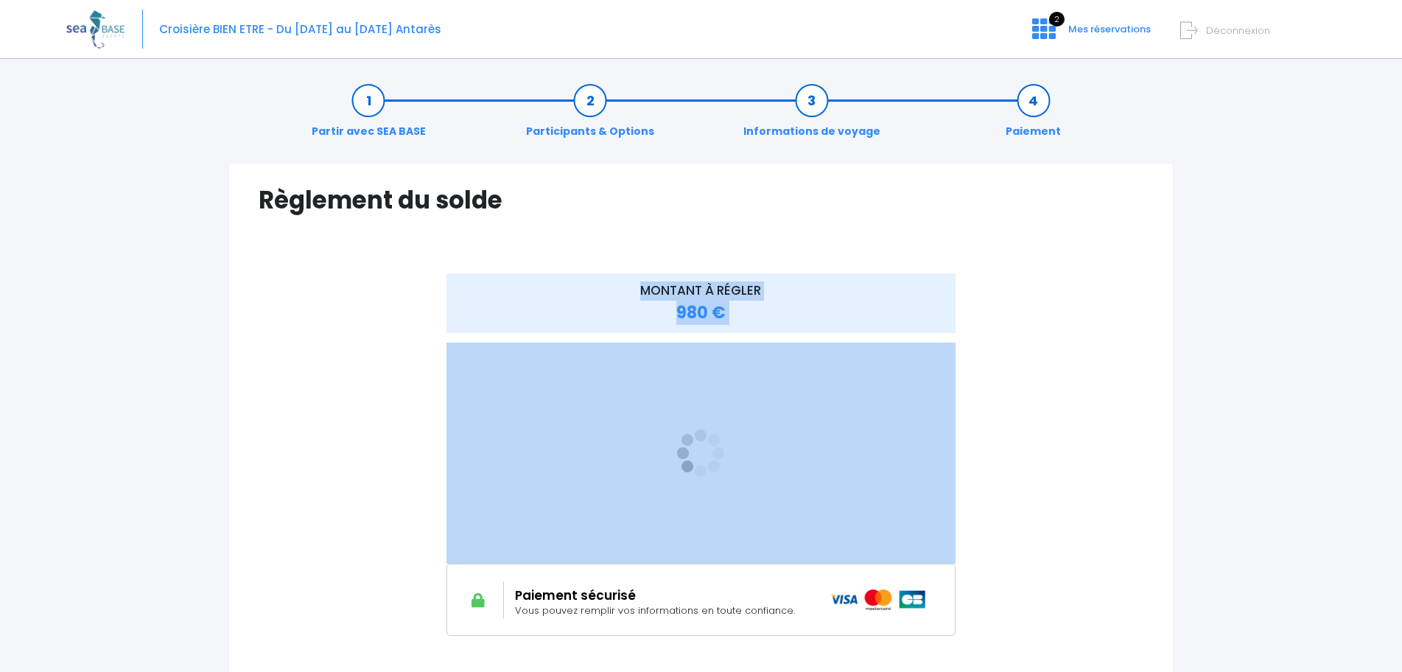
drag, startPoint x: 1399, startPoint y: 222, endPoint x: 1412, endPoint y: 436, distance: 214.7
click at [1401, 436] on html "Croisière BIEN ETRE - Du 18/07/26 au 25/07/26 Antarès 2 Mes réservations Déconn…" at bounding box center [701, 336] width 1402 height 672
click at [1289, 401] on div "Partir avec SEA BASE Participants & Options Informations de voyage Paiement Règ…" at bounding box center [700, 437] width 1269 height 739
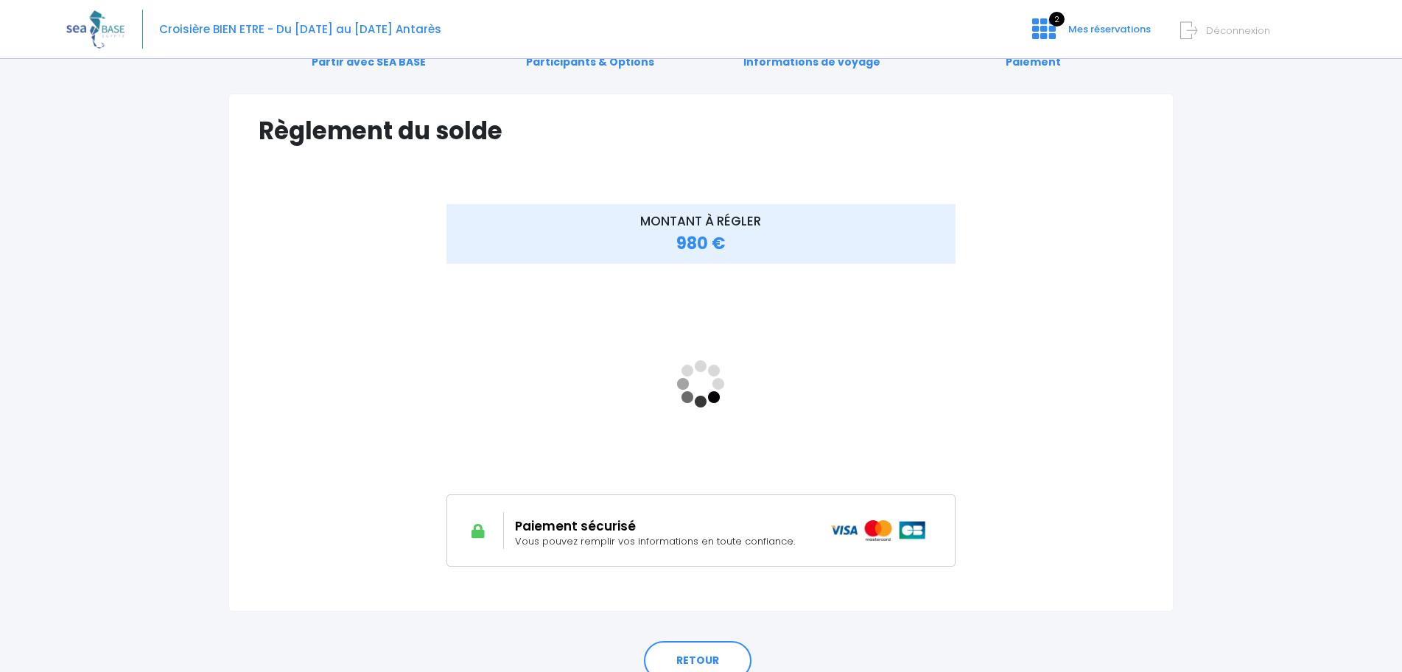
scroll to position [136, 0]
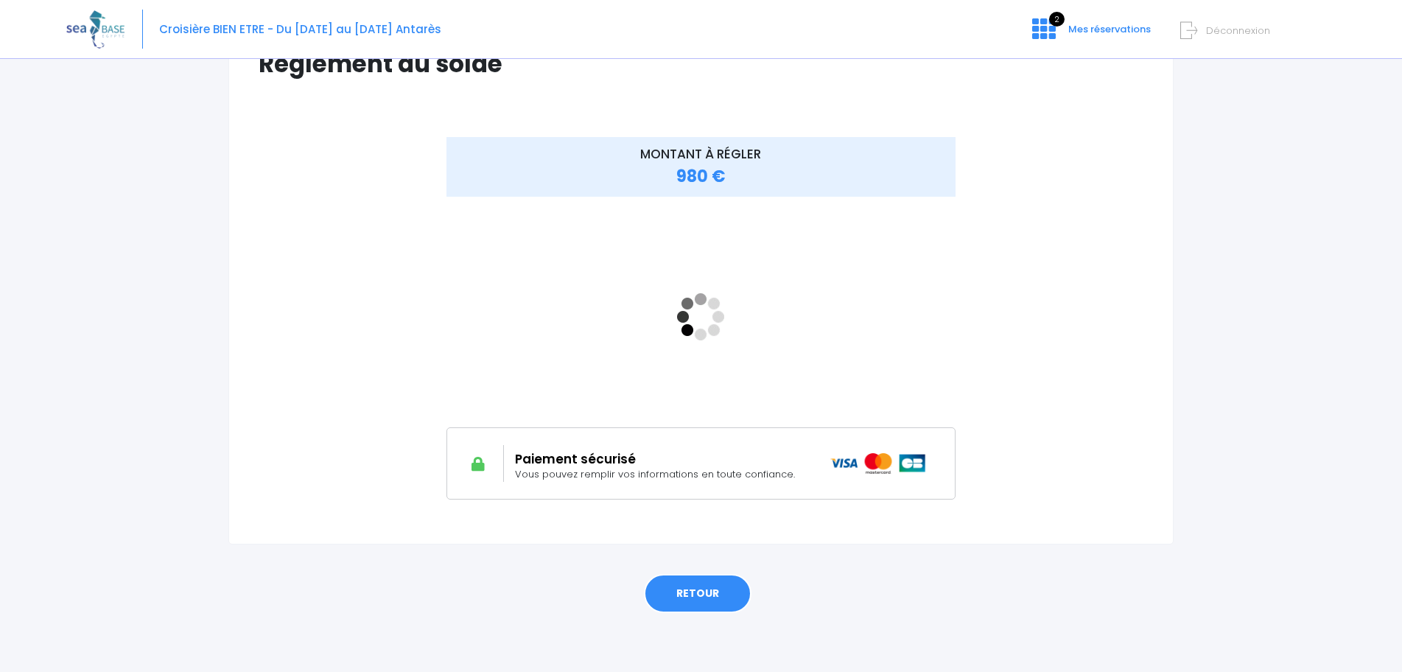
click at [725, 596] on link "RETOUR" at bounding box center [698, 594] width 108 height 40
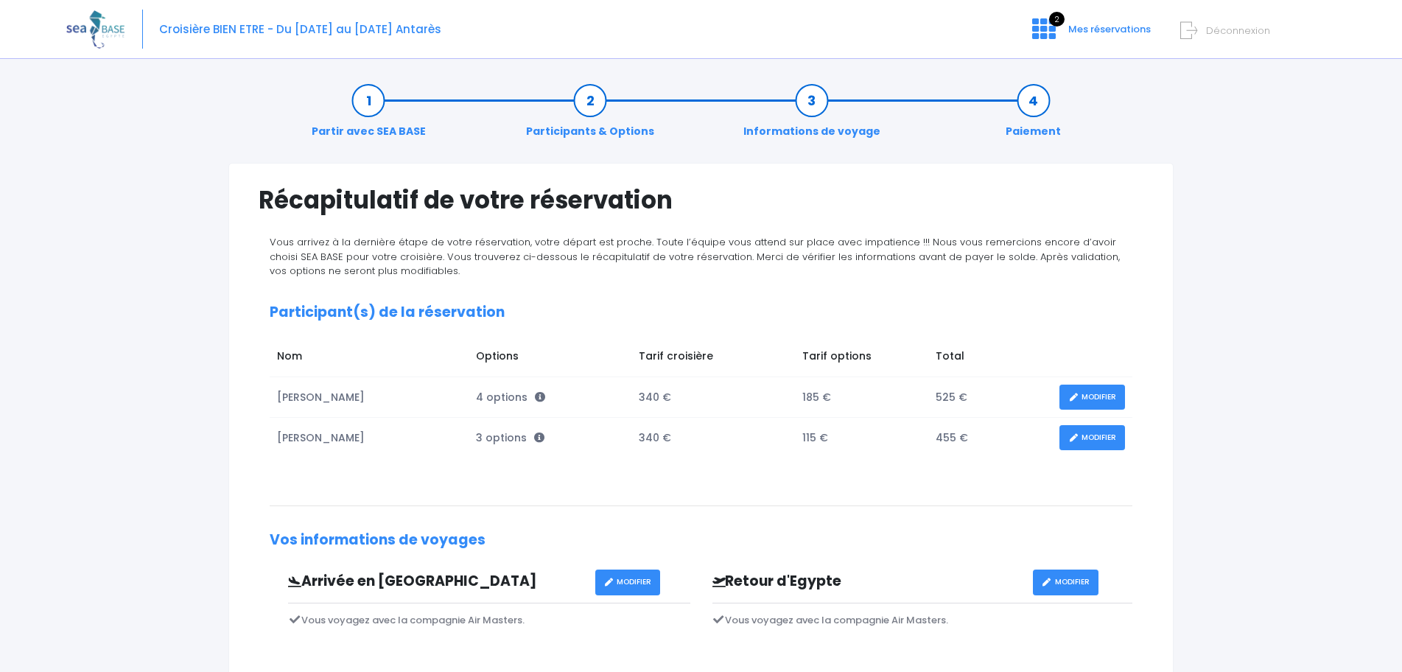
scroll to position [396, 0]
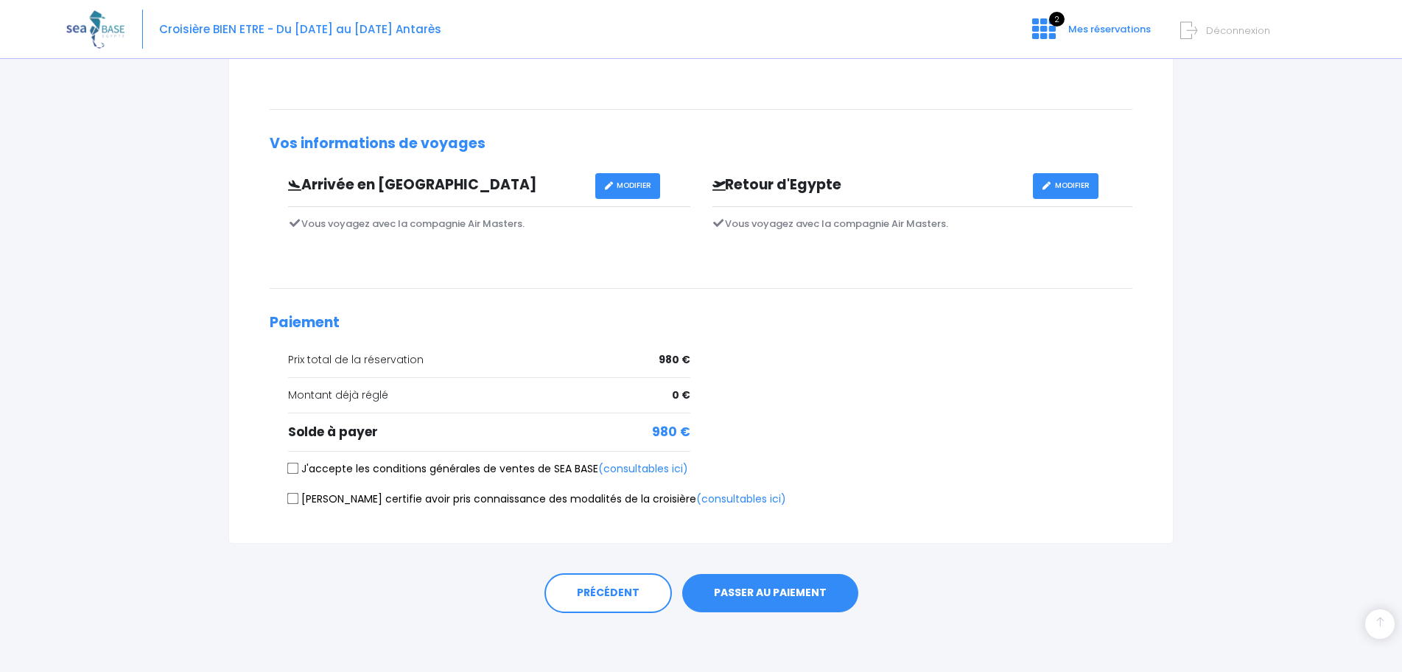
click at [807, 581] on button "PASSER AU PAIEMENT" at bounding box center [770, 593] width 176 height 38
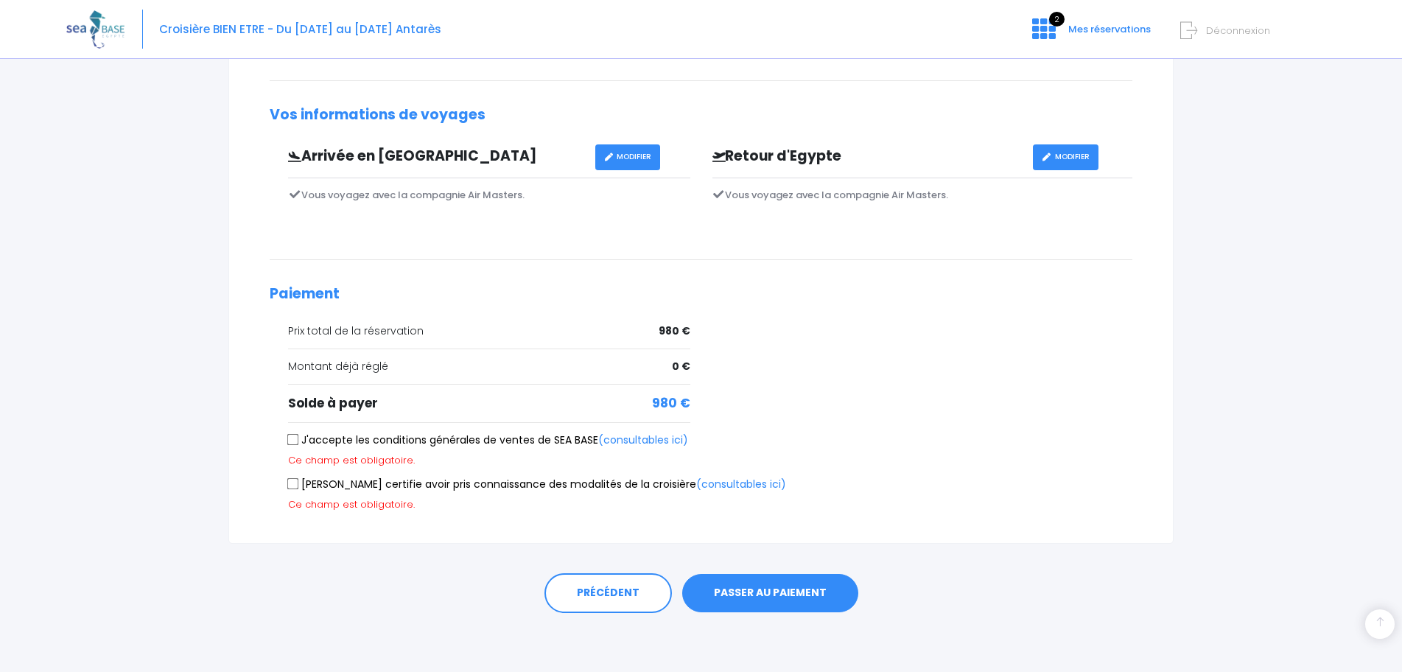
click at [297, 440] on input "J'accepte les conditions générales de ventes de SEA BASE (consultables ici)" at bounding box center [293, 440] width 12 height 12
checkbox input "true"
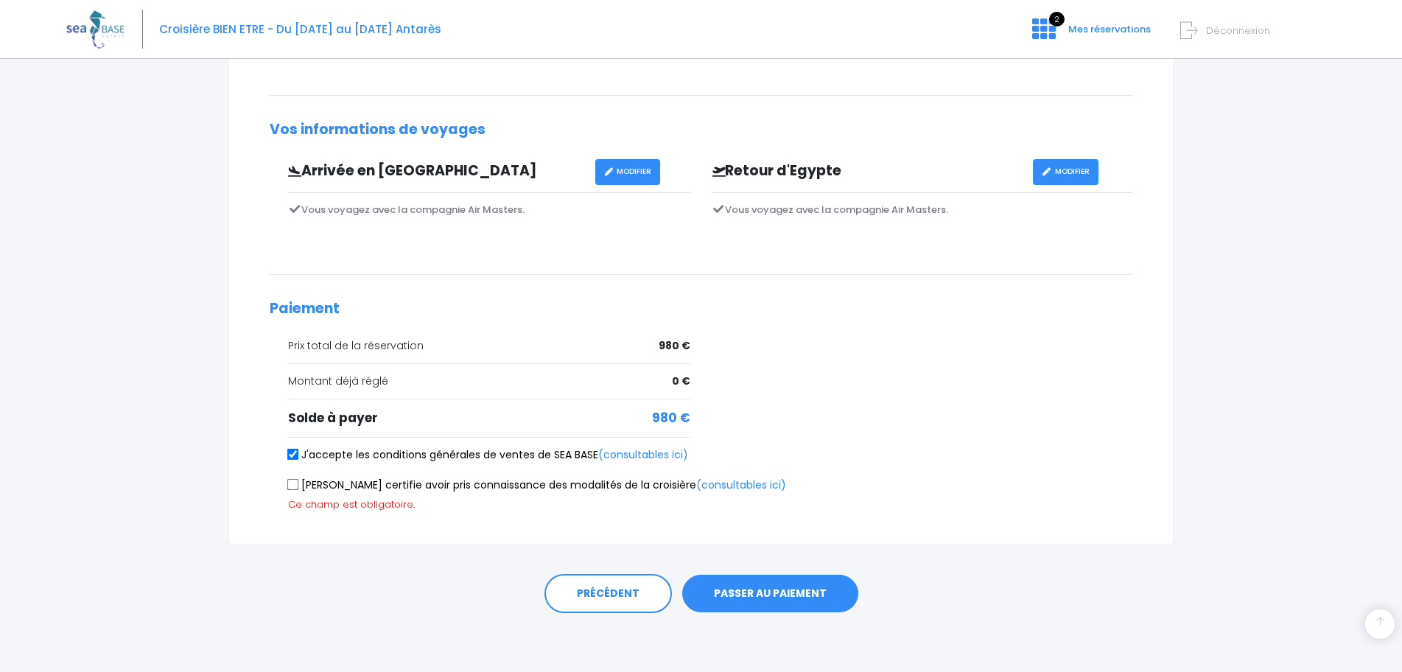
click at [294, 485] on input "Je certifie avoir pris connaissance des modalités de la croisière (consultables…" at bounding box center [293, 485] width 12 height 12
checkbox input "true"
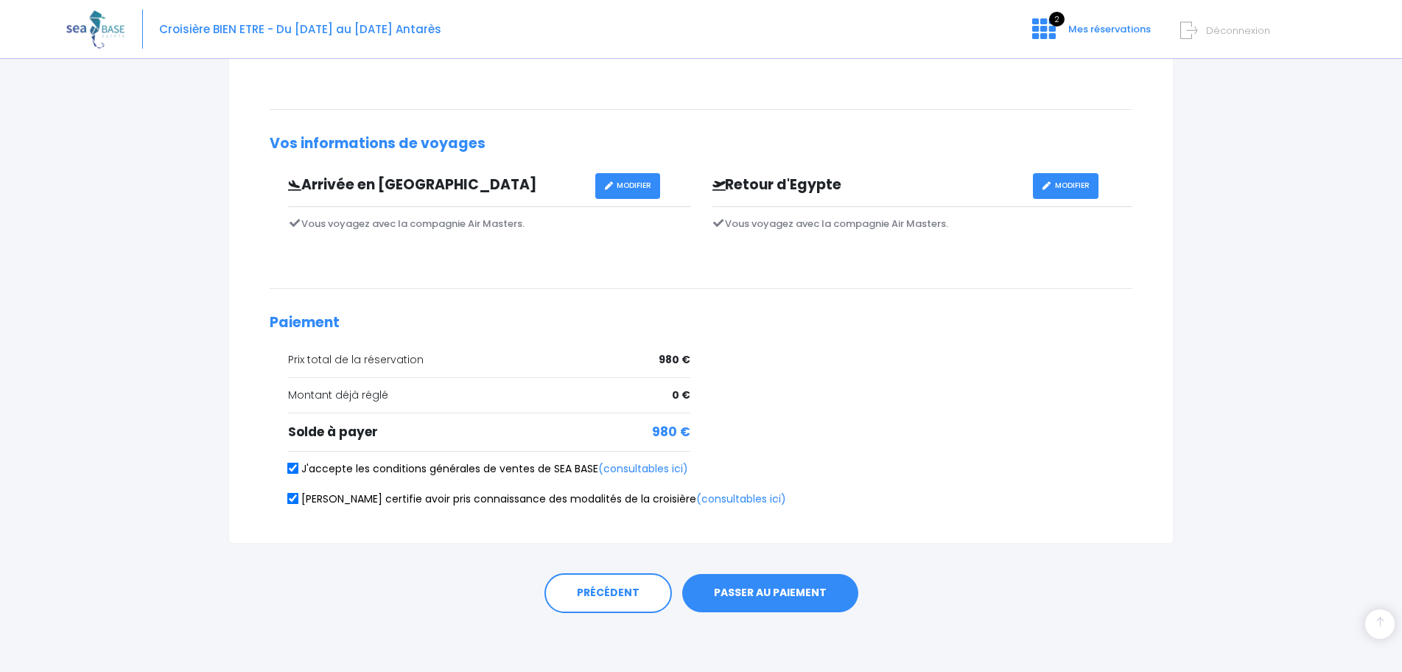
click at [801, 600] on button "PASSER AU PAIEMENT" at bounding box center [770, 593] width 176 height 38
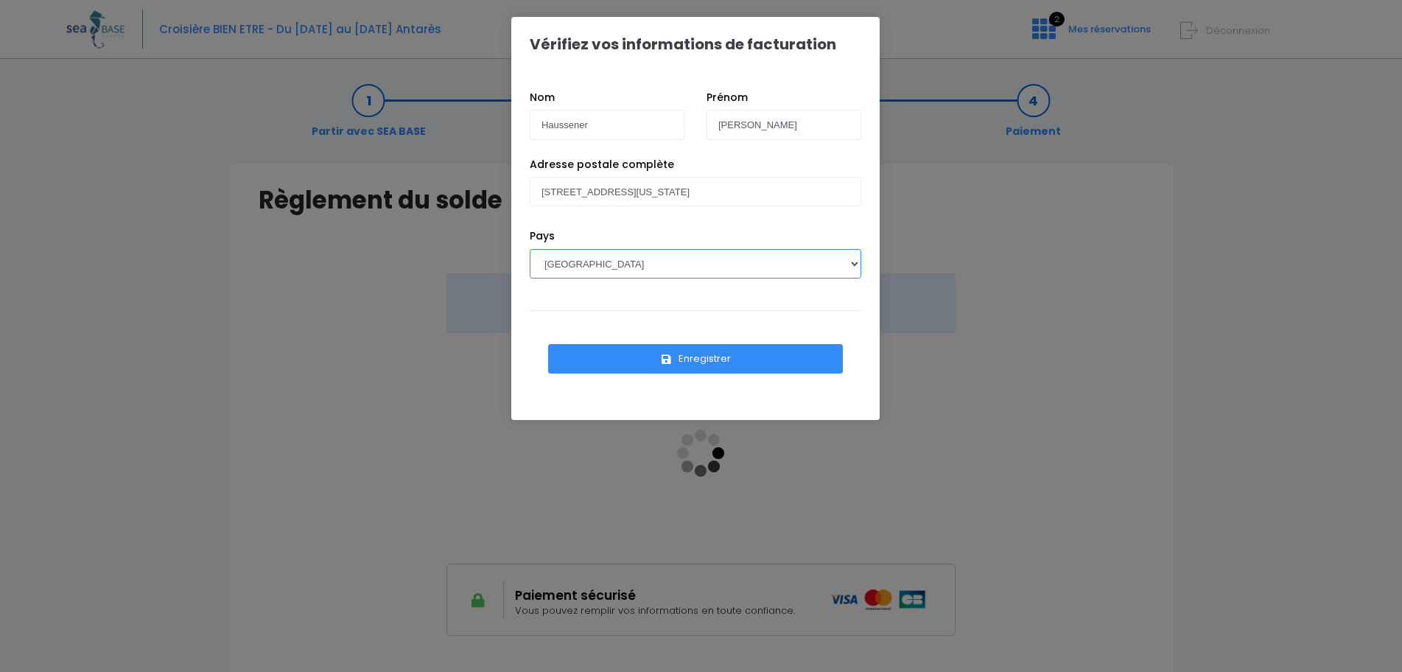
click at [725, 271] on select "AFGHANISTAN AFRIQUE DU SUD ÅLAND, ÎLES ALBANIE ALGÉRIE ALLEMAGNE ANDORRE ANGOLA…" at bounding box center [695, 263] width 331 height 29
select select "CH"
click at [530, 249] on select "AFGHANISTAN AFRIQUE DU SUD ÅLAND, ÎLES ALBANIE ALGÉRIE ALLEMAGNE ANDORRE ANGOLA…" at bounding box center [695, 263] width 331 height 29
click at [708, 359] on button "Enregistrer" at bounding box center [695, 358] width 295 height 29
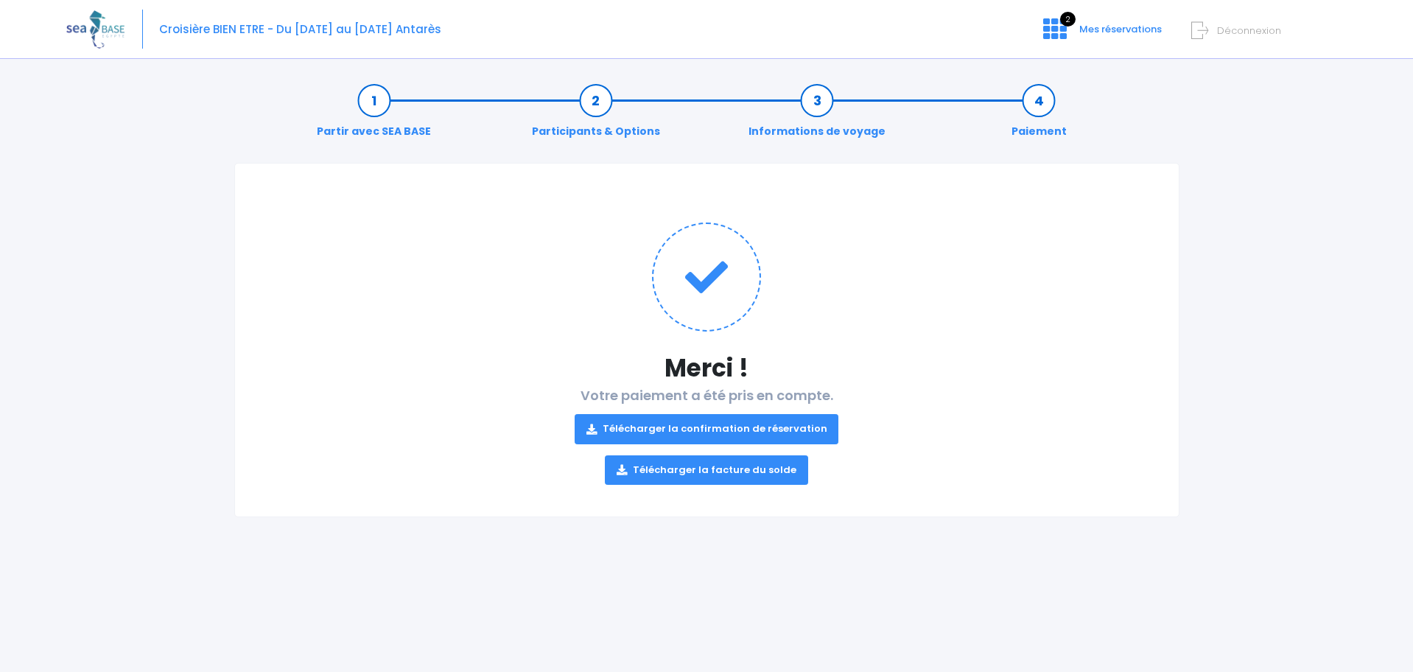
click at [728, 471] on link "Télécharger la facture du solde" at bounding box center [706, 469] width 203 height 29
